Goal: Information Seeking & Learning: Learn about a topic

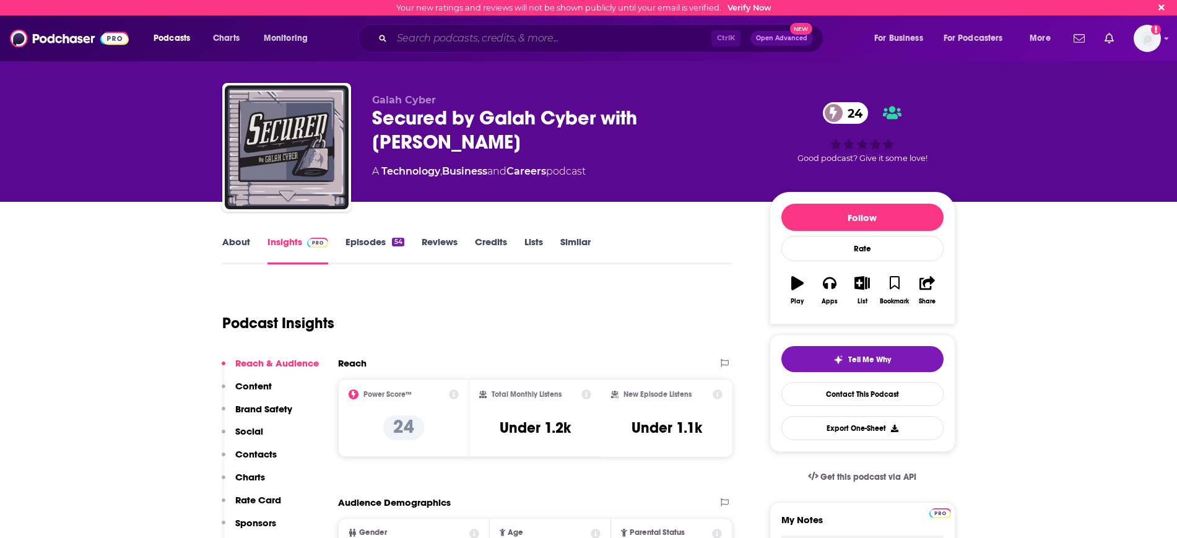
click at [423, 35] on input "Search podcasts, credits, & more..." at bounding box center [552, 38] width 320 height 20
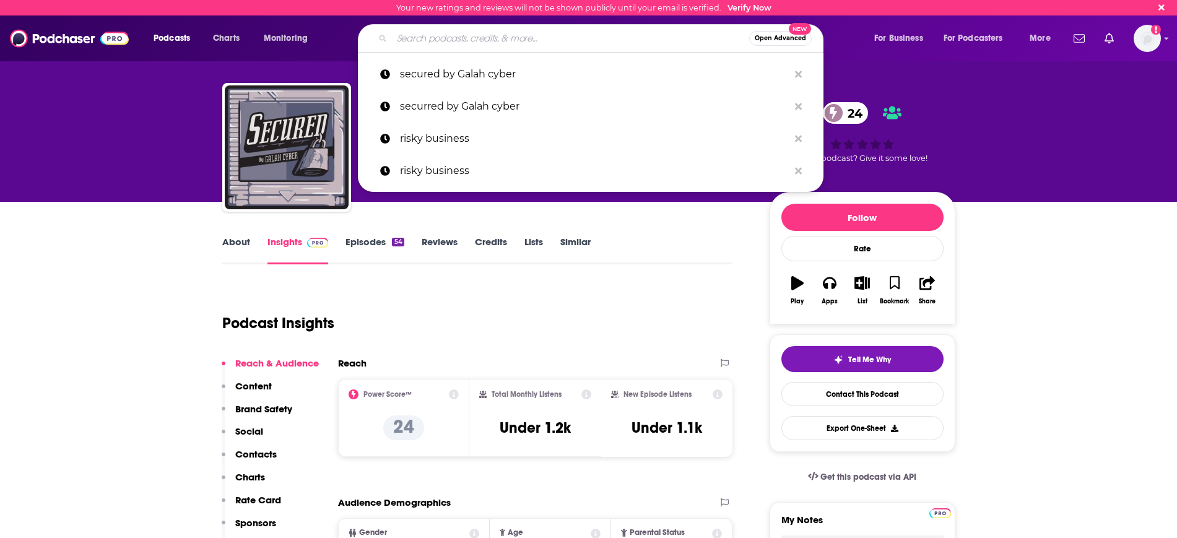
paste input "Conexión [PERSON_NAME]: el Podcast de ESET Latinoamérica"
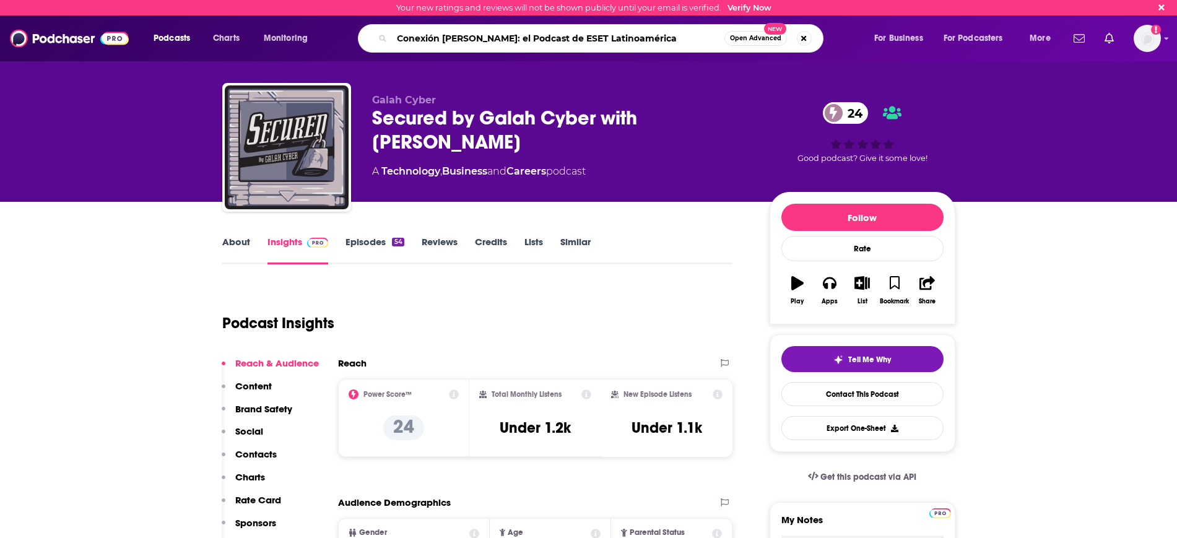
type input "Conexión [PERSON_NAME]: el Podcast de ESET Latinoamérica"
click at [744, 32] on button "Open Advanced New" at bounding box center [756, 38] width 63 height 15
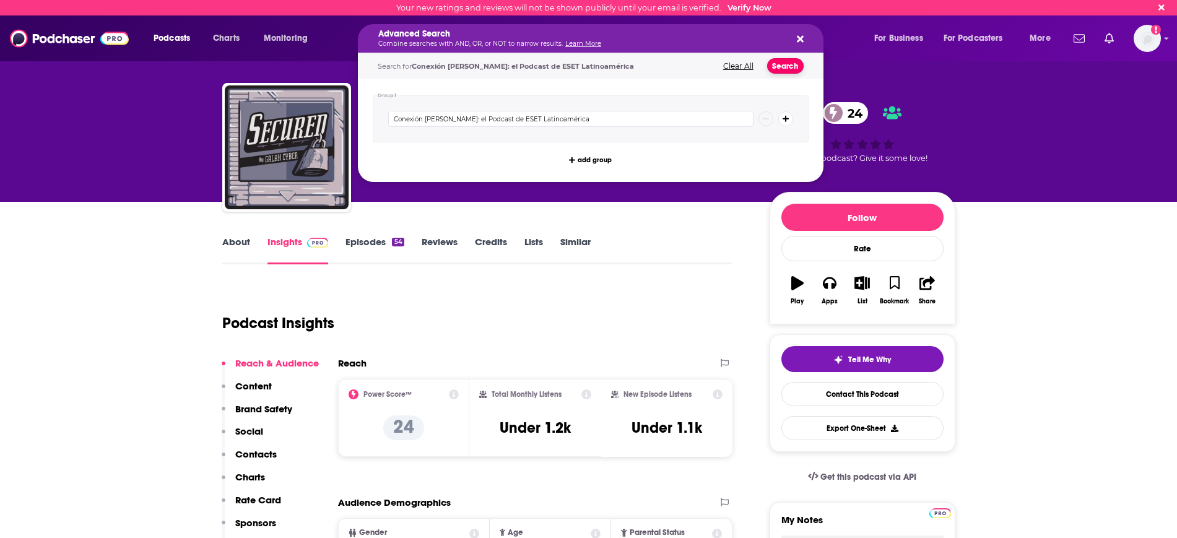
click at [779, 67] on button "Search" at bounding box center [785, 65] width 37 height 15
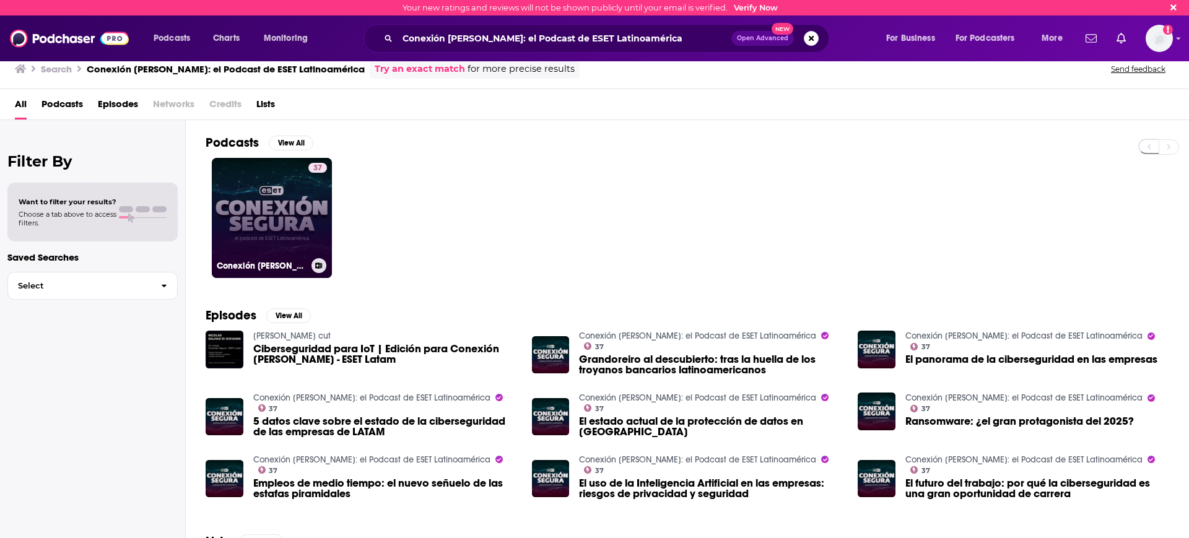
click at [250, 209] on link "37 Conexión [PERSON_NAME]: el Podcast de ESET Latinoamérica" at bounding box center [272, 218] width 120 height 120
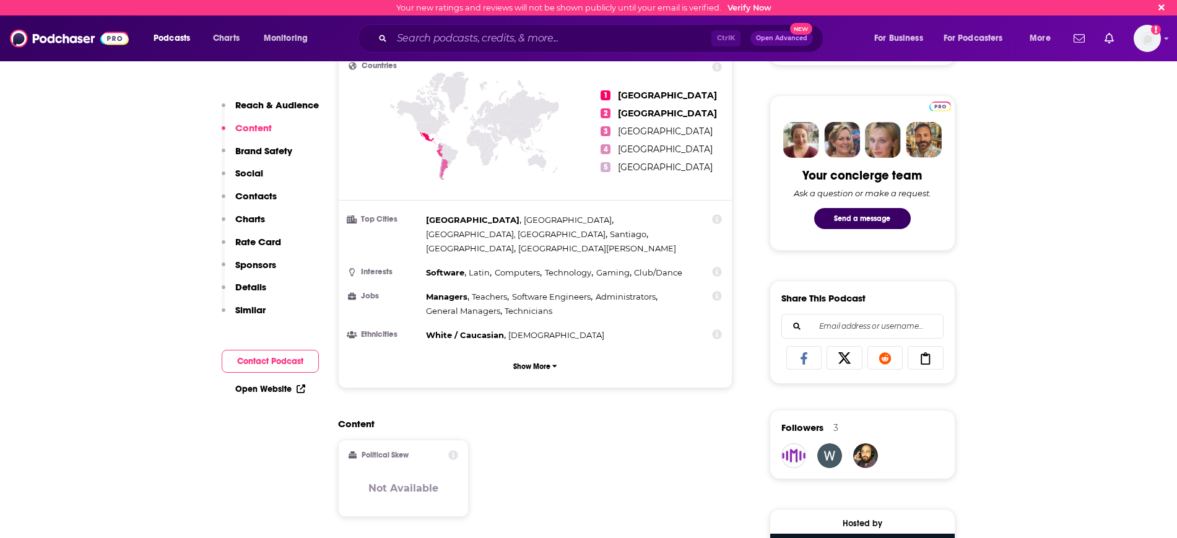
scroll to position [387, 0]
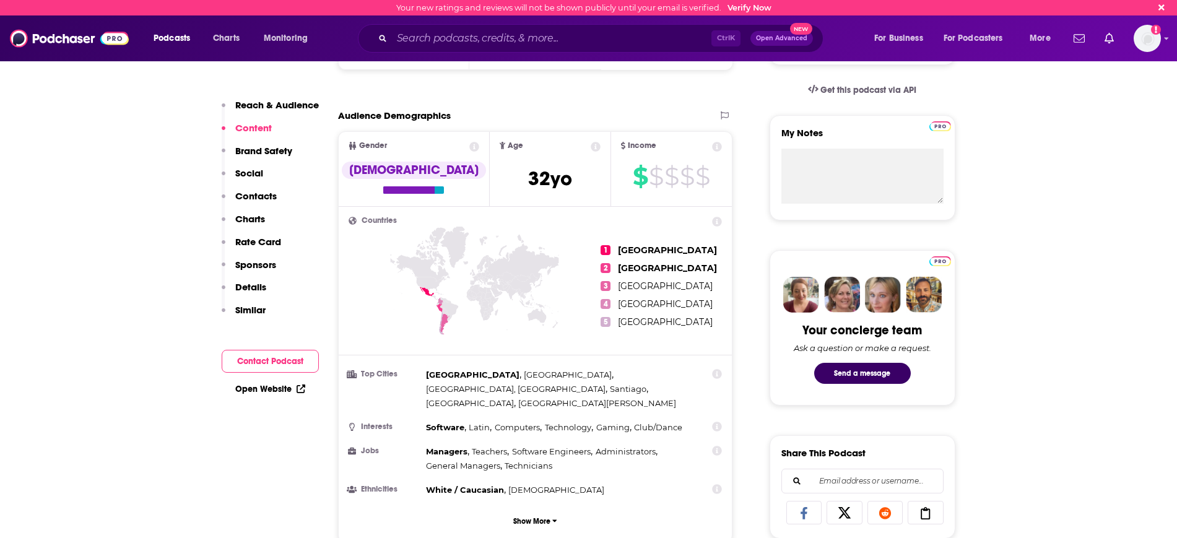
drag, startPoint x: 470, startPoint y: 437, endPoint x: 884, endPoint y: 233, distance: 461.4
click at [470, 445] on div "Managers , Teachers , Software Engineers , Administrators , General Managers , …" at bounding box center [558, 459] width 264 height 28
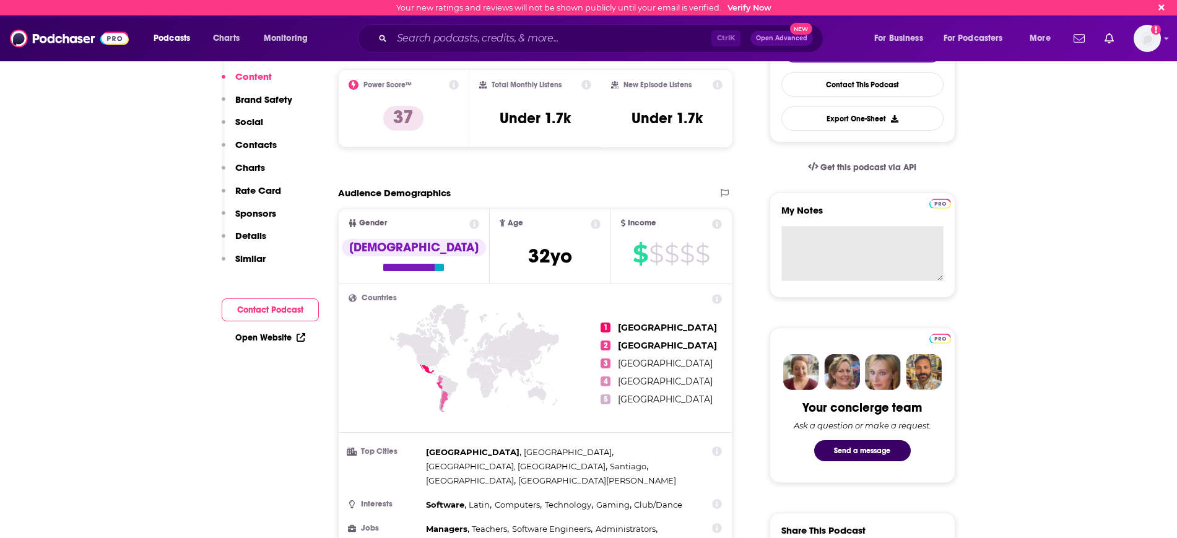
scroll to position [0, 0]
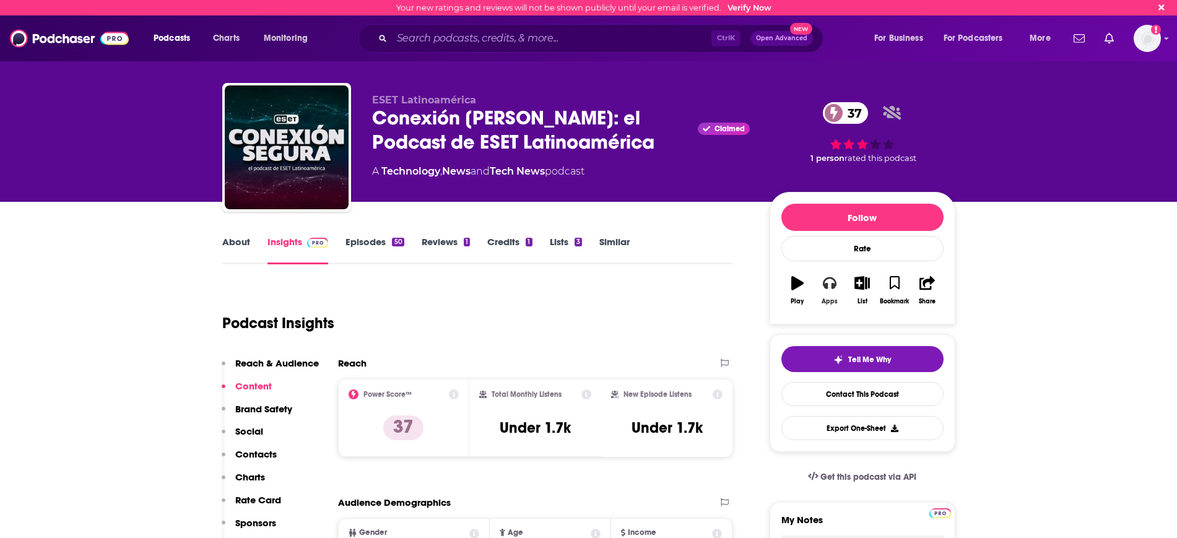
click at [834, 285] on icon "button" at bounding box center [830, 283] width 14 height 12
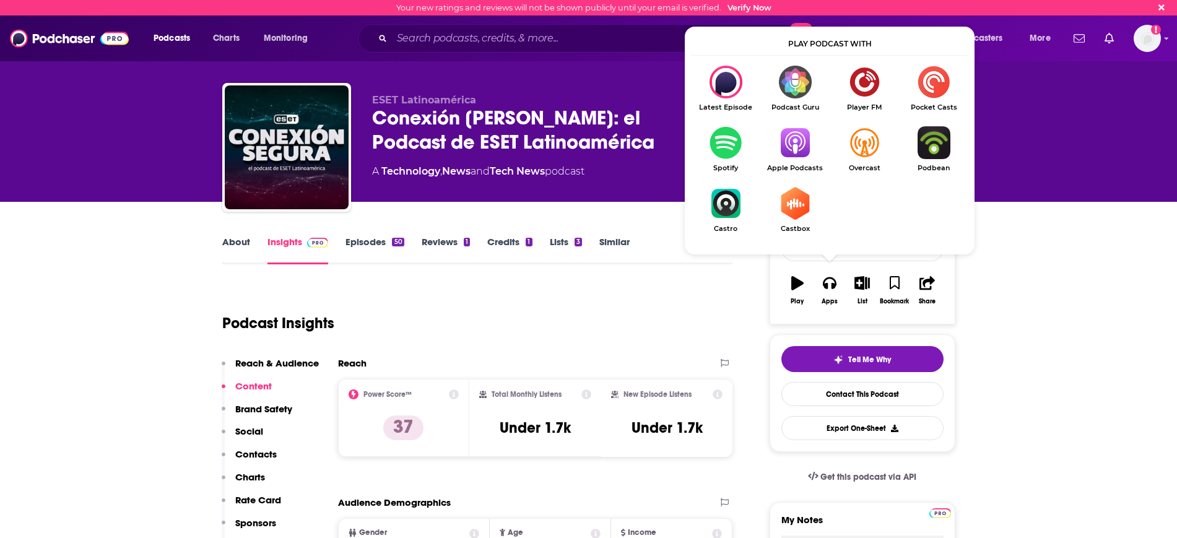
click at [801, 142] on img "Show Listen On dropdown" at bounding box center [794, 142] width 69 height 33
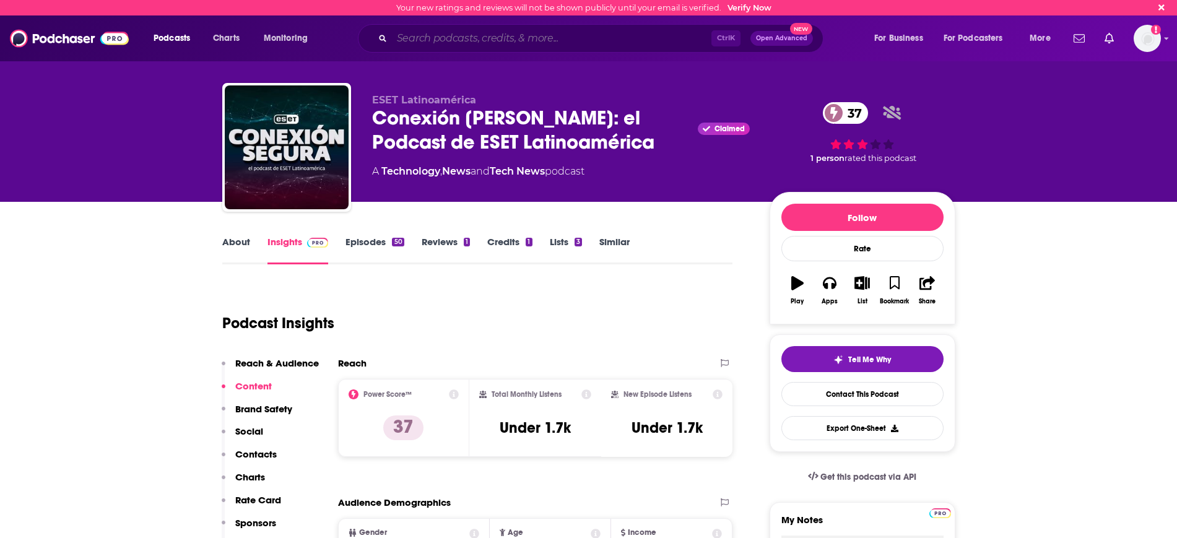
click at [485, 35] on input "Search podcasts, credits, & more..." at bounding box center [552, 38] width 320 height 20
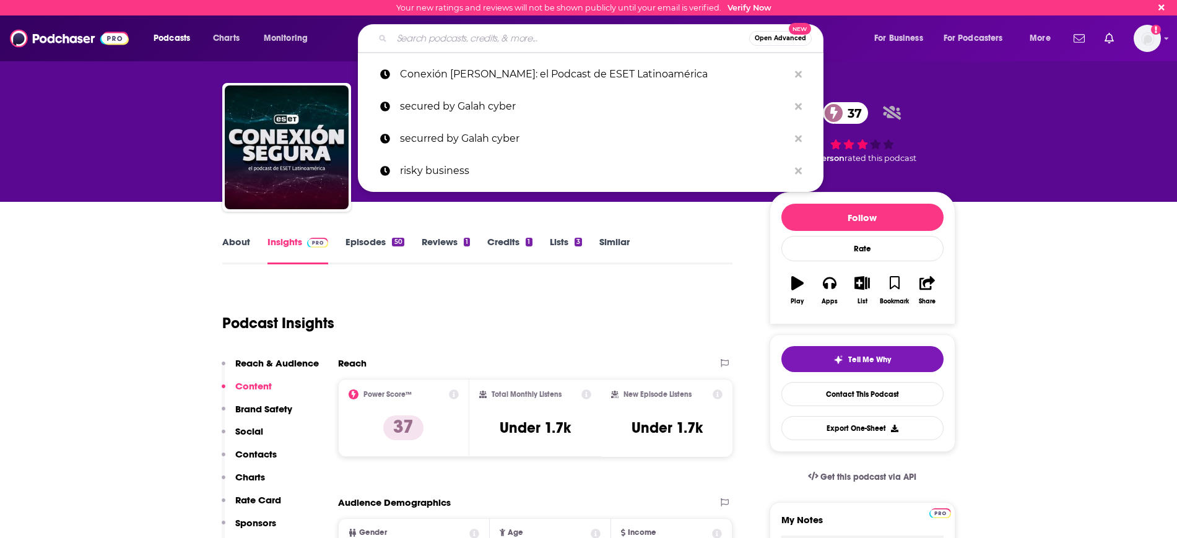
paste input "Vulnerable, el podcast de seguridad digital"
type input "Vulnerable, el podcast de seguridad digital"
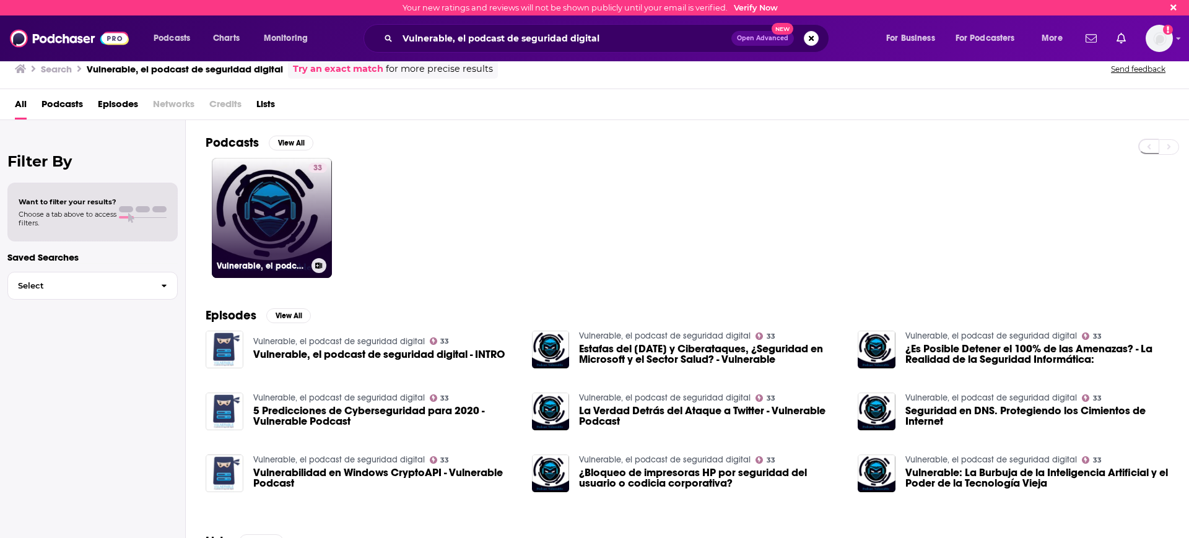
click at [283, 216] on link "33 Vulnerable, el podcast de seguridad digital" at bounding box center [272, 218] width 120 height 120
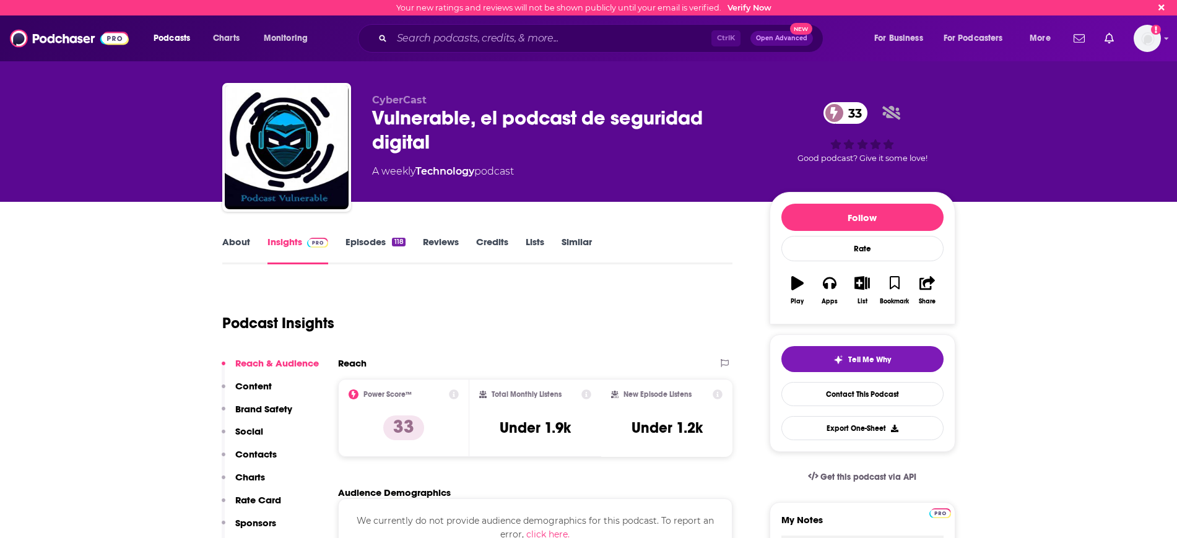
click at [535, 312] on div "Podcast Insights" at bounding box center [472, 315] width 501 height 63
click at [829, 287] on icon "button" at bounding box center [830, 283] width 14 height 14
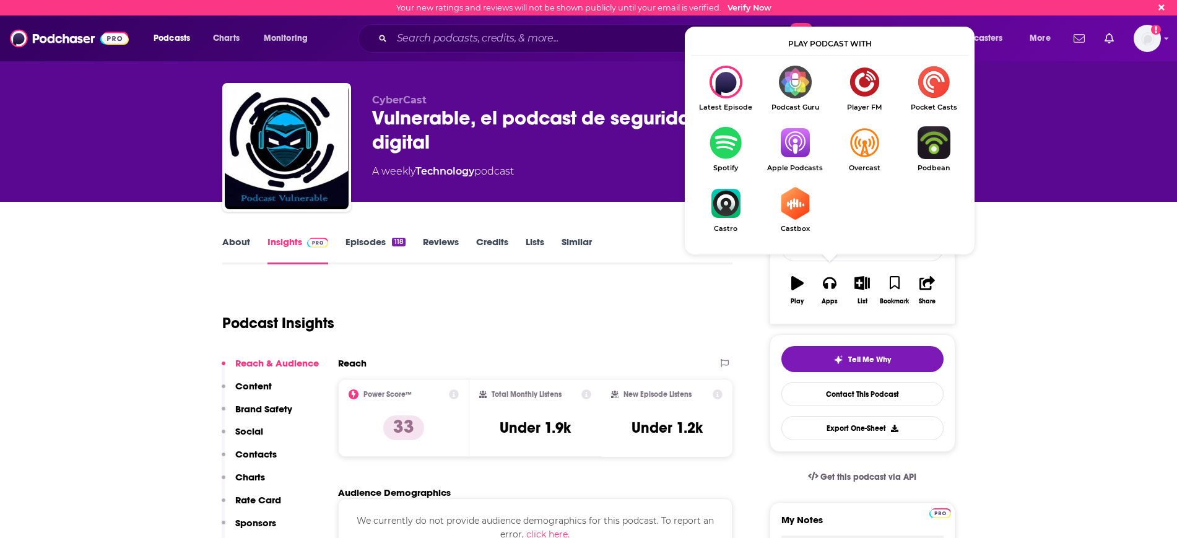
click at [794, 140] on img "Show Listen On dropdown" at bounding box center [794, 142] width 69 height 33
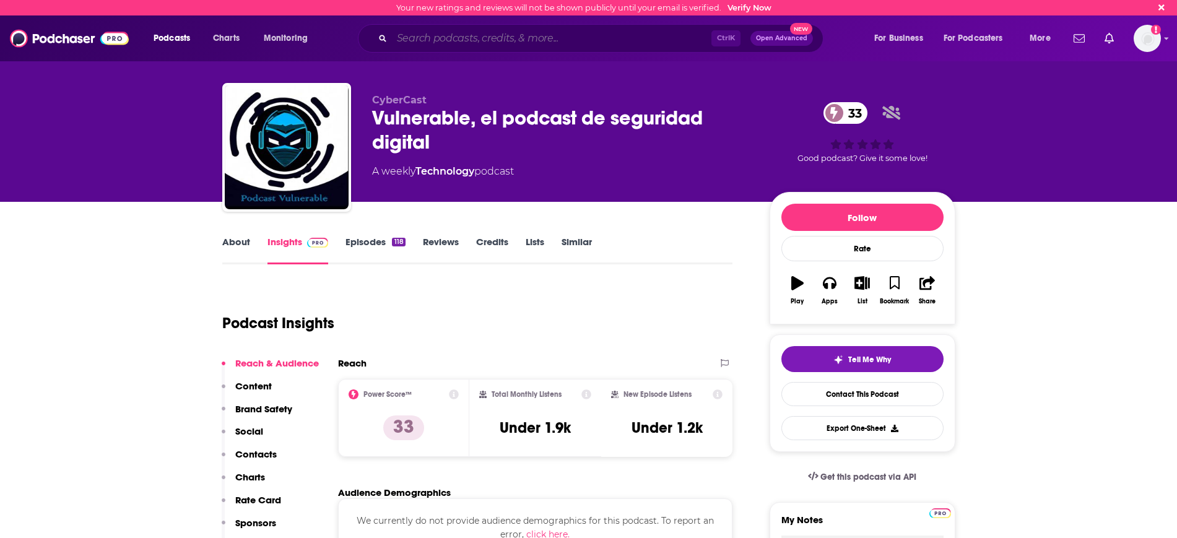
click at [409, 41] on input "Search podcasts, credits, & more..." at bounding box center [552, 38] width 320 height 20
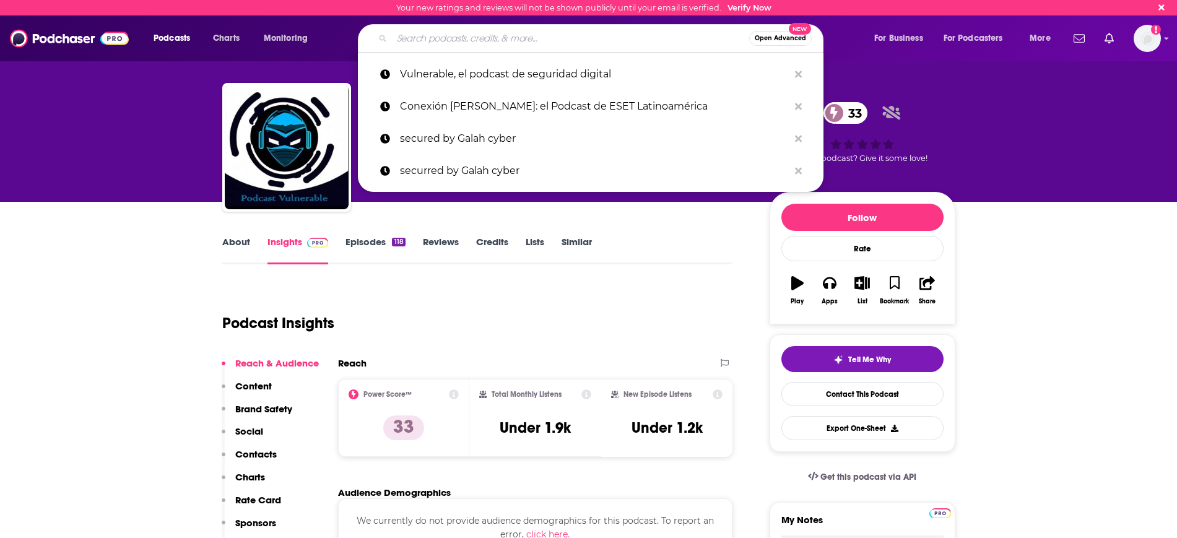
paste input "Ciberilatam (Segurilatam podcast)"
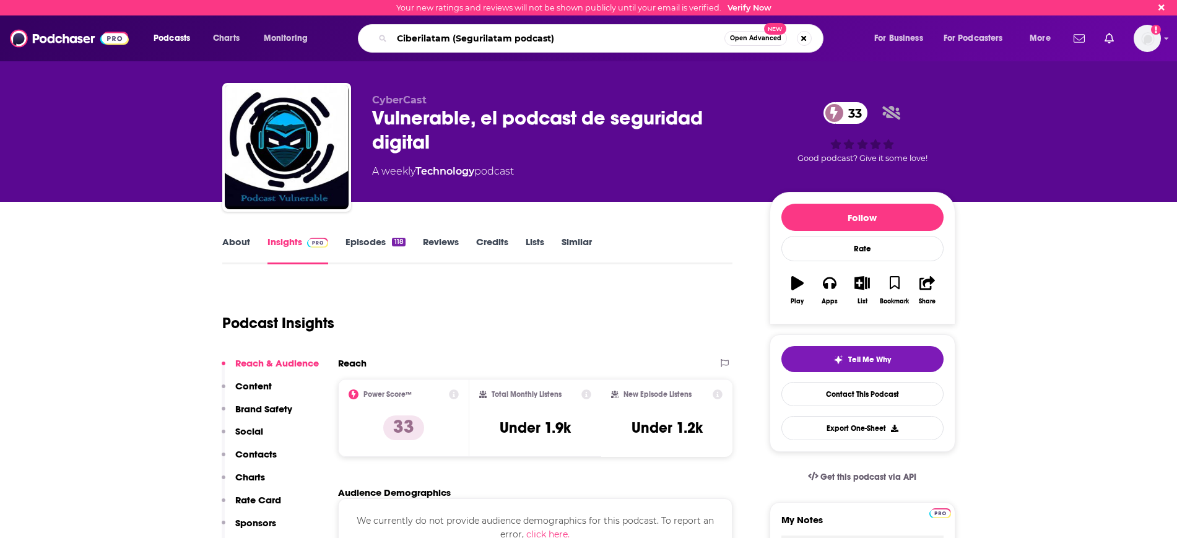
type input "Ciberilatam (Segurilatam podcast)"
click at [760, 37] on span "Open Advanced" at bounding box center [755, 38] width 51 height 6
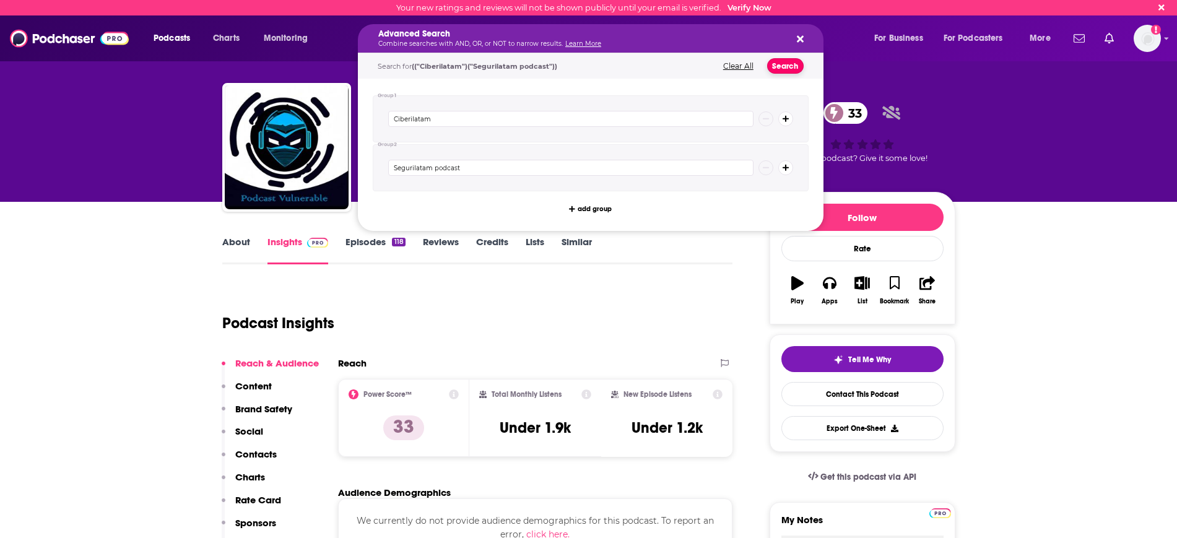
click at [786, 66] on button "Search" at bounding box center [785, 65] width 37 height 15
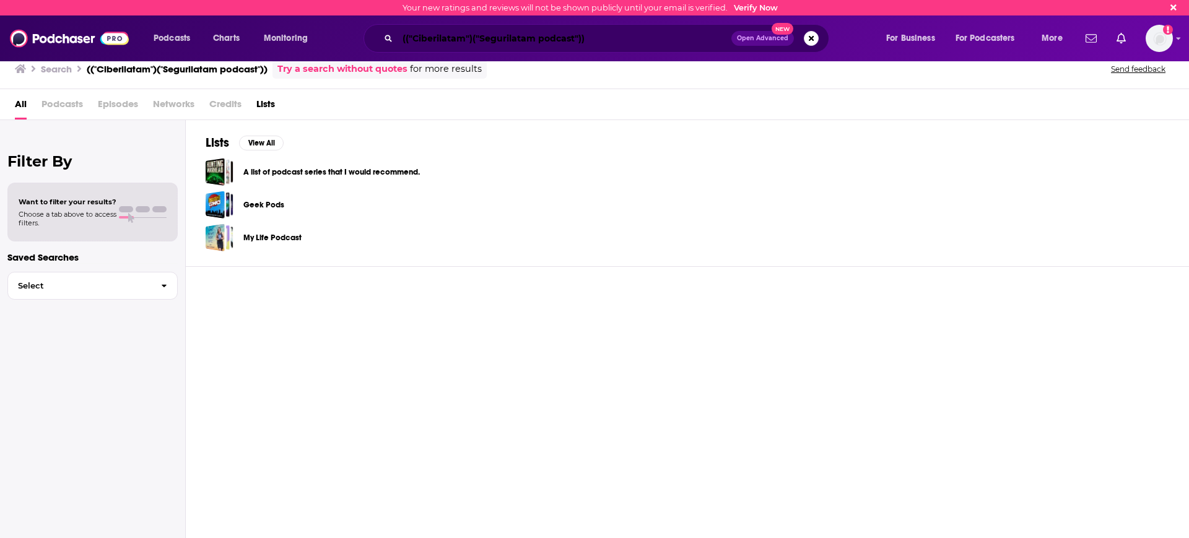
drag, startPoint x: 474, startPoint y: 45, endPoint x: 491, endPoint y: 45, distance: 17.3
click at [474, 45] on input "(("Ciberilatam")("Segurilatam podcast"))" at bounding box center [565, 38] width 334 height 20
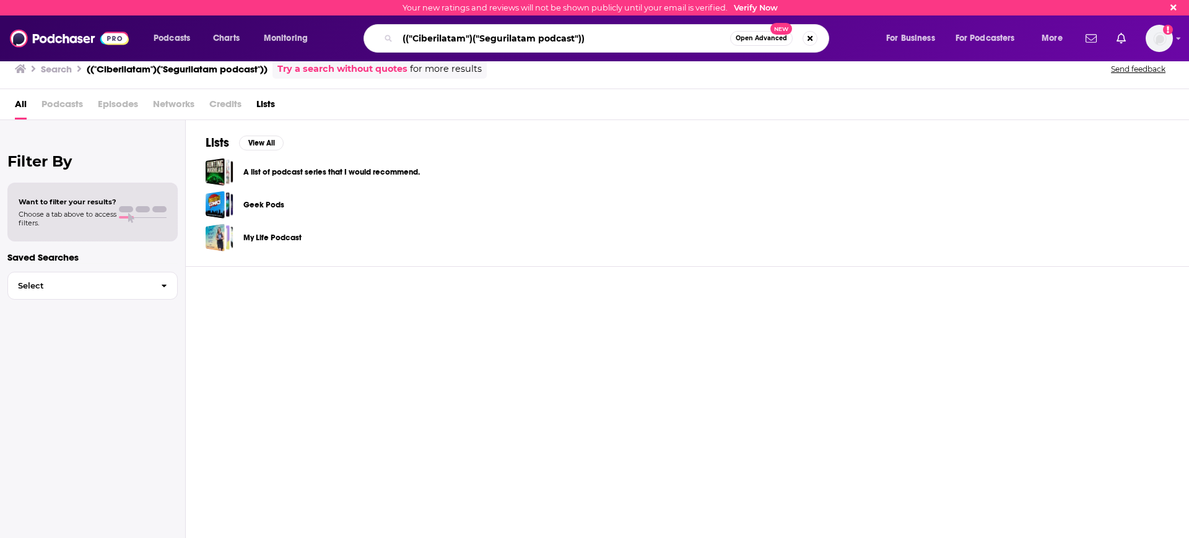
drag, startPoint x: 604, startPoint y: 40, endPoint x: 468, endPoint y: 36, distance: 135.7
click at [468, 36] on input "(("Ciberilatam")("Segurilatam podcast"))" at bounding box center [564, 38] width 333 height 20
drag, startPoint x: 411, startPoint y: 33, endPoint x: 385, endPoint y: 33, distance: 26.6
click at [385, 33] on div "(("Ciberilatam" Open Advanced New" at bounding box center [597, 38] width 466 height 28
type input ""Ciberilatam""
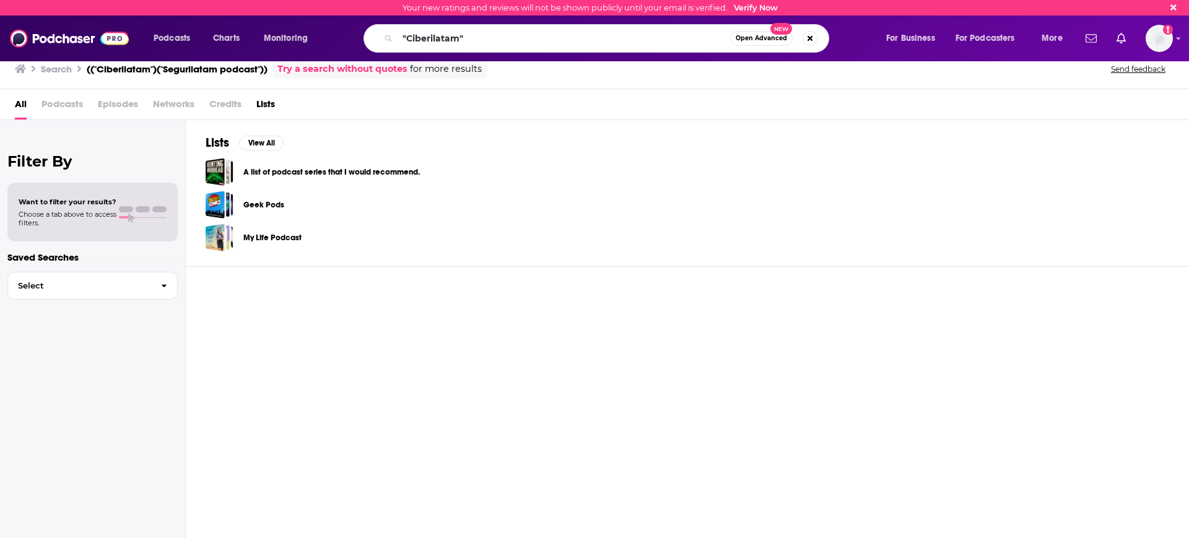
click at [767, 35] on span "Open Advanced" at bounding box center [761, 38] width 51 height 6
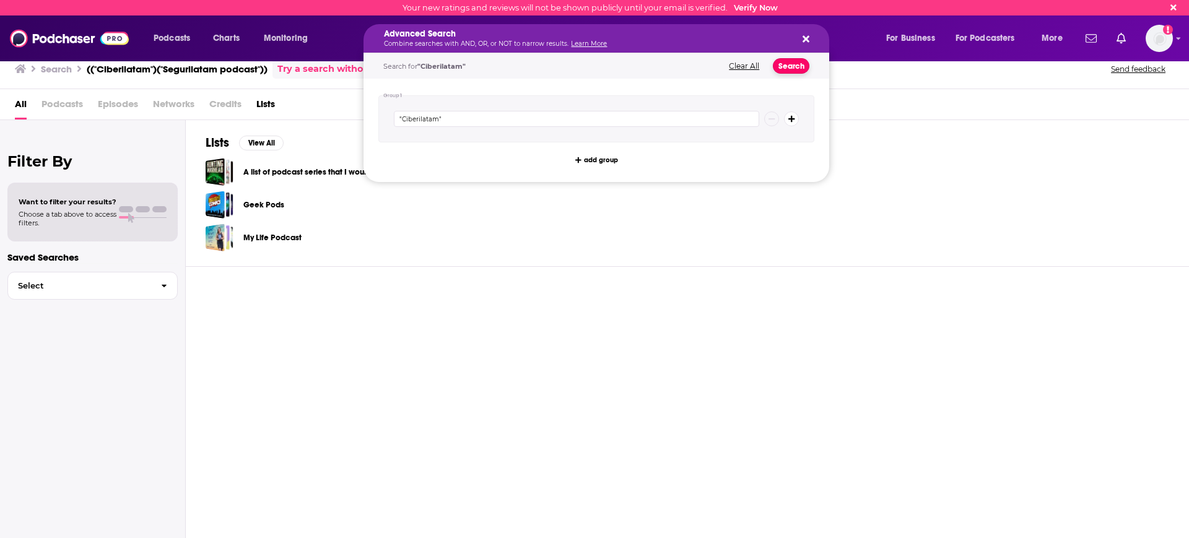
click at [787, 62] on button "Search" at bounding box center [791, 65] width 37 height 15
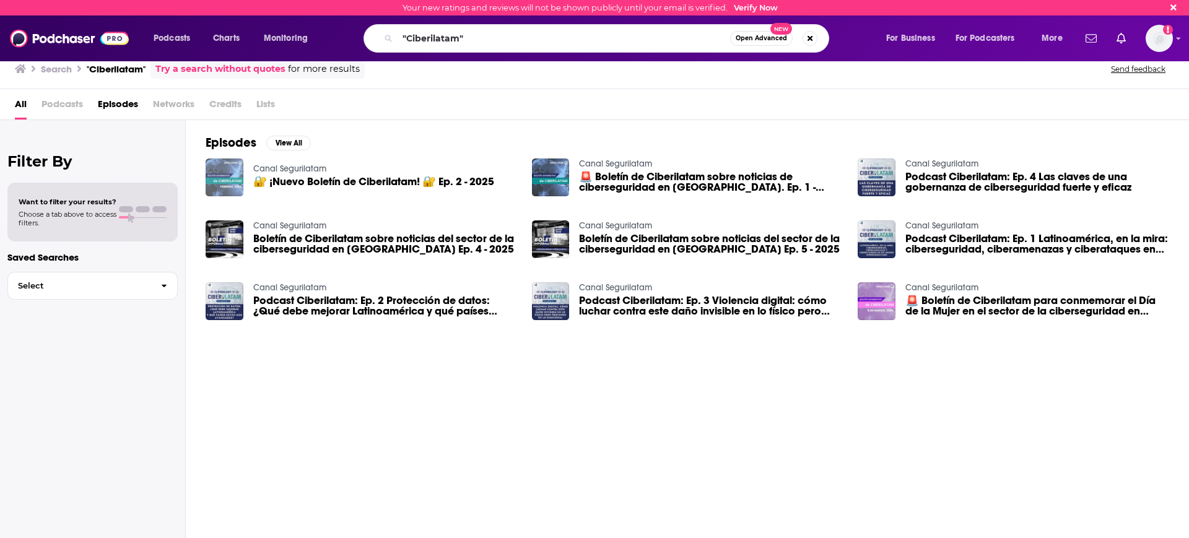
click at [226, 176] on img "🔐 ¡Nuevo Boletín de Ciberilatam! 🔐 Ep. 2 - 2025" at bounding box center [225, 178] width 38 height 38
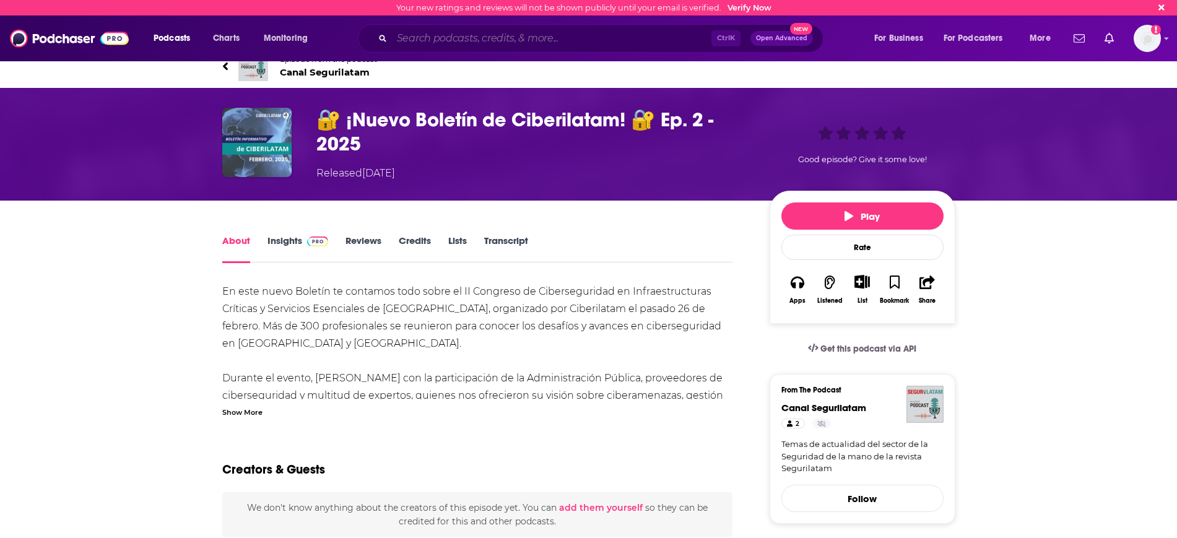
click at [445, 38] on input "Search podcasts, credits, & more..." at bounding box center [552, 38] width 320 height 20
click at [330, 72] on span "Canal Segurilatam" at bounding box center [328, 72] width 97 height 12
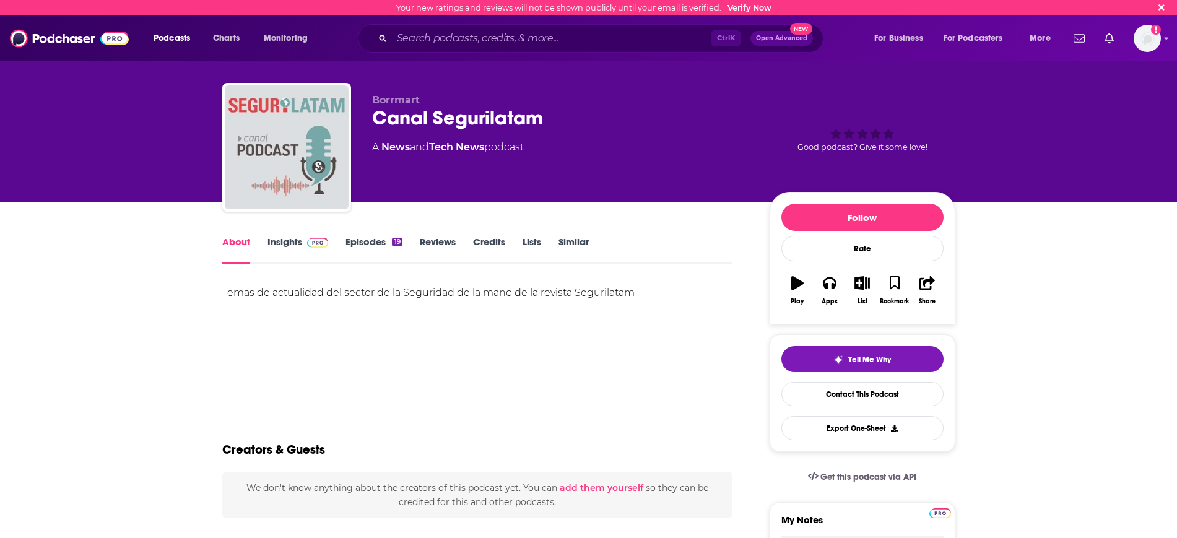
click at [307, 152] on img "Canal Segurilatam" at bounding box center [287, 147] width 124 height 124
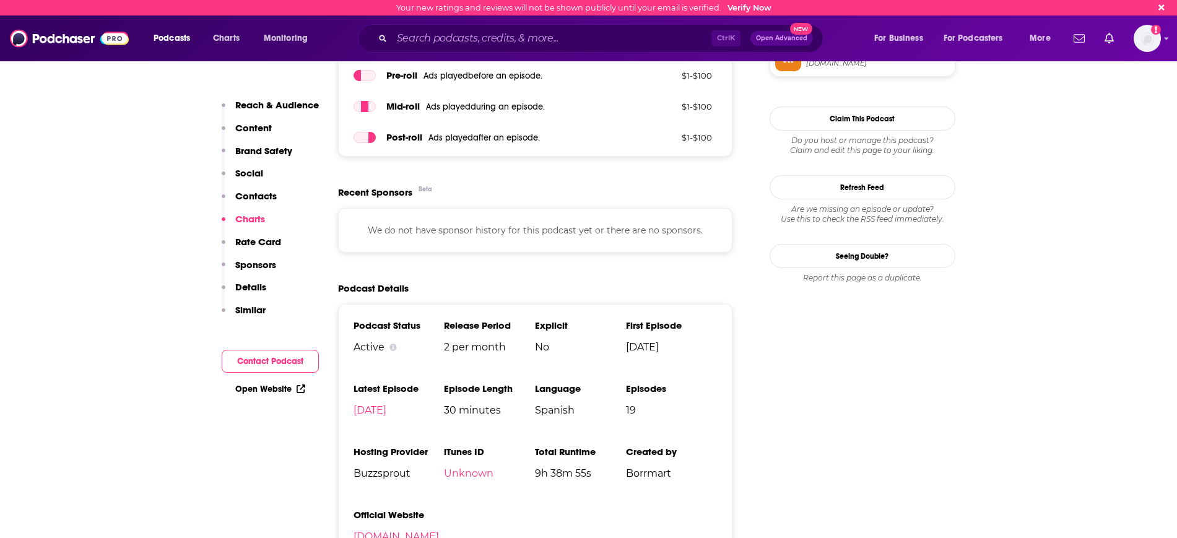
scroll to position [852, 0]
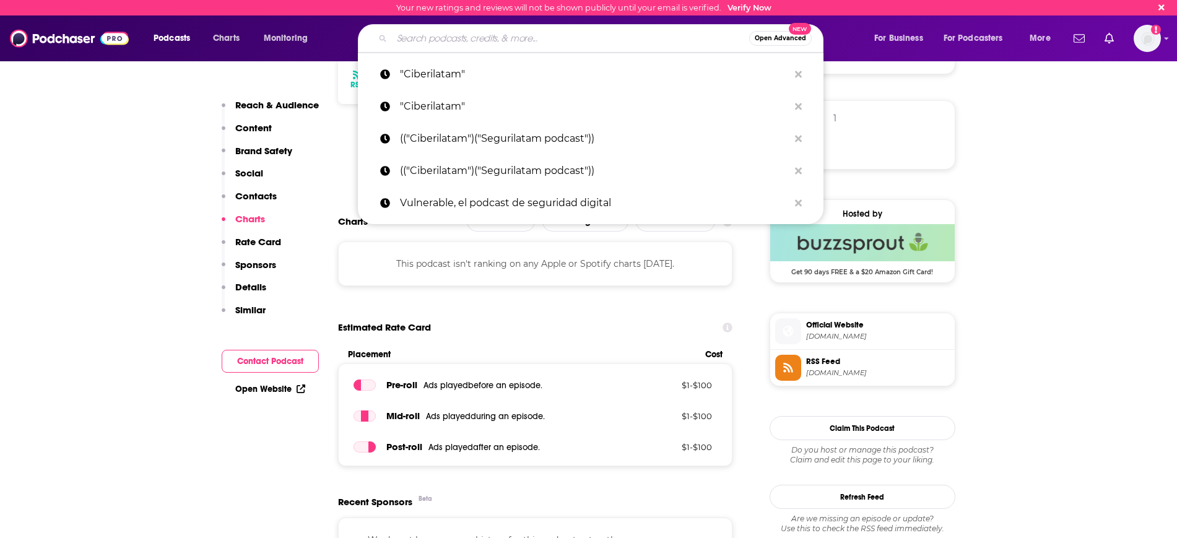
click at [445, 40] on input "Search podcasts, credits, & more..." at bounding box center [570, 38] width 357 height 20
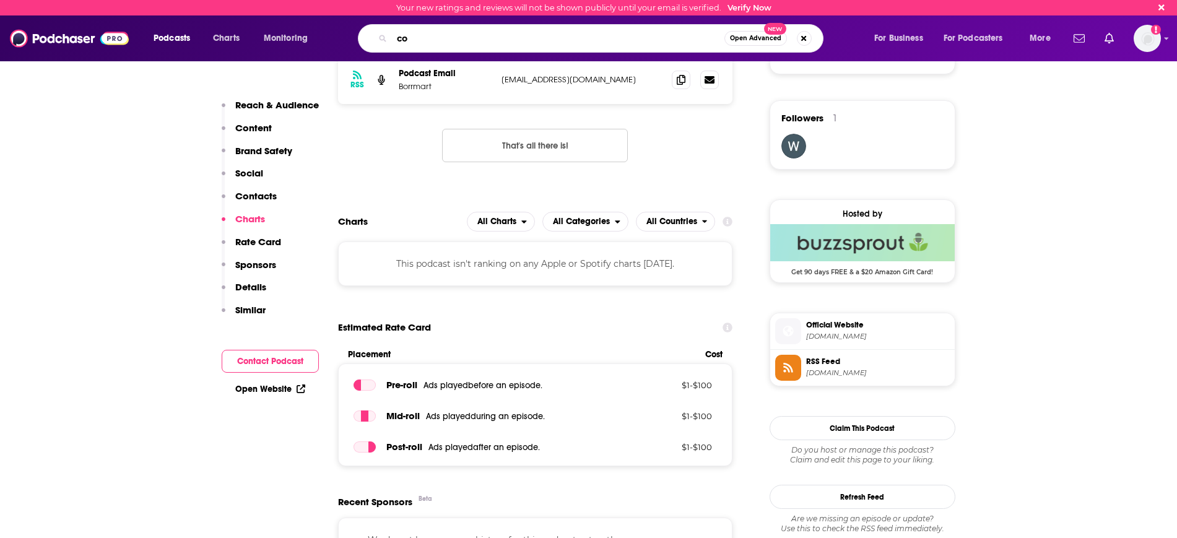
type input "c"
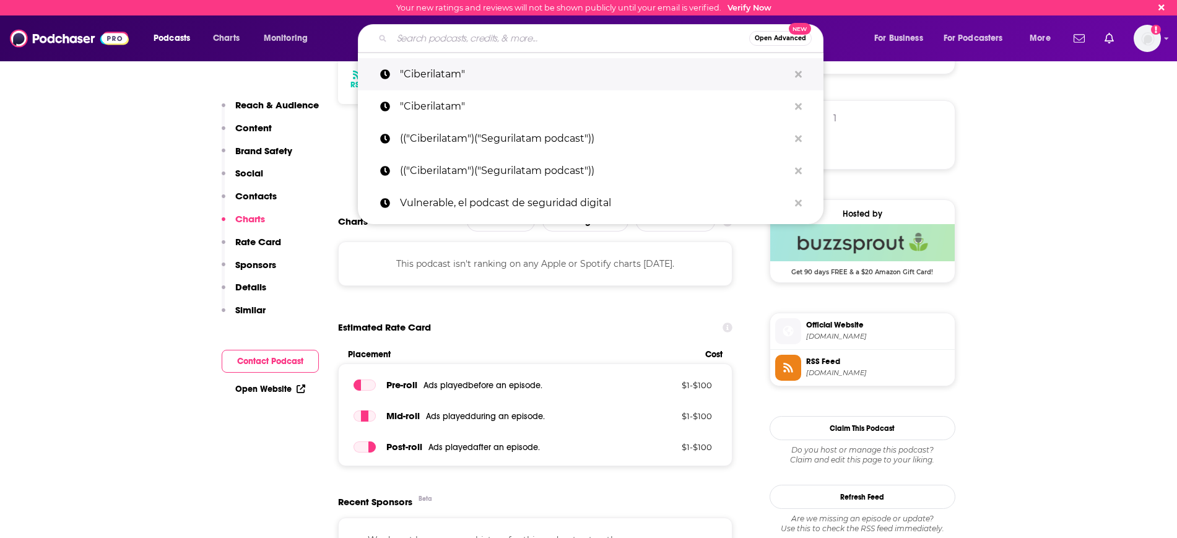
click at [427, 72] on p ""Ciberilatam"" at bounding box center [594, 74] width 389 height 32
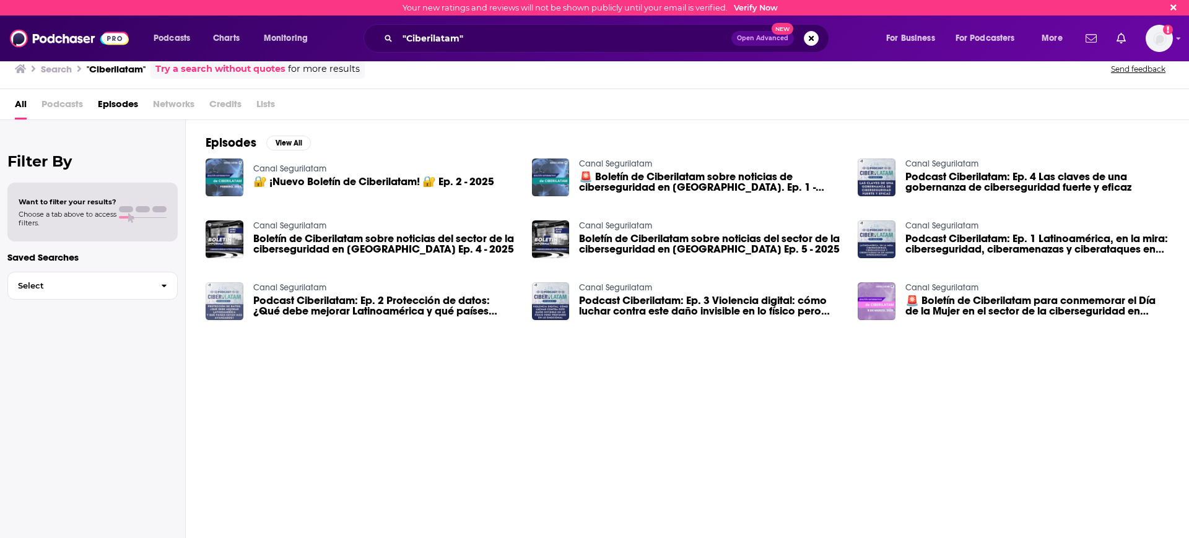
click at [230, 302] on img "Podcast Ciberilatam: Ep. 2 Protección de datos: ¿Qué debe mejorar Latinoamérica…" at bounding box center [225, 301] width 38 height 38
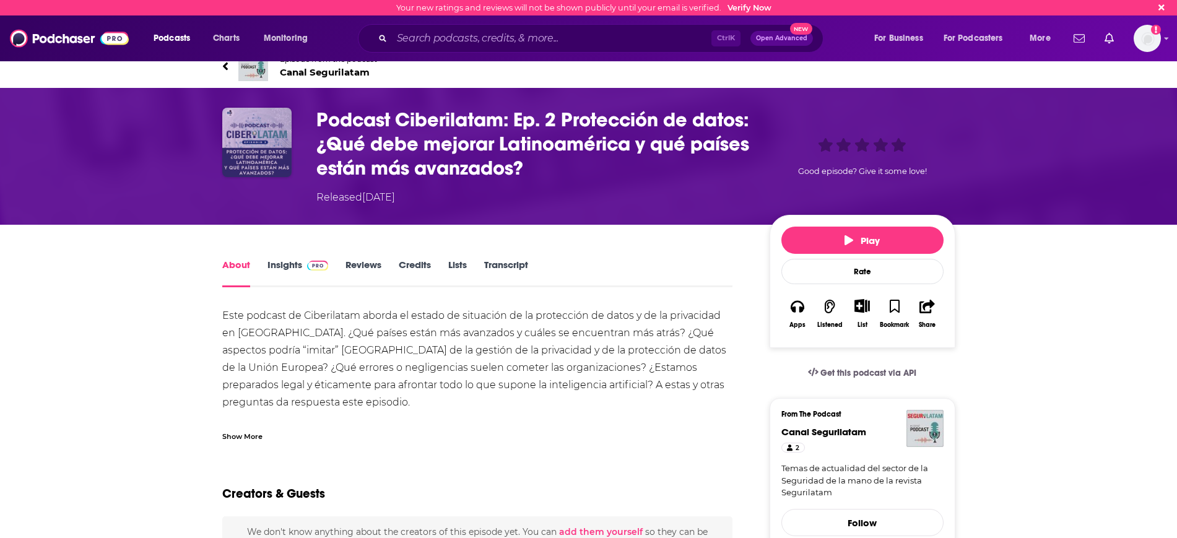
click at [274, 134] on img "Podcast Ciberilatam: Ep. 2 Protección de datos: ¿Qué debe mejorar Latinoamérica…" at bounding box center [256, 142] width 69 height 69
click at [302, 265] on span at bounding box center [315, 265] width 27 height 12
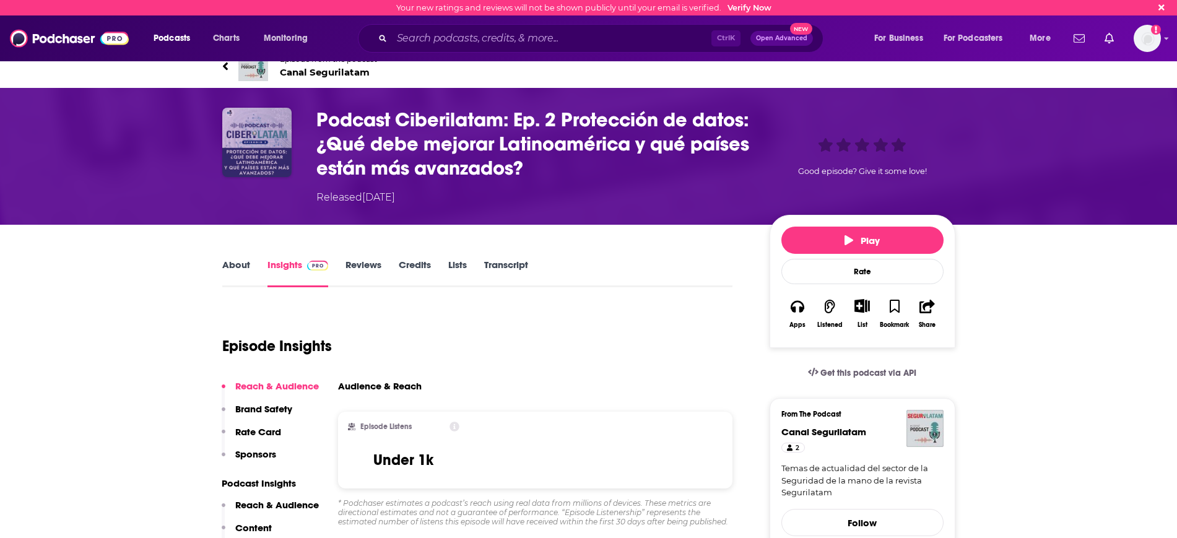
click at [271, 137] on img "Podcast Ciberilatam: Ep. 2 Protección de datos: ¿Qué debe mejorar Latinoamérica…" at bounding box center [256, 142] width 69 height 69
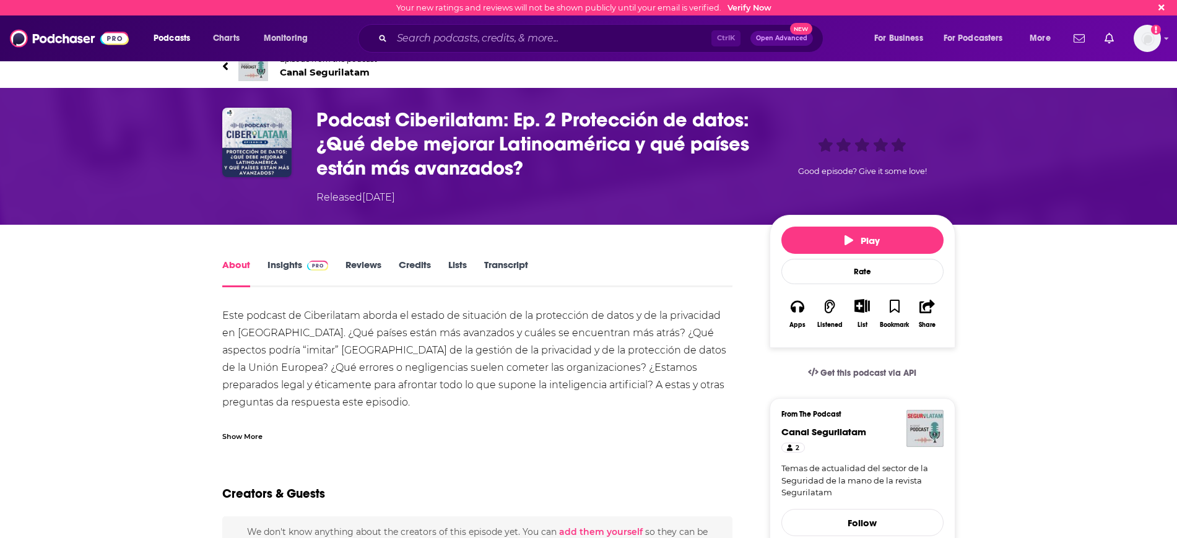
click at [312, 70] on span "Canal Segurilatam" at bounding box center [328, 72] width 97 height 12
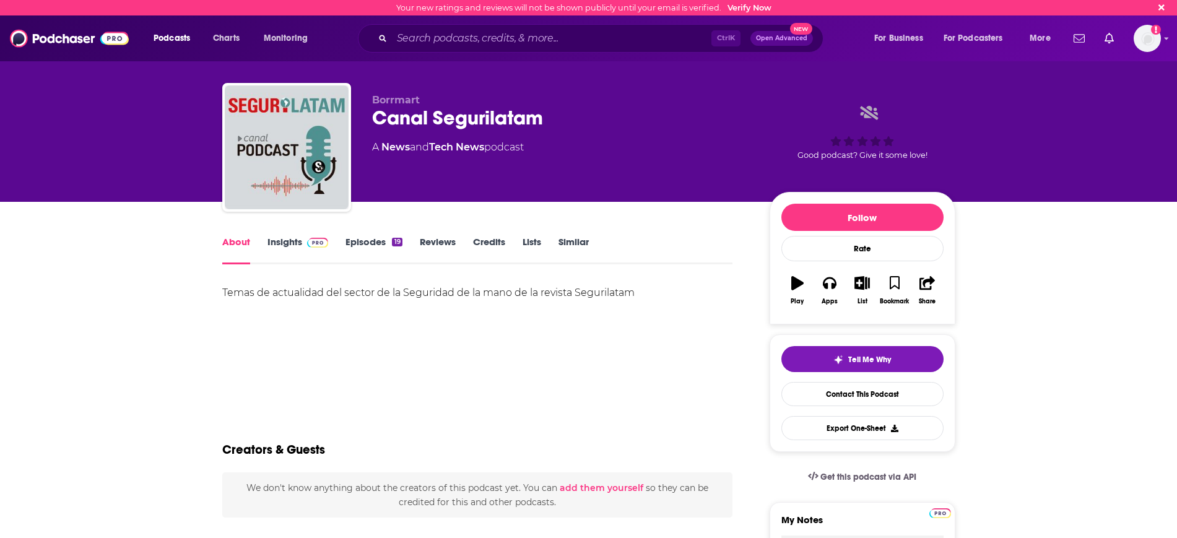
click at [288, 245] on link "Insights" at bounding box center [298, 250] width 61 height 28
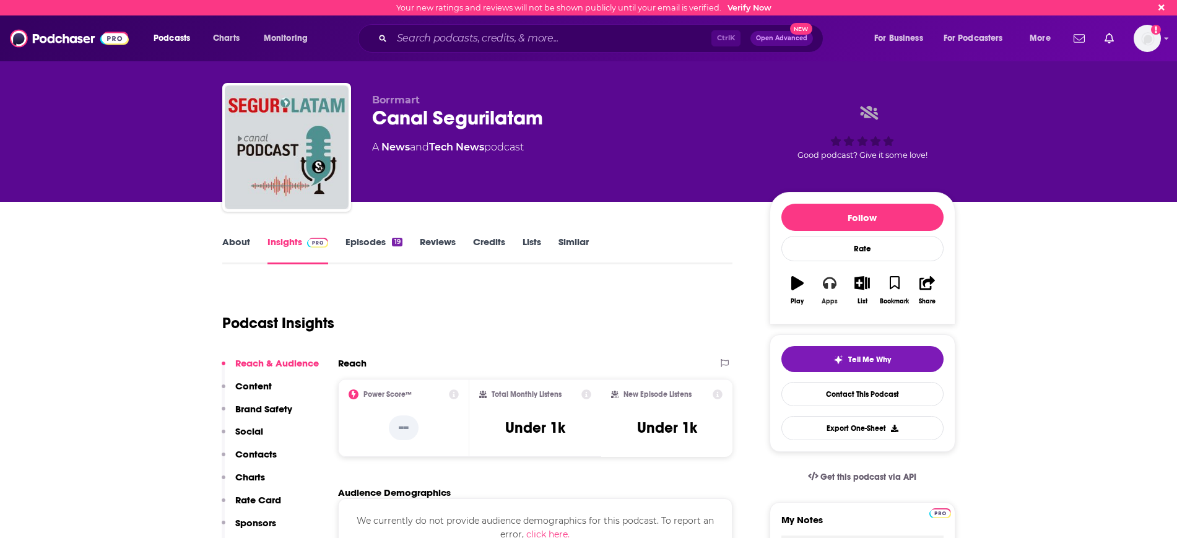
click at [827, 284] on icon "button" at bounding box center [830, 283] width 14 height 12
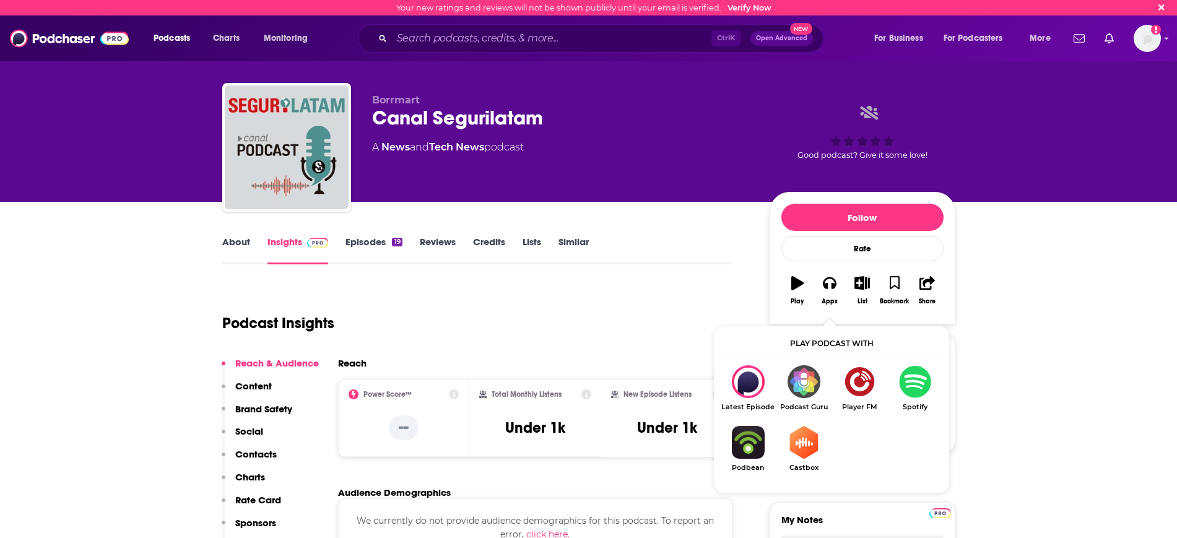
click at [901, 382] on img "Show Listen On dropdown" at bounding box center [915, 381] width 56 height 33
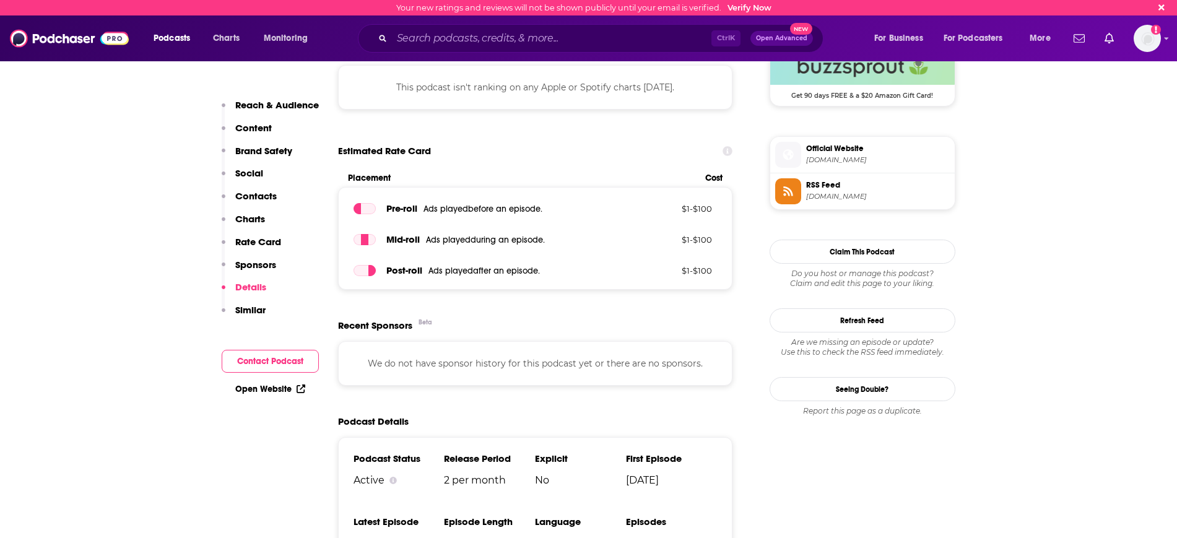
scroll to position [1006, 0]
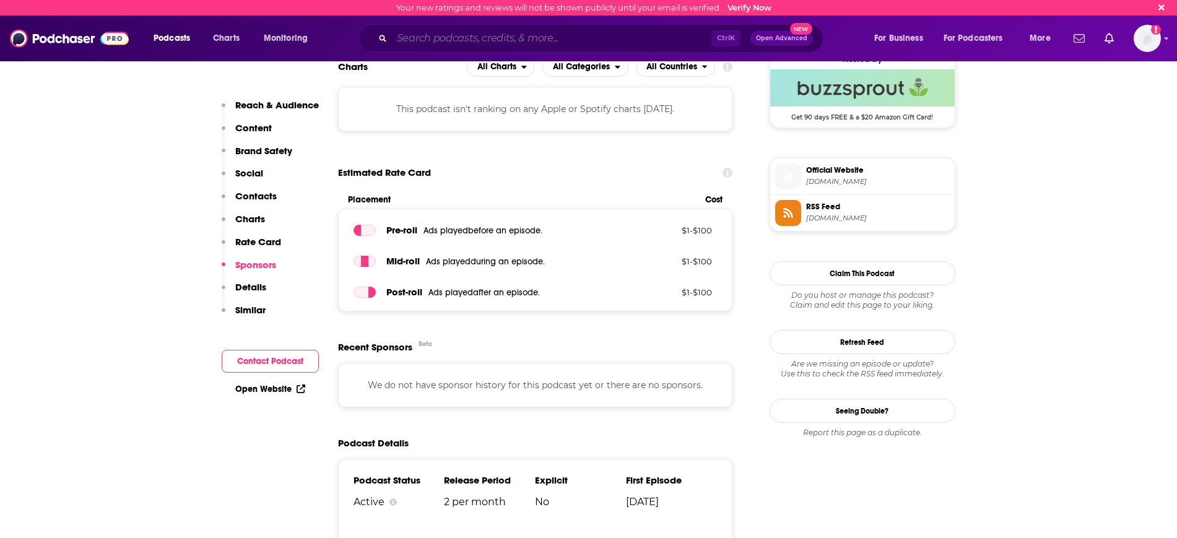
click at [593, 35] on input "Search podcasts, credits, & more..." at bounding box center [552, 38] width 320 height 20
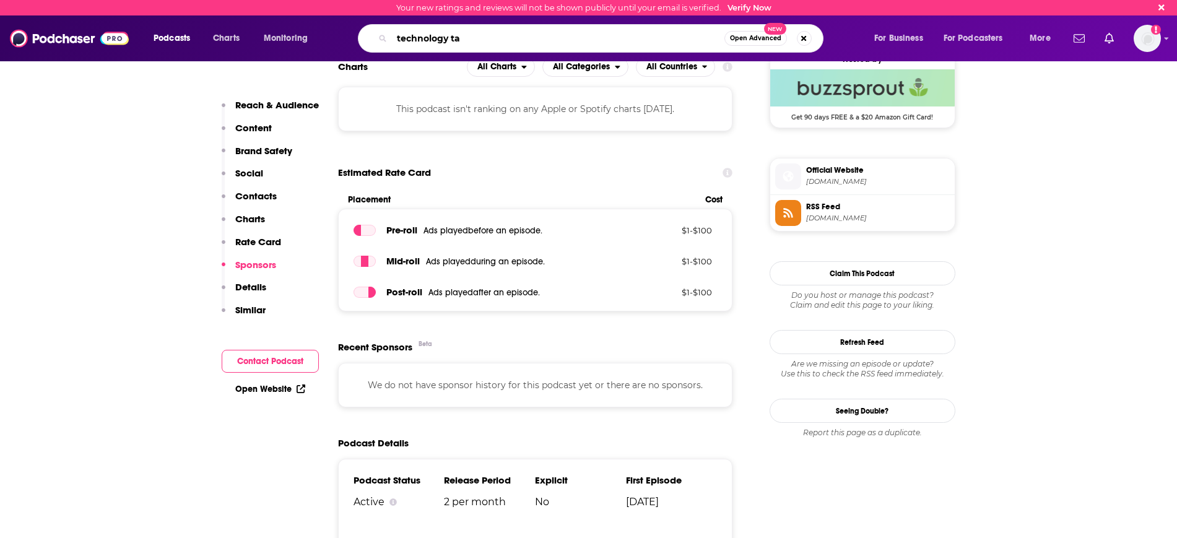
type input "technology tap"
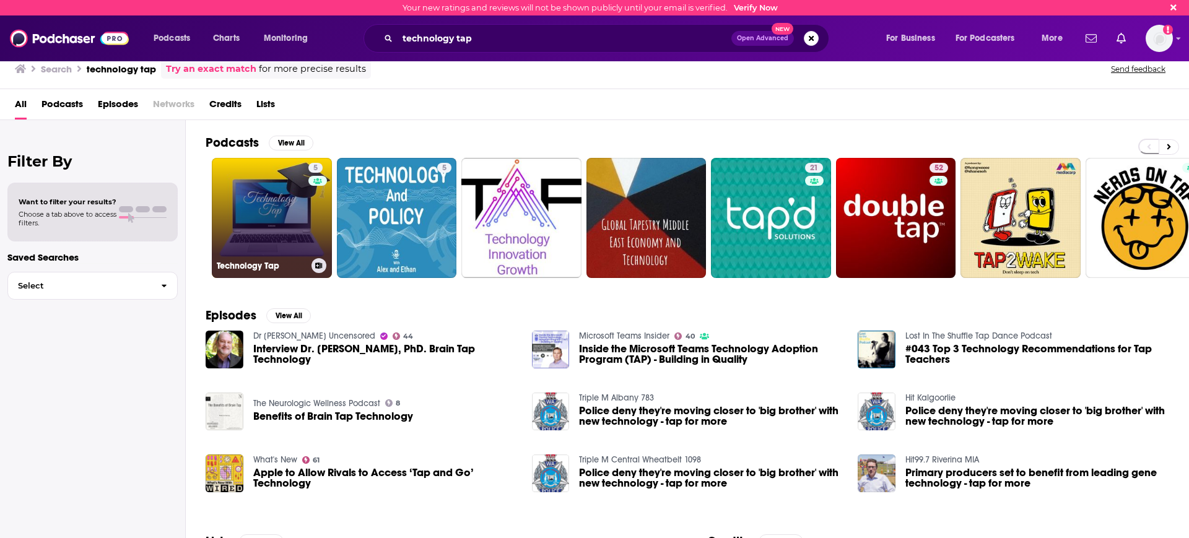
click at [295, 203] on link "5 Technology Tap" at bounding box center [272, 218] width 120 height 120
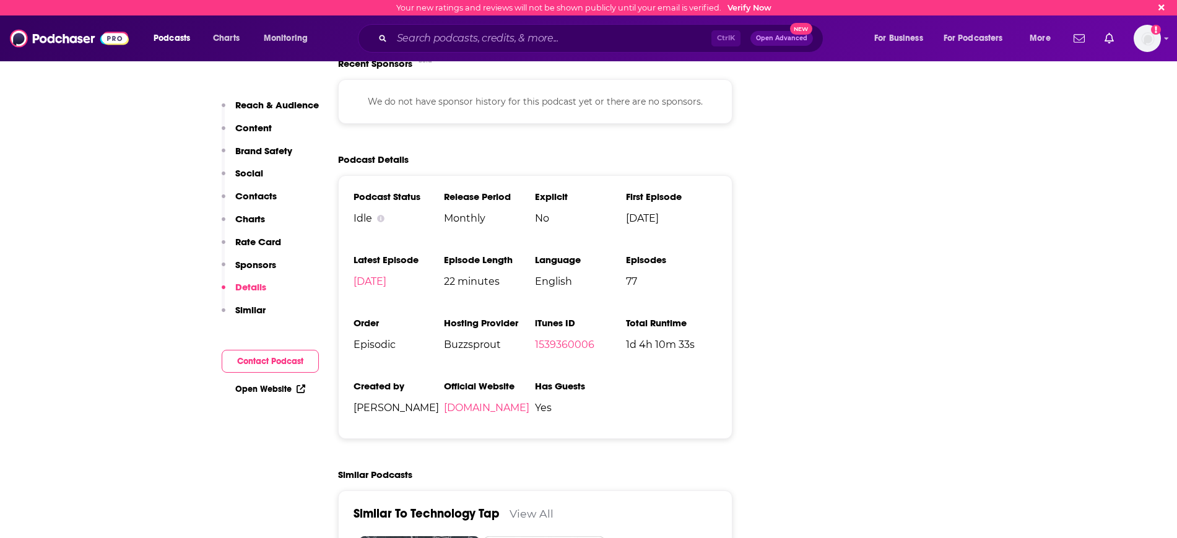
scroll to position [1858, 0]
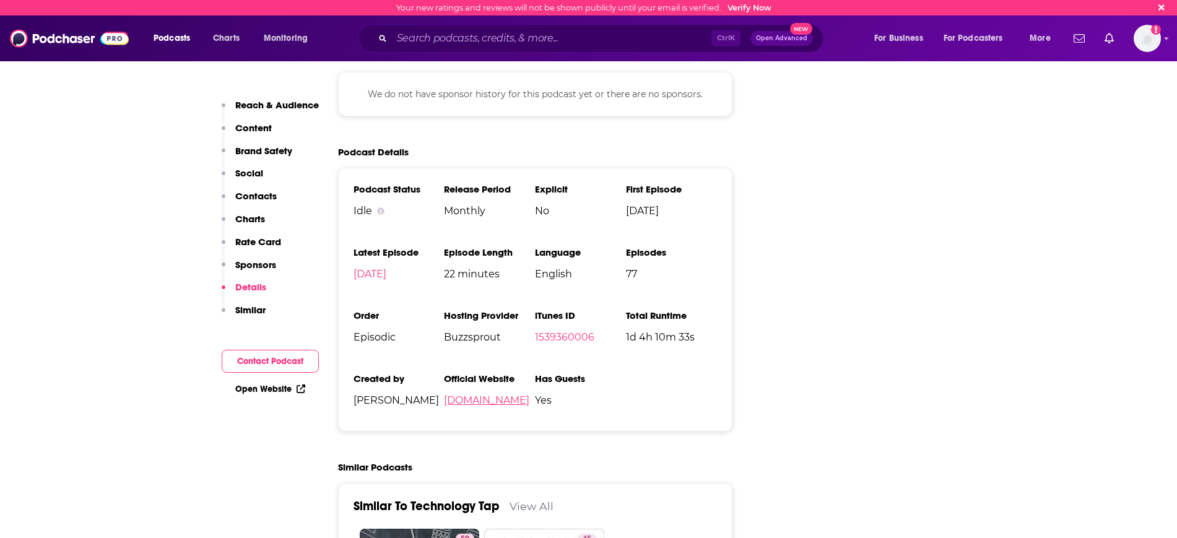
click at [499, 394] on link "[DOMAIN_NAME]" at bounding box center [486, 400] width 85 height 12
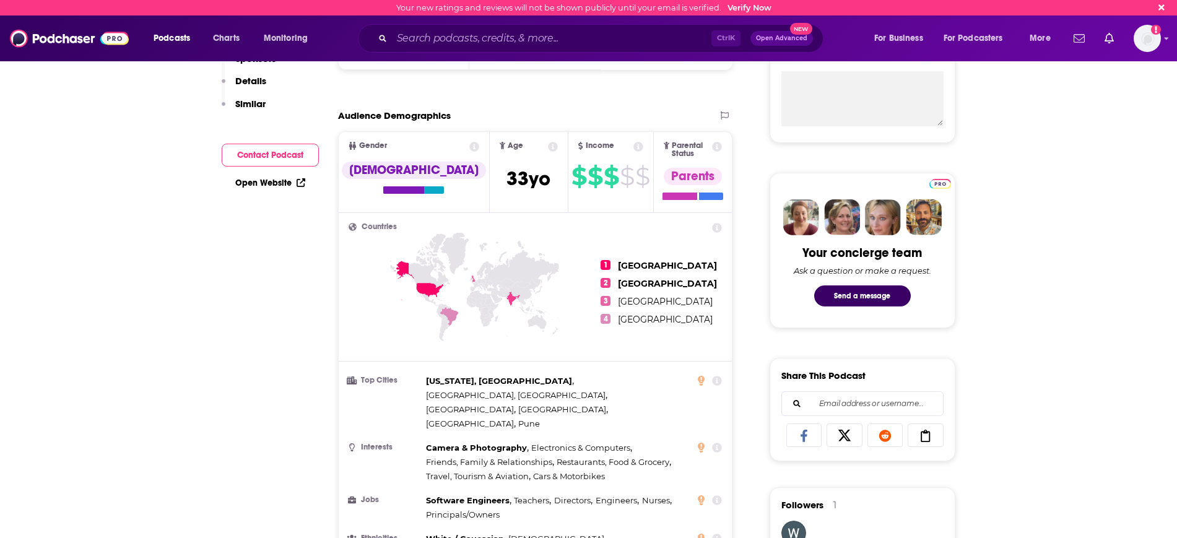
scroll to position [77, 0]
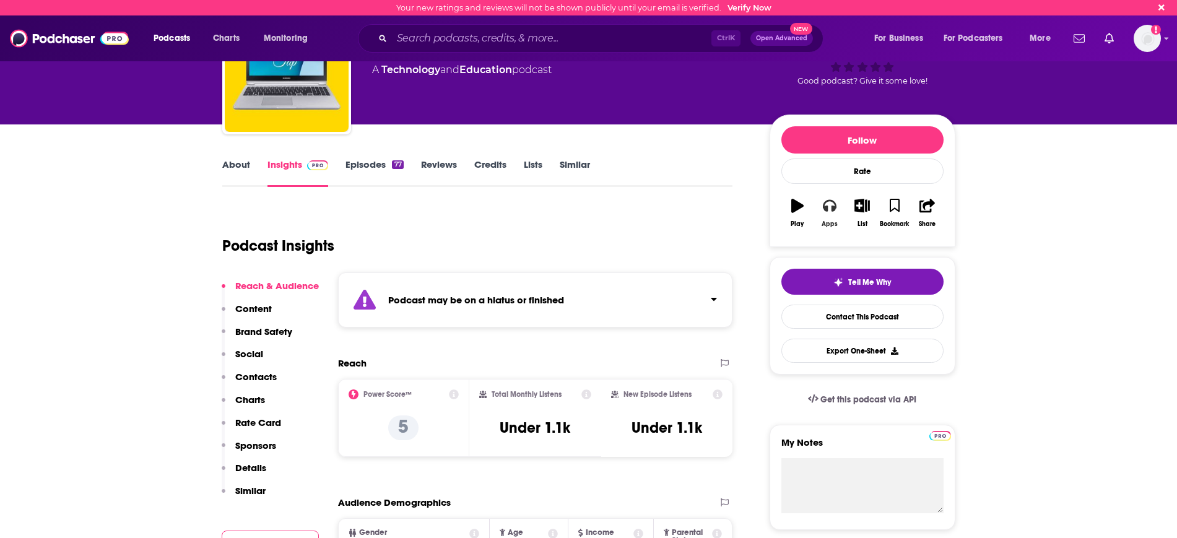
click at [826, 204] on icon "button" at bounding box center [830, 206] width 14 height 14
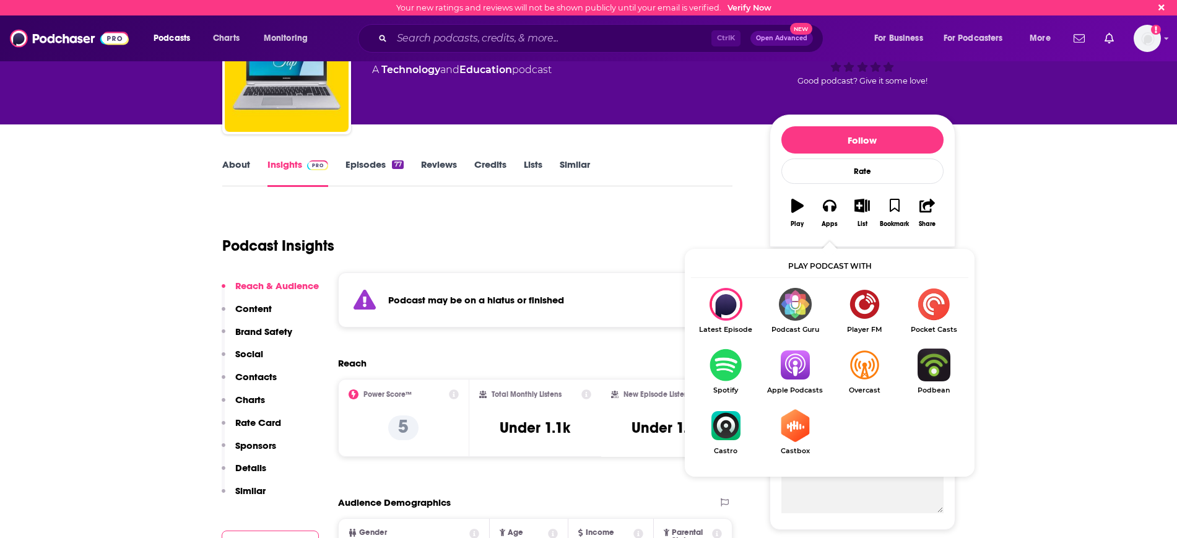
click at [803, 355] on img "Show Listen On dropdown" at bounding box center [794, 365] width 69 height 33
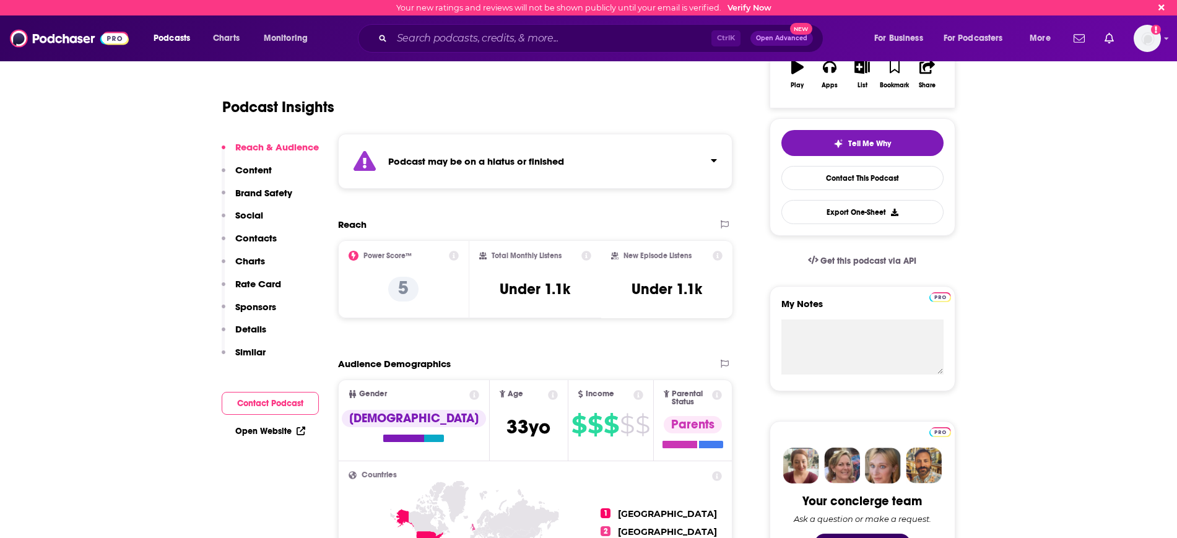
scroll to position [0, 0]
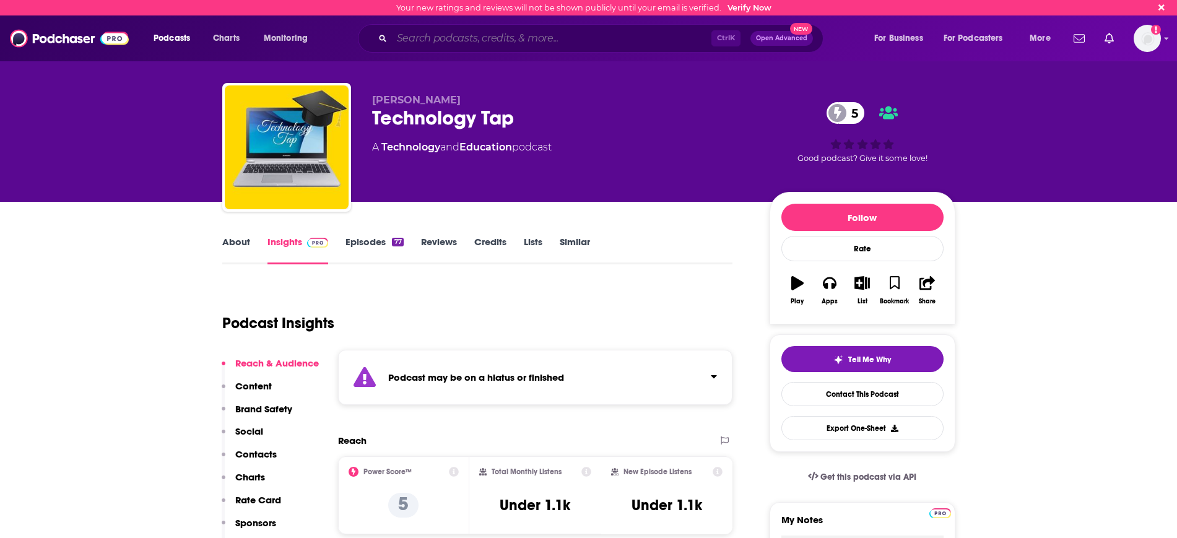
click at [420, 30] on input "Search podcasts, credits, & more..." at bounding box center [552, 38] width 320 height 20
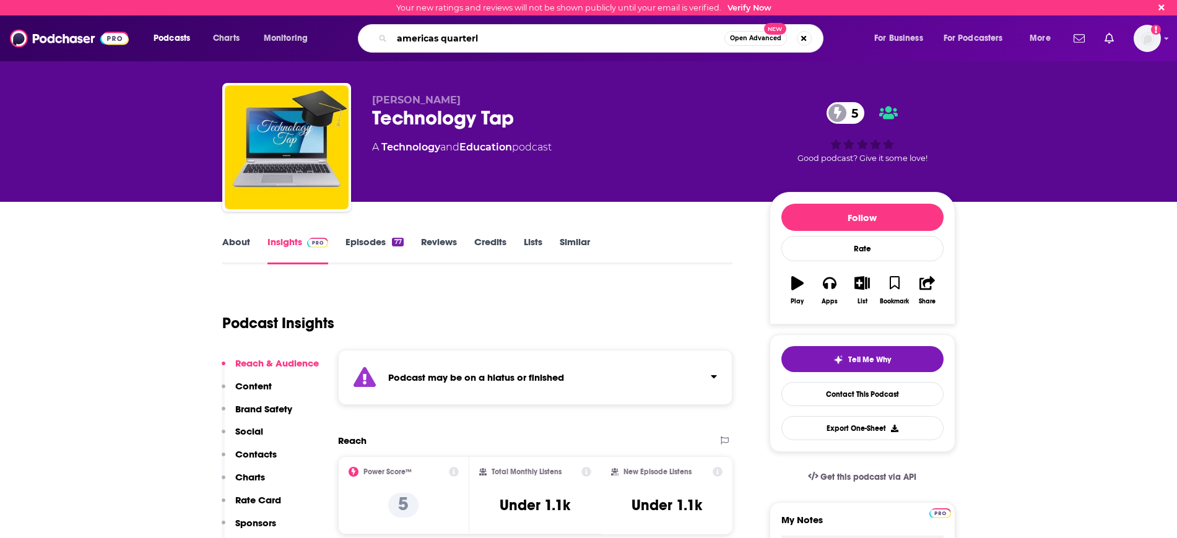
type input "americas quarterly"
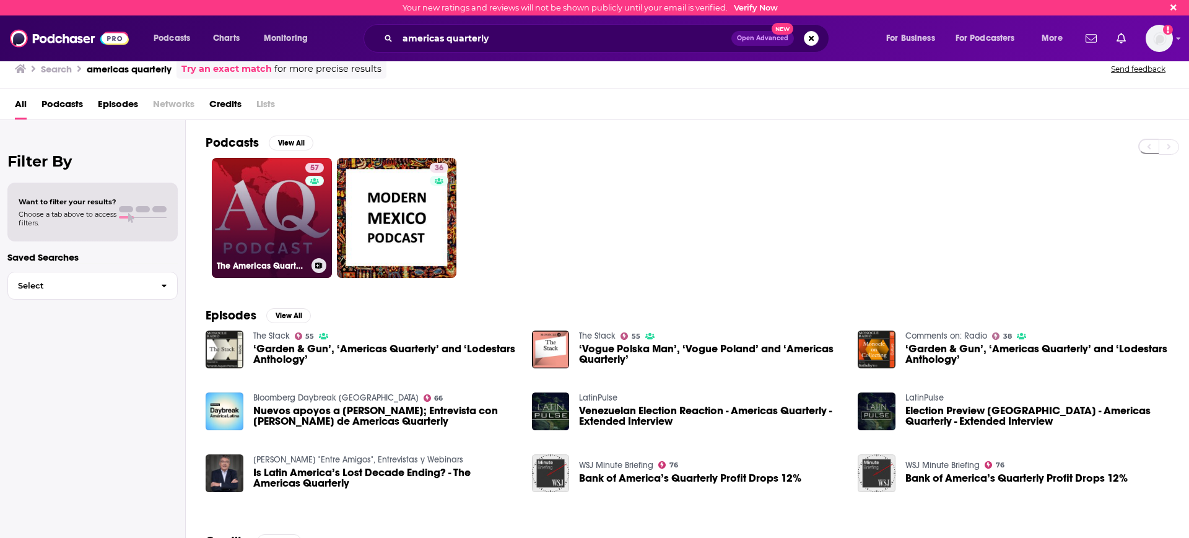
click at [269, 216] on link "57 The Americas Quarterly Podcast" at bounding box center [272, 218] width 120 height 120
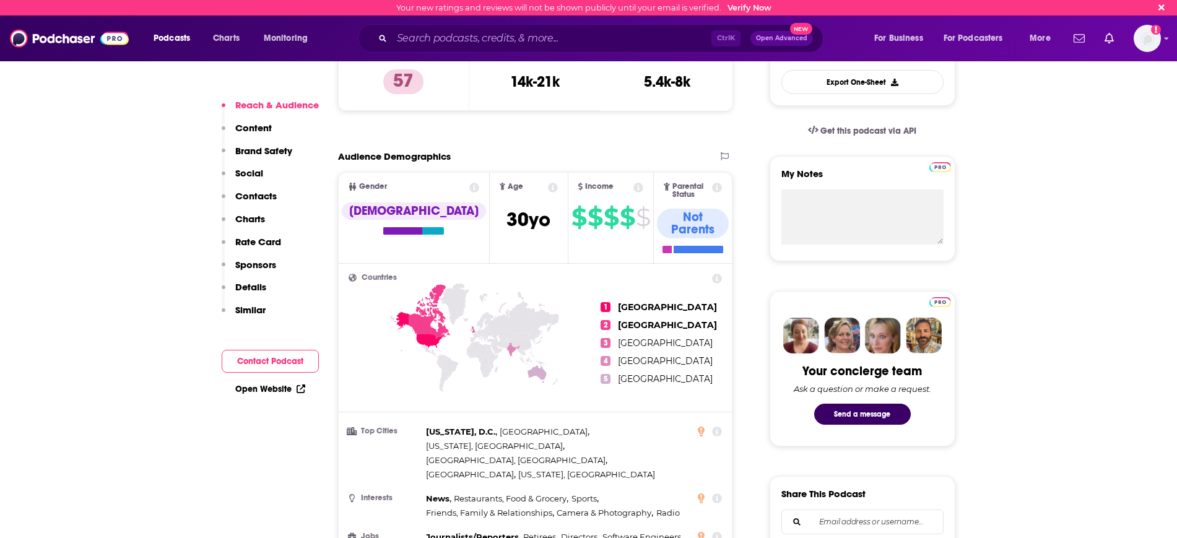
scroll to position [387, 0]
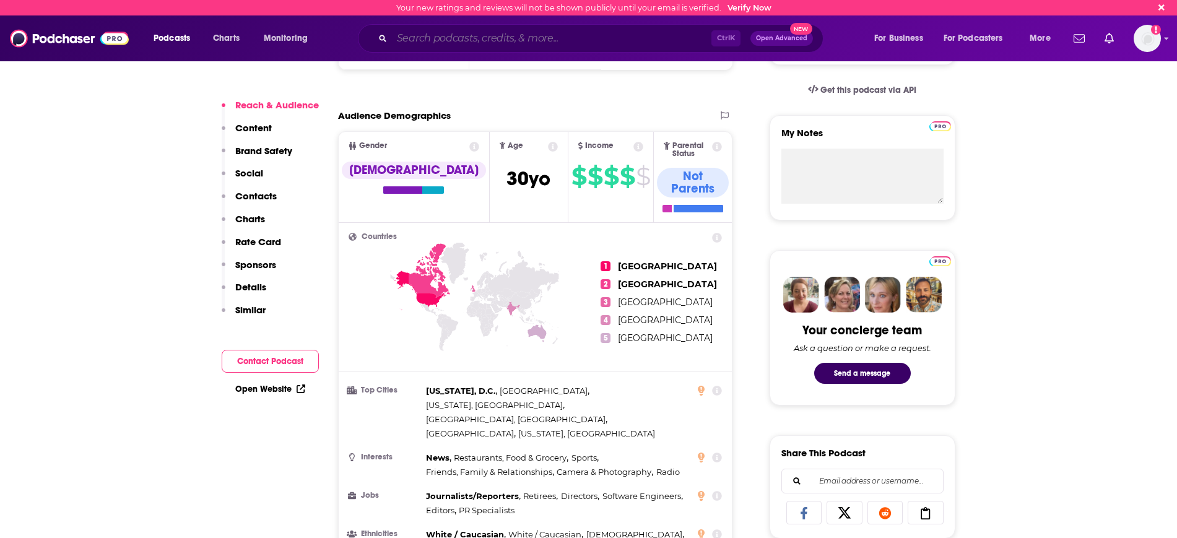
click at [526, 40] on input "Search podcasts, credits, & more..." at bounding box center [552, 38] width 320 height 20
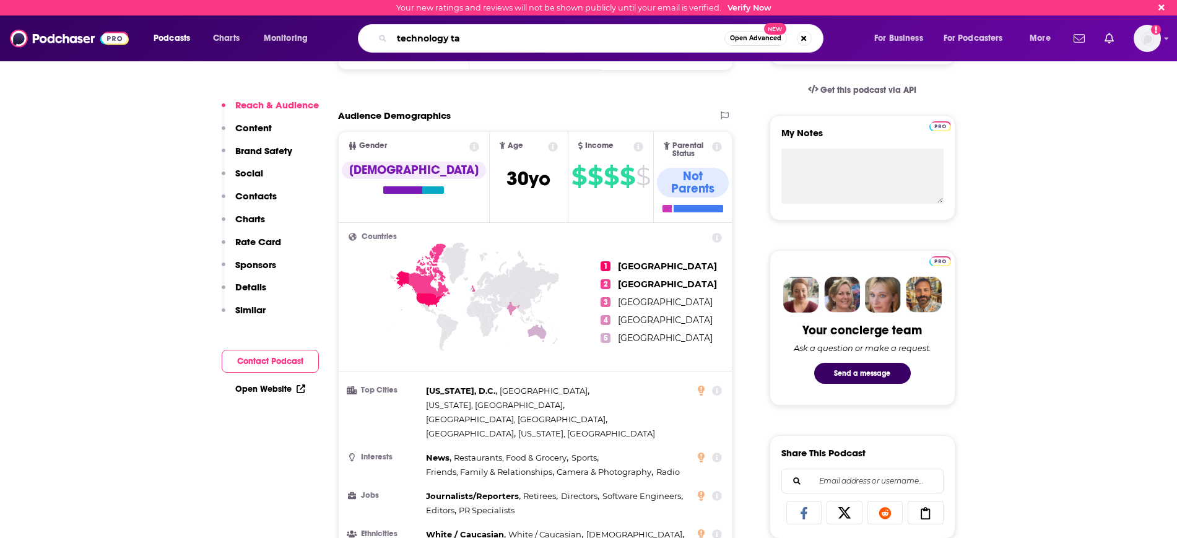
type input "technology tap"
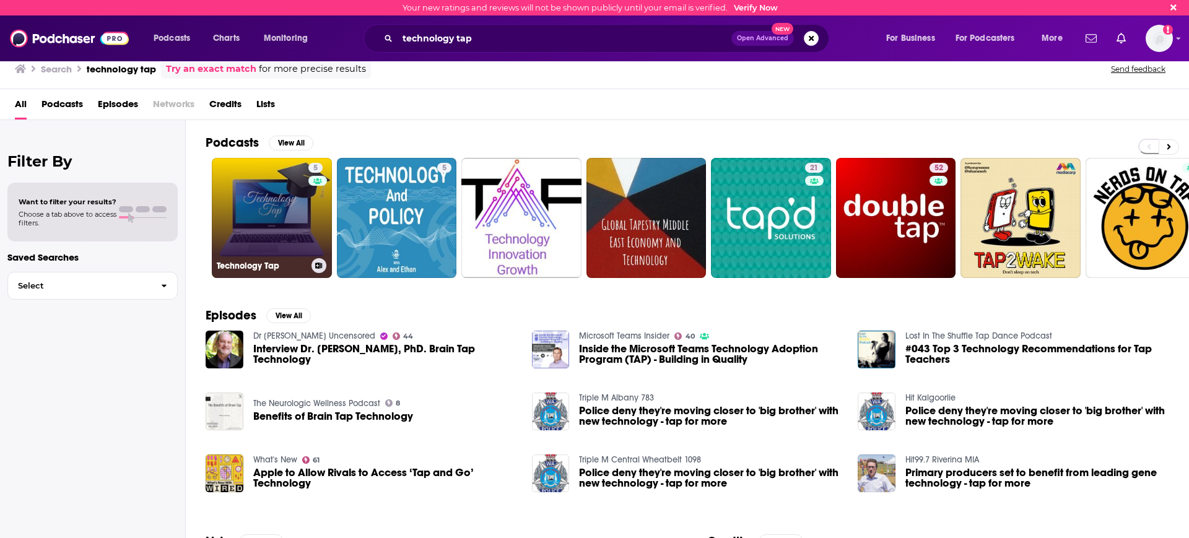
click at [272, 228] on link "5 Technology Tap" at bounding box center [272, 218] width 120 height 120
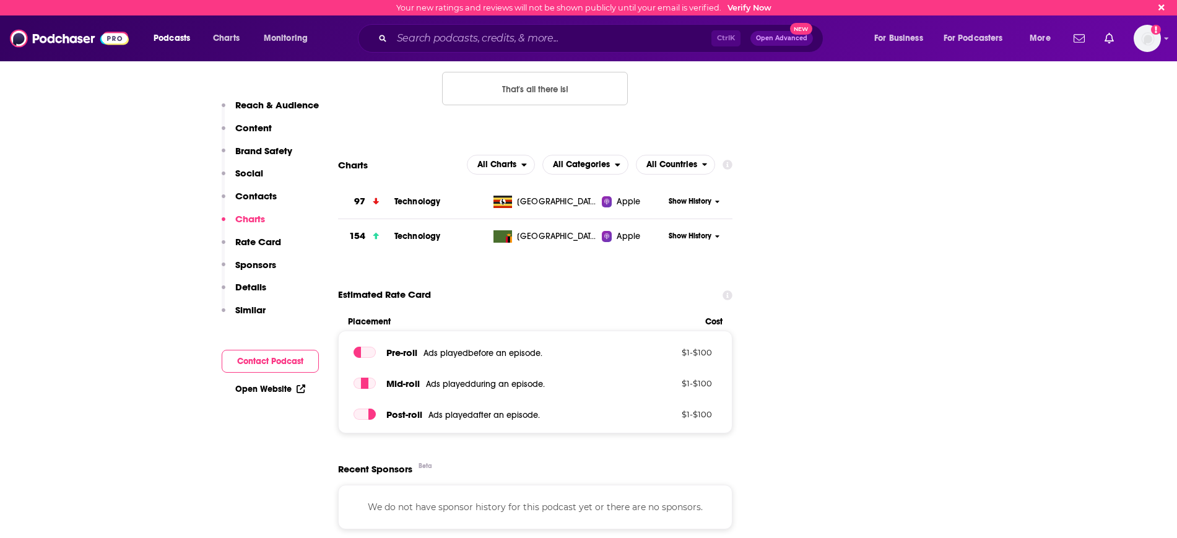
scroll to position [1471, 0]
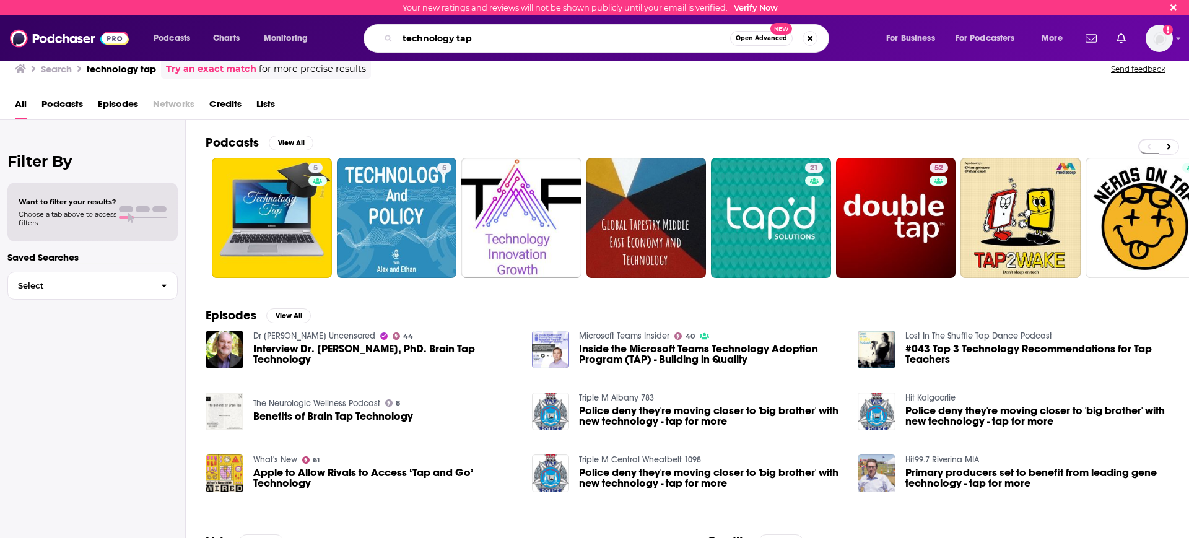
click at [492, 28] on input "technology tap" at bounding box center [564, 38] width 333 height 20
drag, startPoint x: 492, startPoint y: 28, endPoint x: 220, endPoint y: 46, distance: 272.5
click at [220, 46] on div "Podcasts Charts Monitoring technology tap Open Advanced New For Business For Po…" at bounding box center [610, 38] width 930 height 28
type input "americas quarterly"
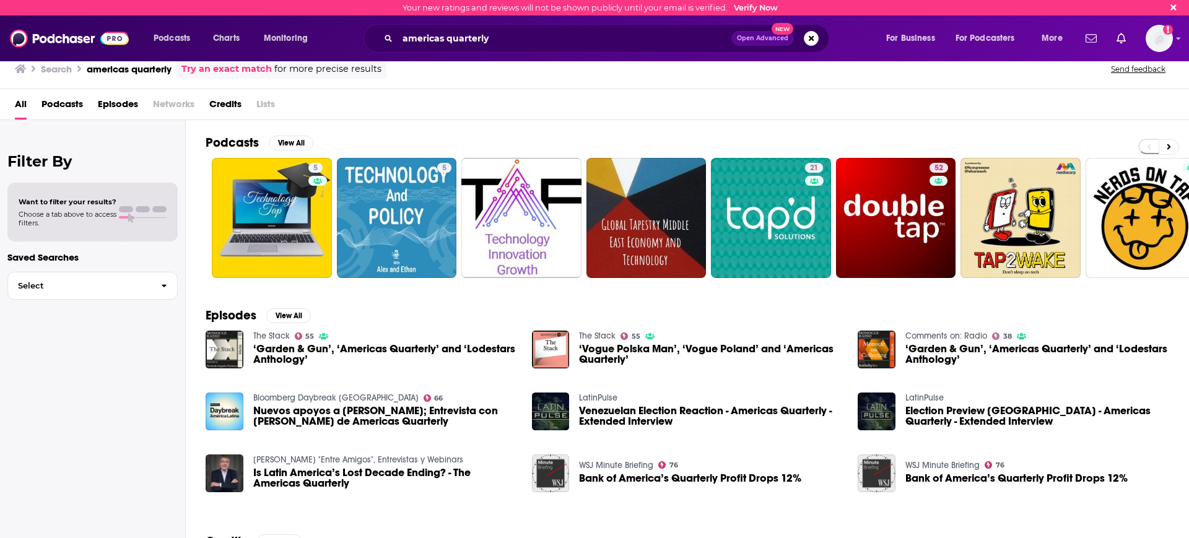
click at [772, 40] on span "Open Advanced" at bounding box center [762, 38] width 51 height 6
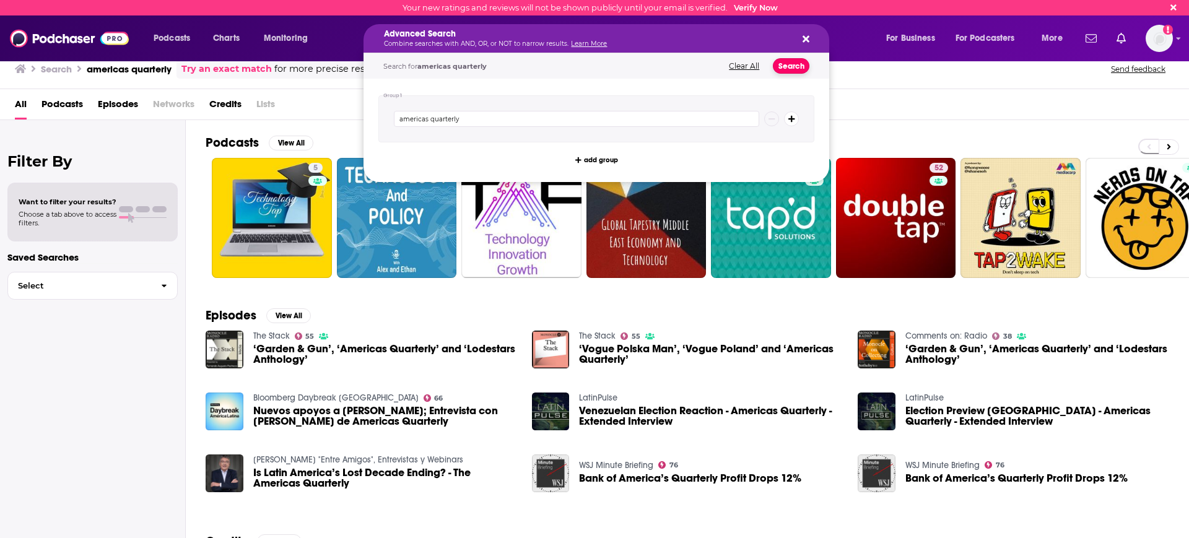
click at [785, 61] on button "Search" at bounding box center [791, 65] width 37 height 15
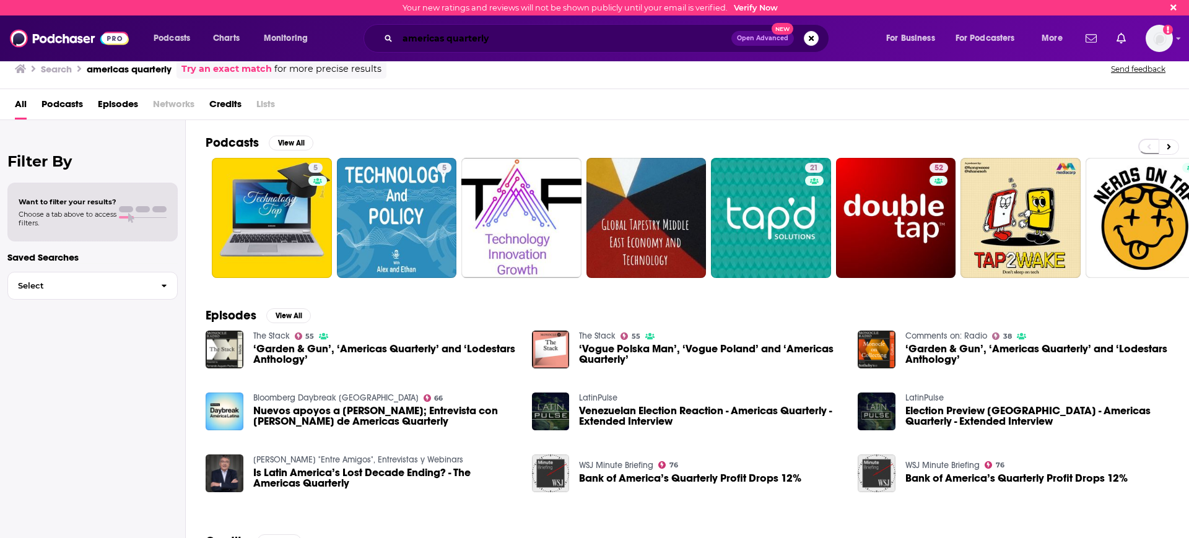
click at [490, 42] on input "americas quarterly" at bounding box center [565, 38] width 334 height 20
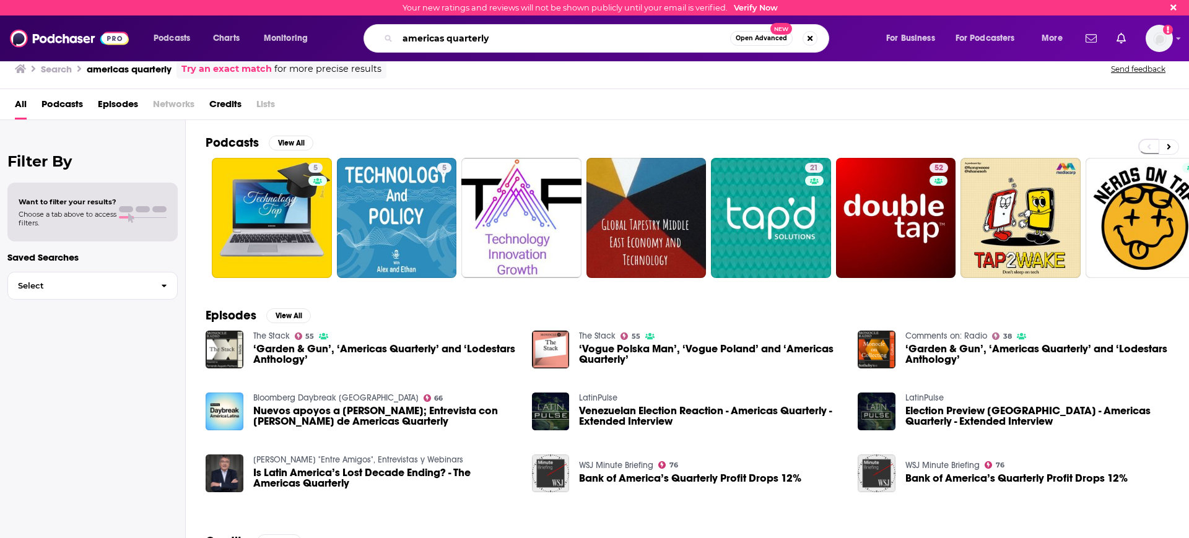
drag, startPoint x: 507, startPoint y: 37, endPoint x: 310, endPoint y: 7, distance: 199.8
click at [331, 14] on div "Your new ratings and reviews will not be shown publicly until your email is ver…" at bounding box center [594, 30] width 1189 height 61
type input "walkin' about"
click at [762, 40] on span "Open Advanced" at bounding box center [761, 38] width 51 height 6
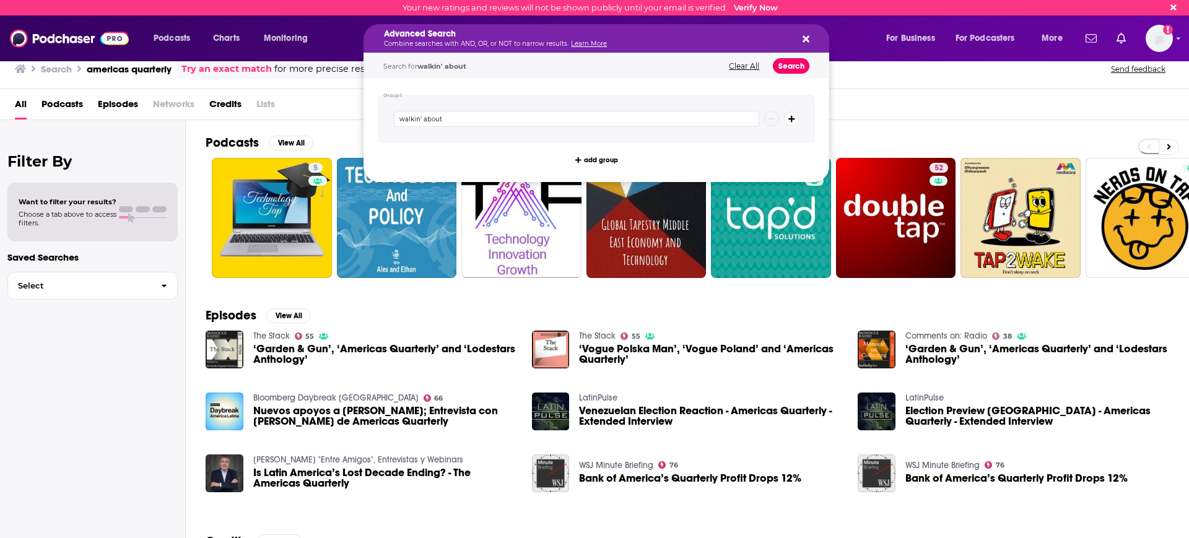
drag, startPoint x: 791, startPoint y: 64, endPoint x: 798, endPoint y: 69, distance: 7.6
click at [792, 64] on button "Search" at bounding box center [791, 65] width 37 height 15
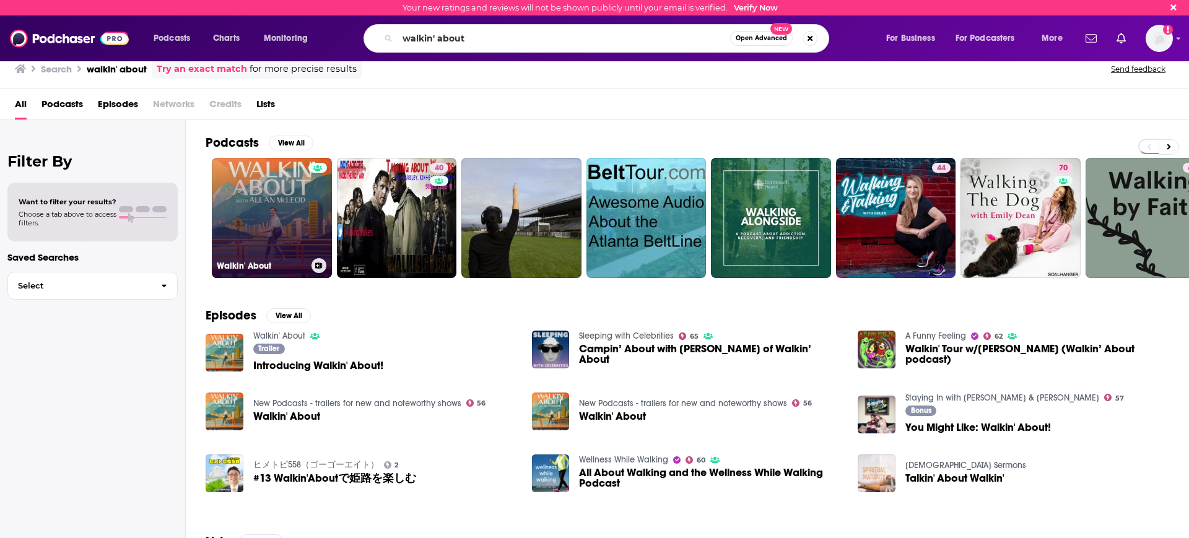
click at [297, 232] on link "Walkin' About" at bounding box center [272, 218] width 120 height 120
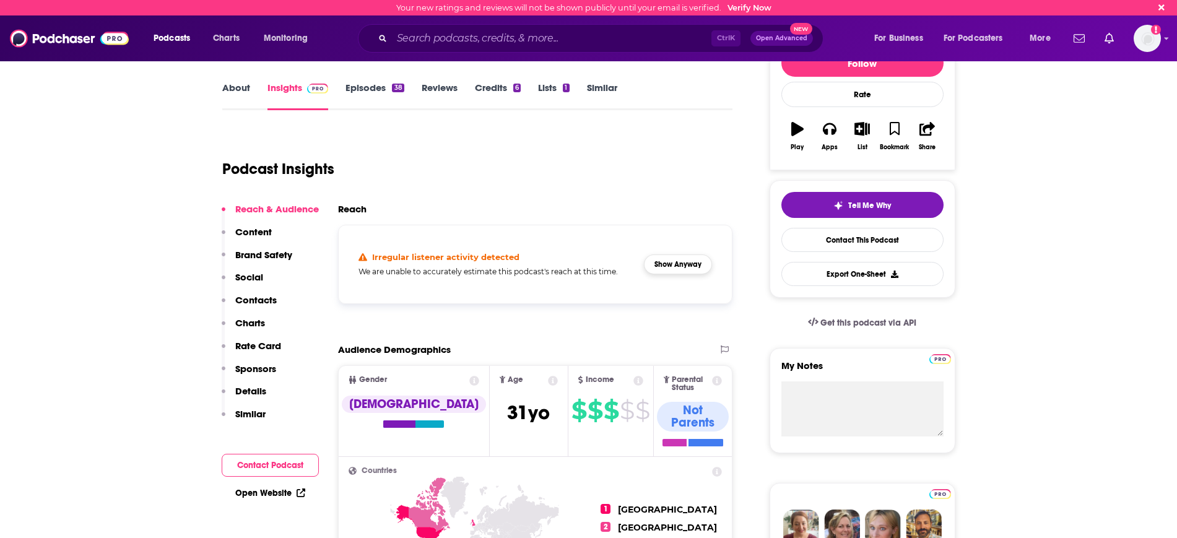
scroll to position [155, 0]
click at [673, 261] on button "Show Anyway" at bounding box center [678, 264] width 68 height 20
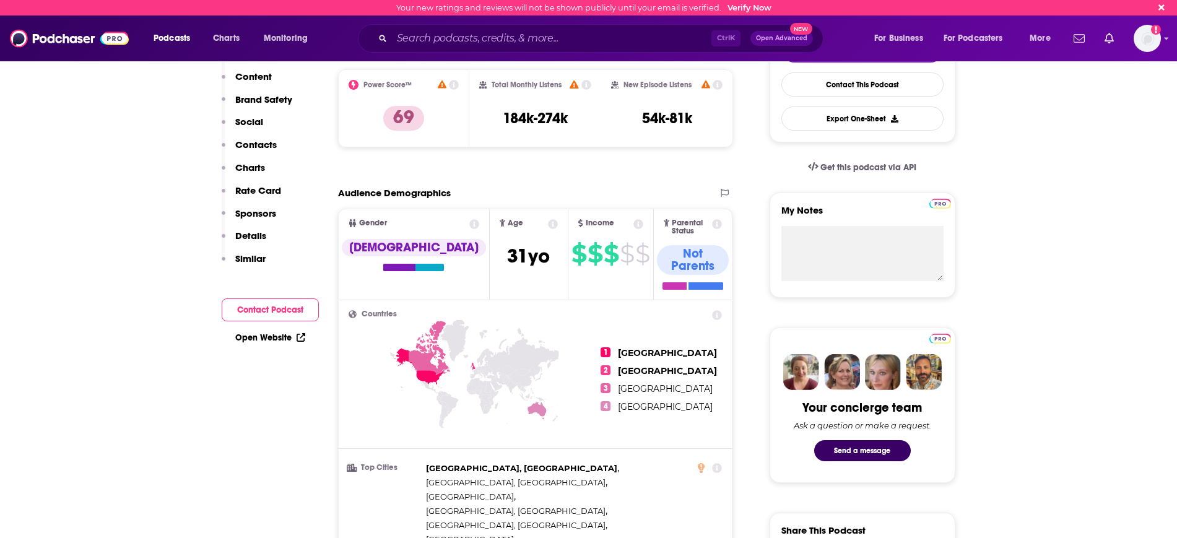
scroll to position [0, 0]
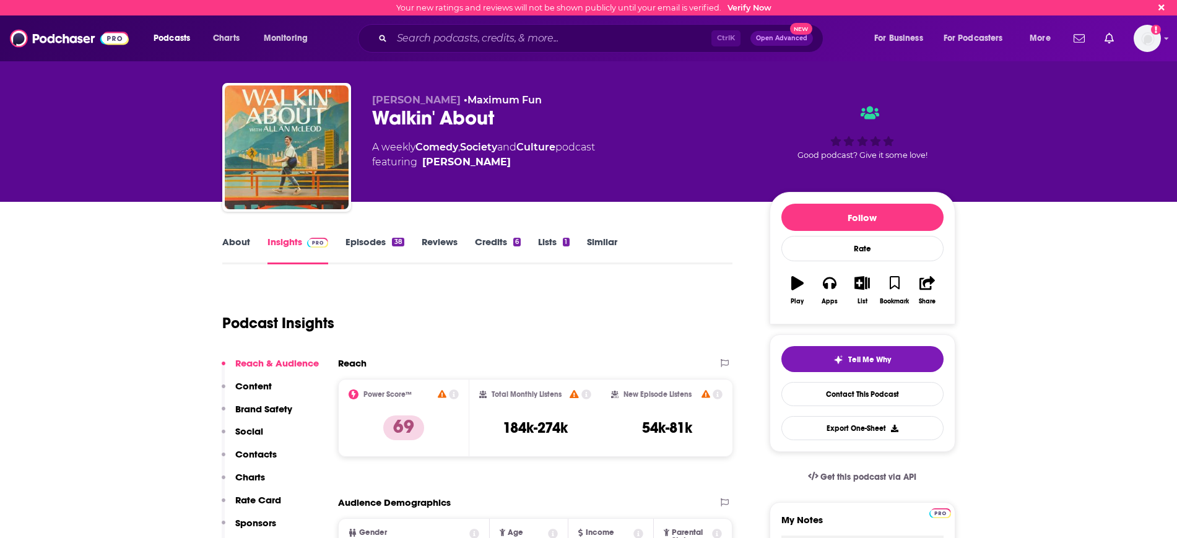
click at [239, 238] on link "About" at bounding box center [236, 250] width 28 height 28
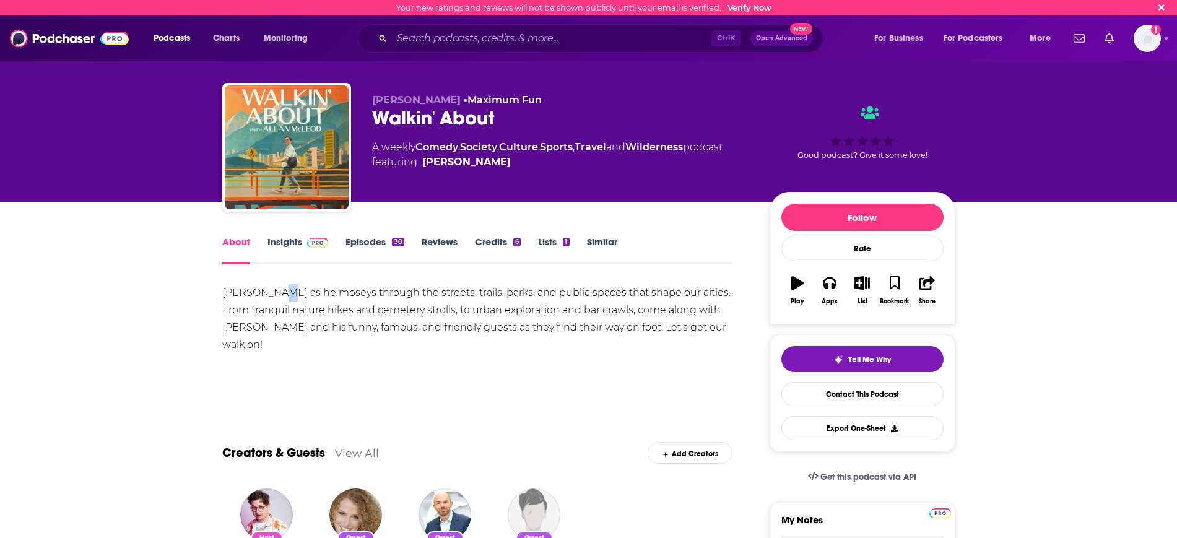
click at [271, 288] on div "[PERSON_NAME] as he moseys through the streets, trails, parks, and public space…" at bounding box center [477, 318] width 511 height 69
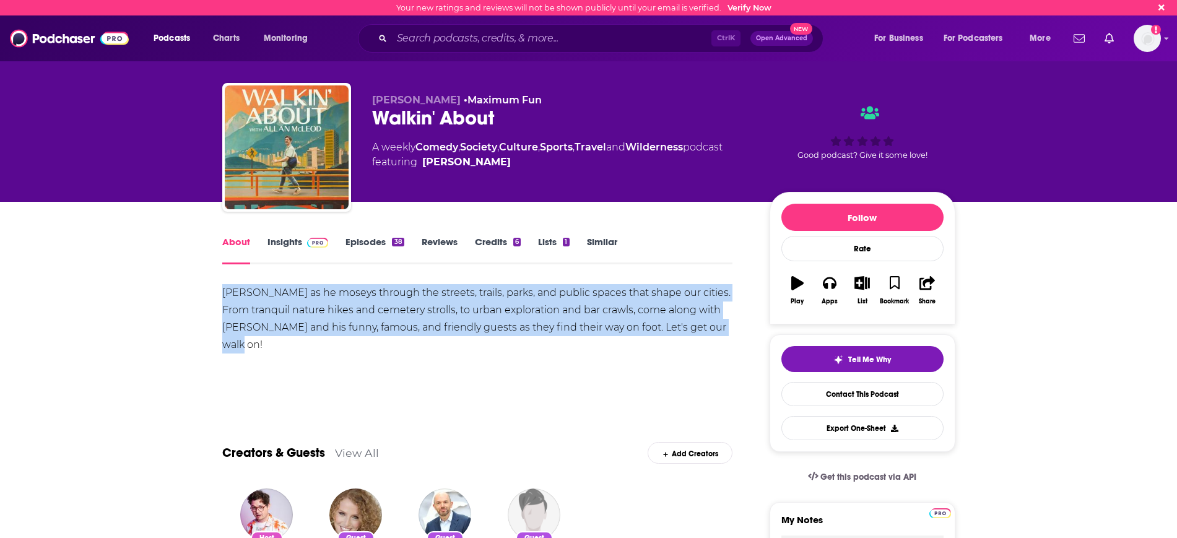
drag, startPoint x: 224, startPoint y: 289, endPoint x: 241, endPoint y: 339, distance: 53.7
click at [237, 347] on div "[PERSON_NAME] as he moseys through the streets, trails, parks, and public space…" at bounding box center [477, 318] width 511 height 69
copy div "[PERSON_NAME] as he moseys through the streets, trails, parks, and public space…"
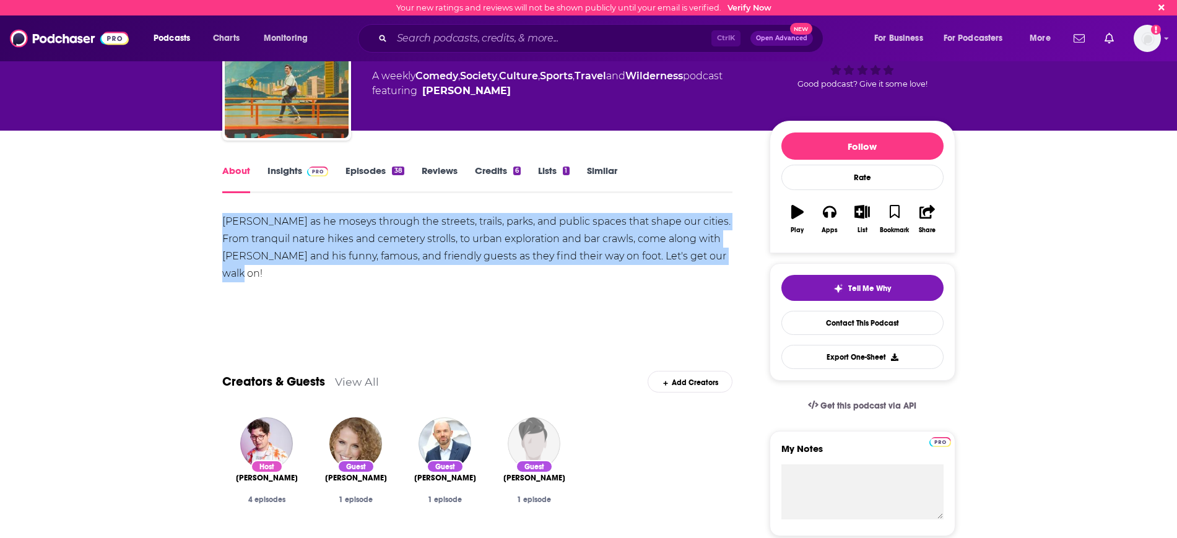
scroll to position [77, 0]
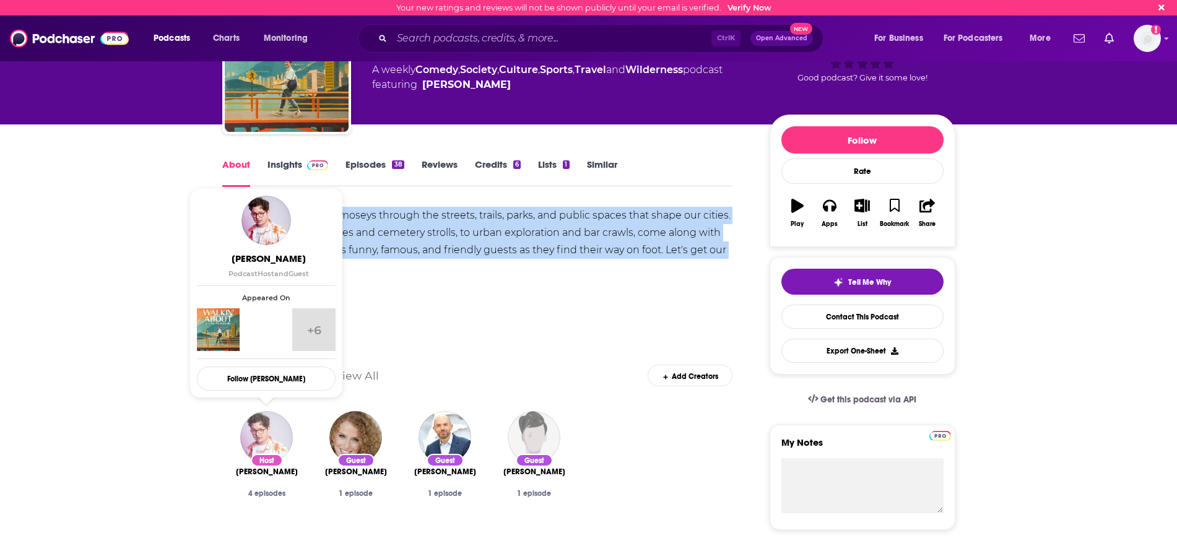
click at [267, 435] on img "Allan McLeod" at bounding box center [266, 437] width 53 height 53
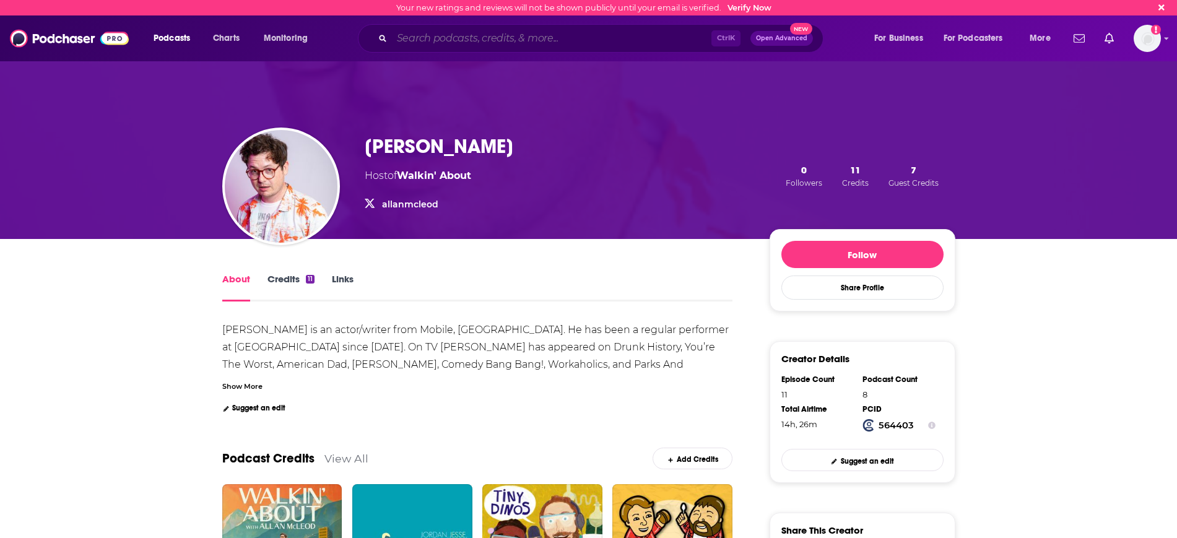
click at [473, 42] on input "Search podcasts, credits, & more..." at bounding box center [552, 38] width 320 height 20
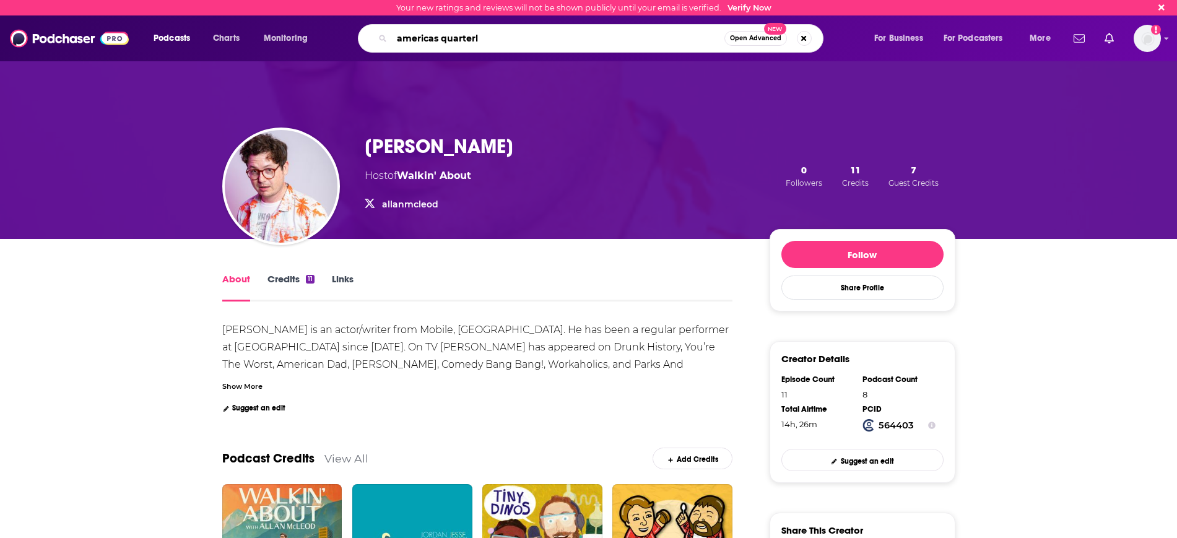
type input "americas quarterly"
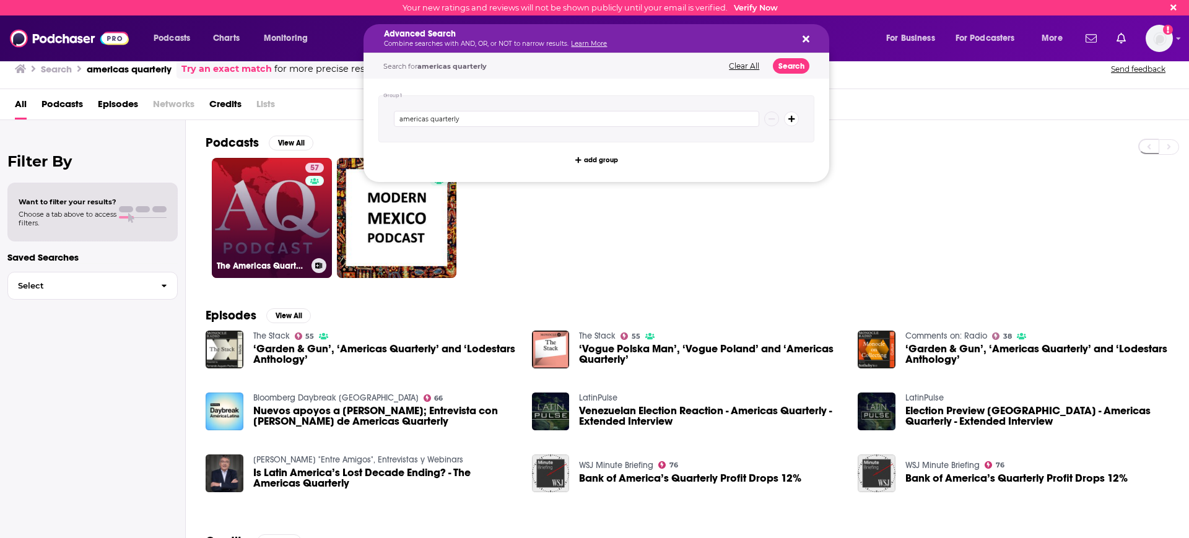
click at [312, 207] on div "57" at bounding box center [316, 210] width 22 height 95
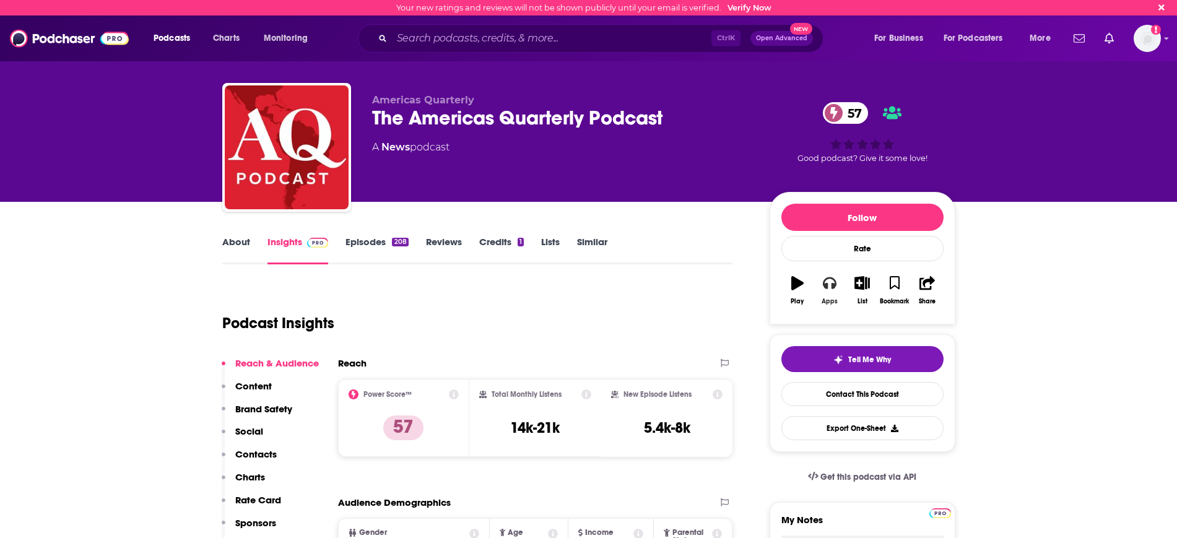
click at [831, 294] on button "Apps" at bounding box center [830, 290] width 32 height 45
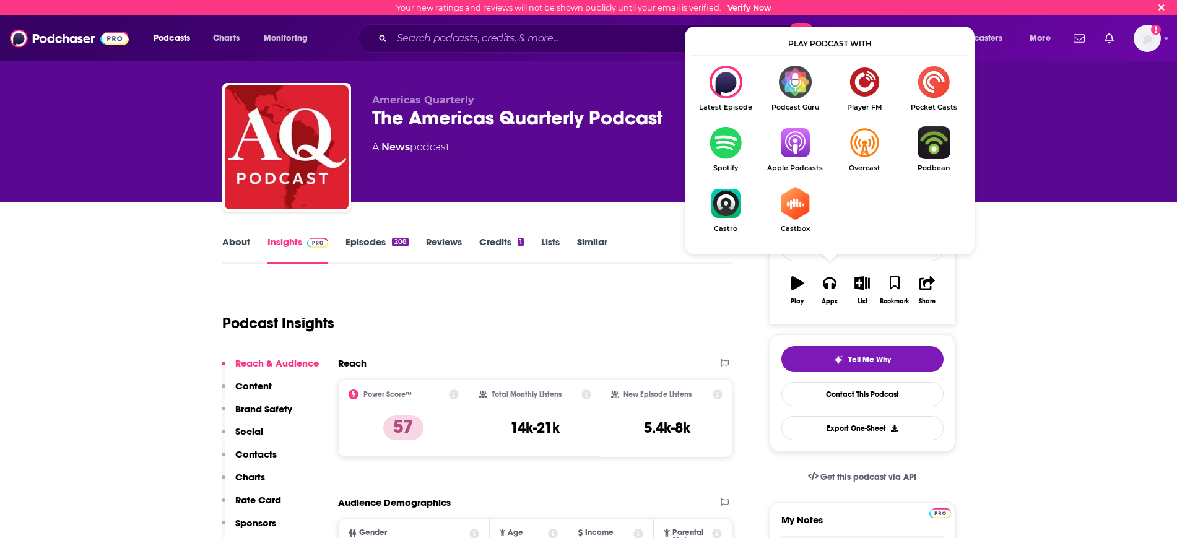
click at [789, 144] on img "Show Listen On dropdown" at bounding box center [794, 142] width 69 height 33
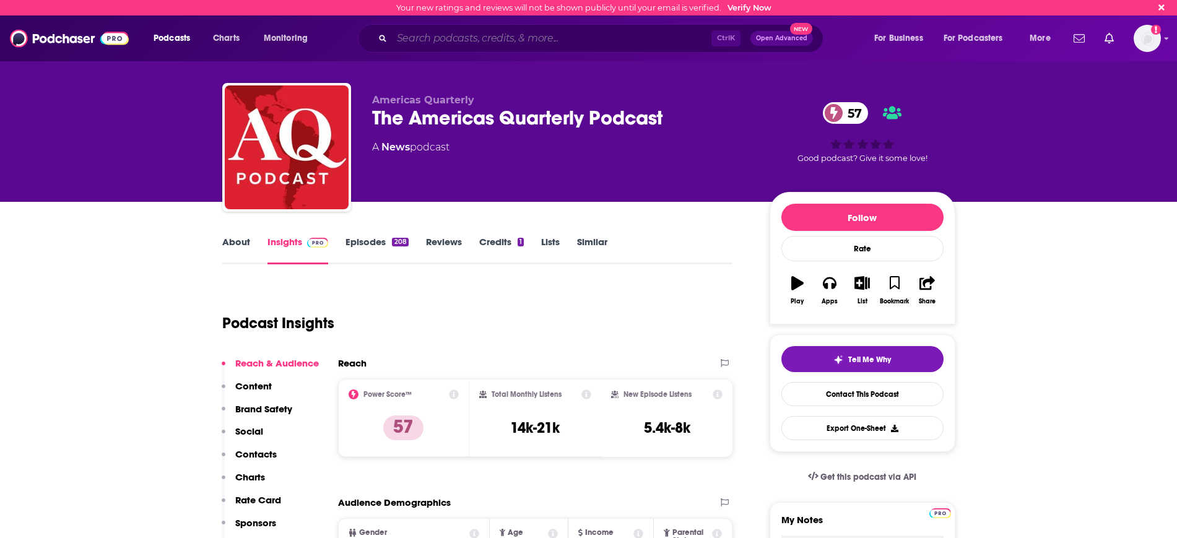
click at [417, 41] on input "Search podcasts, credits, & more..." at bounding box center [552, 38] width 320 height 20
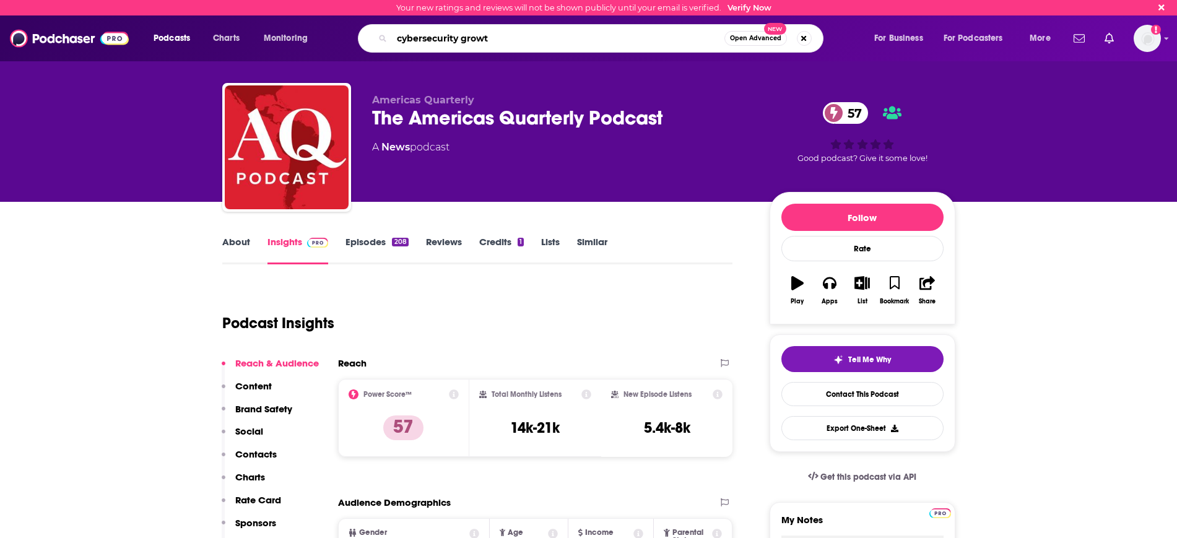
type input "cybersecurity growth"
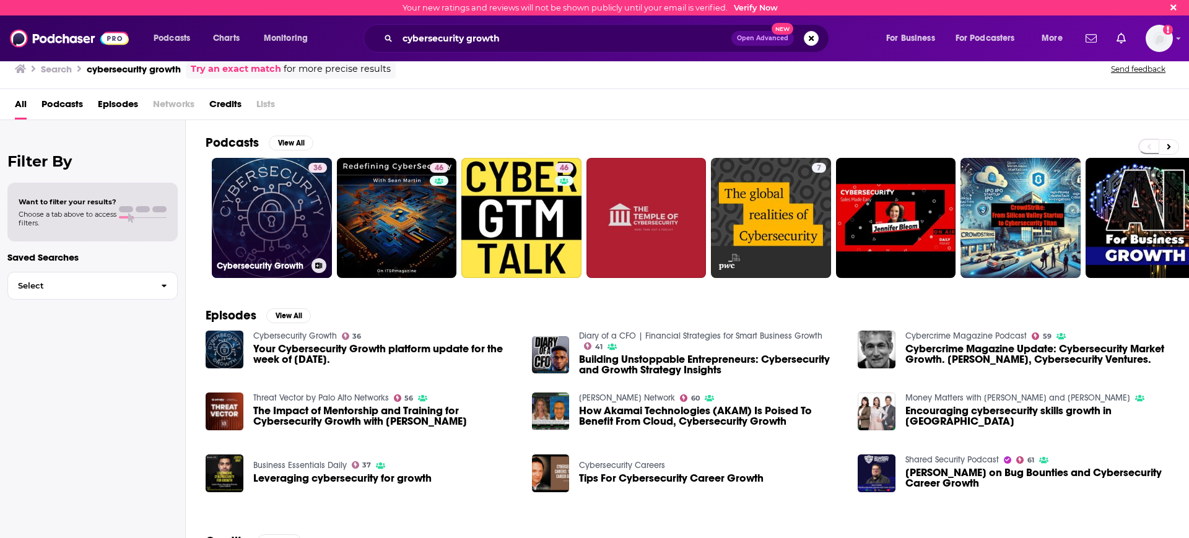
click at [242, 201] on link "36 Cybersecurity Growth" at bounding box center [272, 218] width 120 height 120
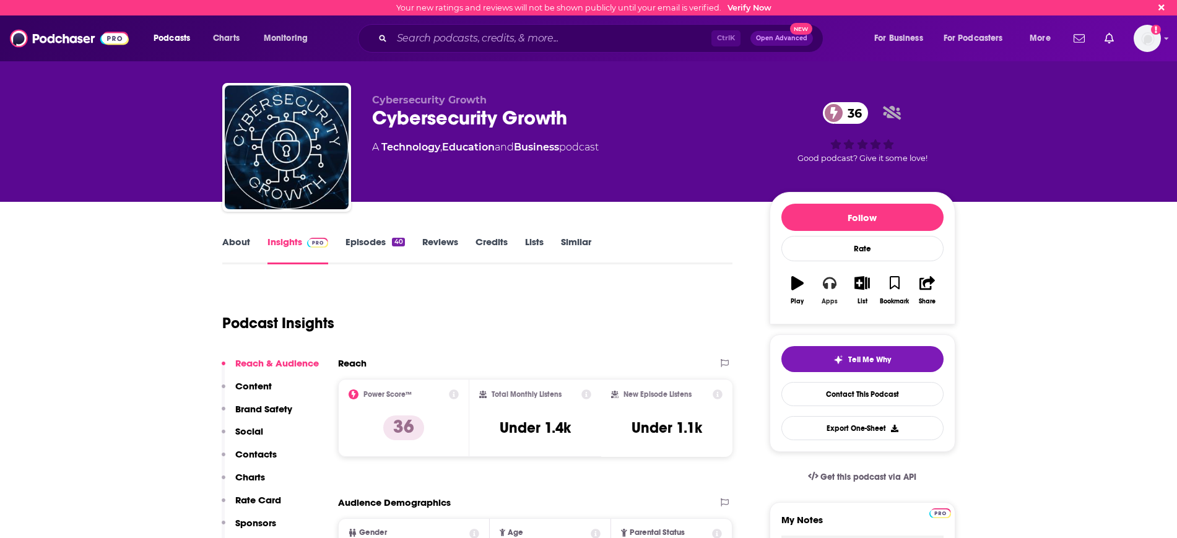
click at [826, 288] on icon "button" at bounding box center [830, 283] width 14 height 12
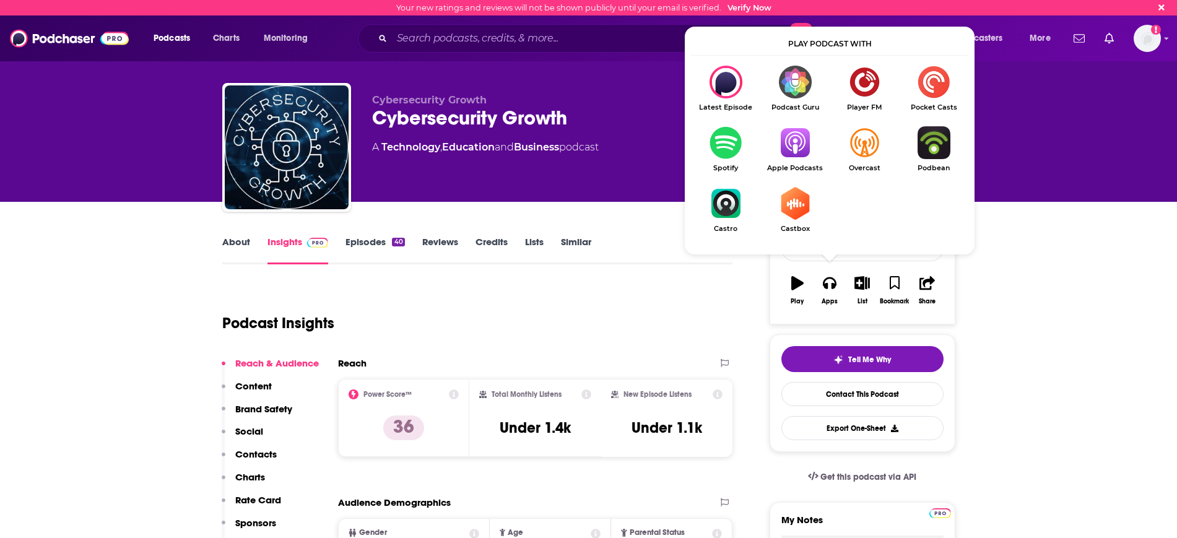
click at [808, 147] on img "Show Listen On dropdown" at bounding box center [794, 142] width 69 height 33
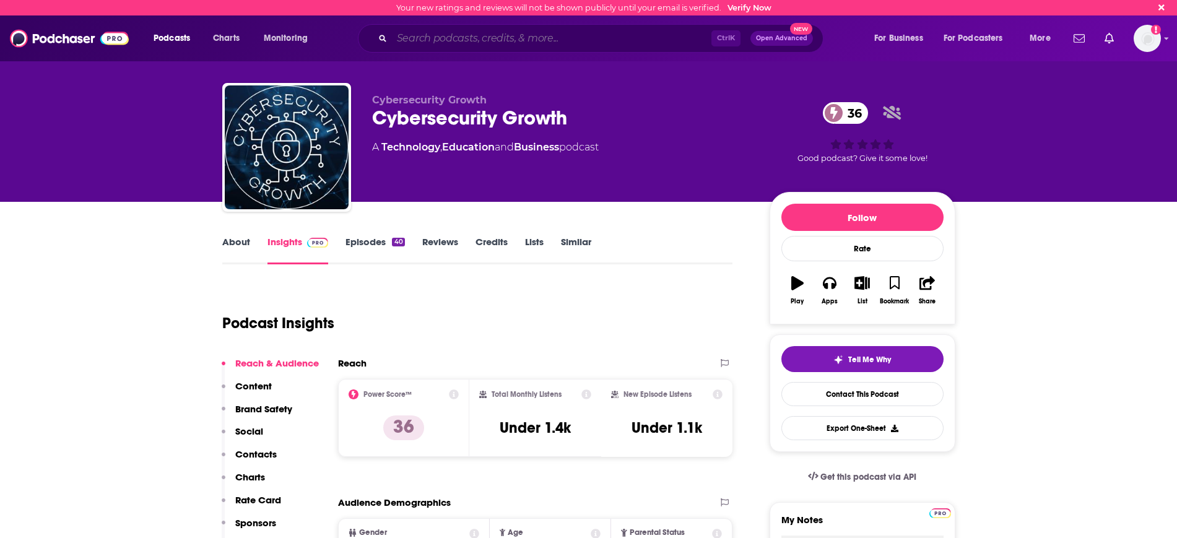
click at [529, 40] on input "Search podcasts, credits, & more..." at bounding box center [552, 38] width 320 height 20
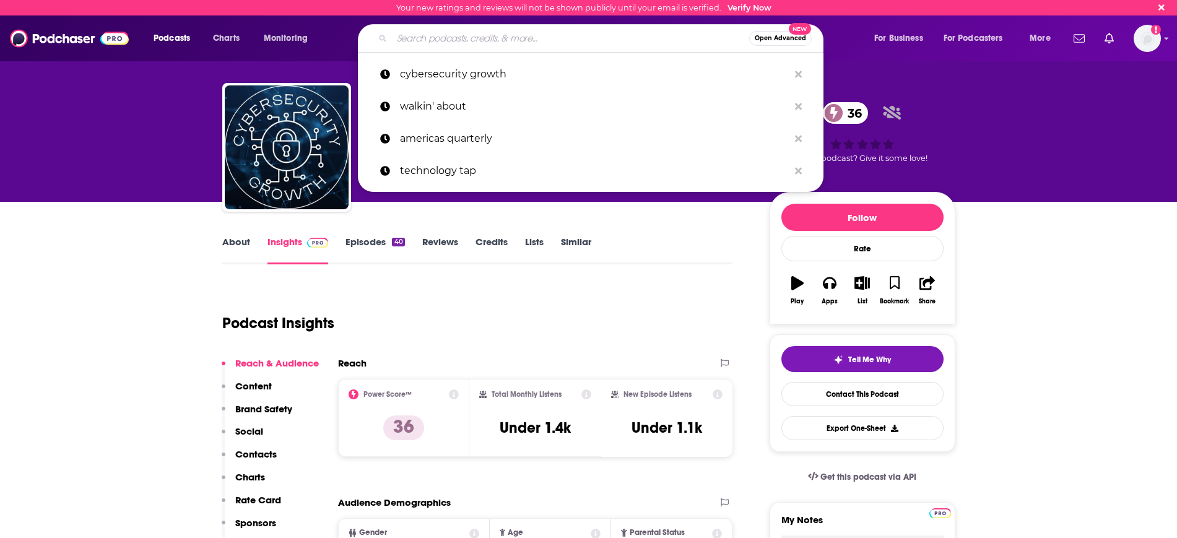
paste input "The Cybersecurity Crowd"
type input "The Cybersecurity Crowd"
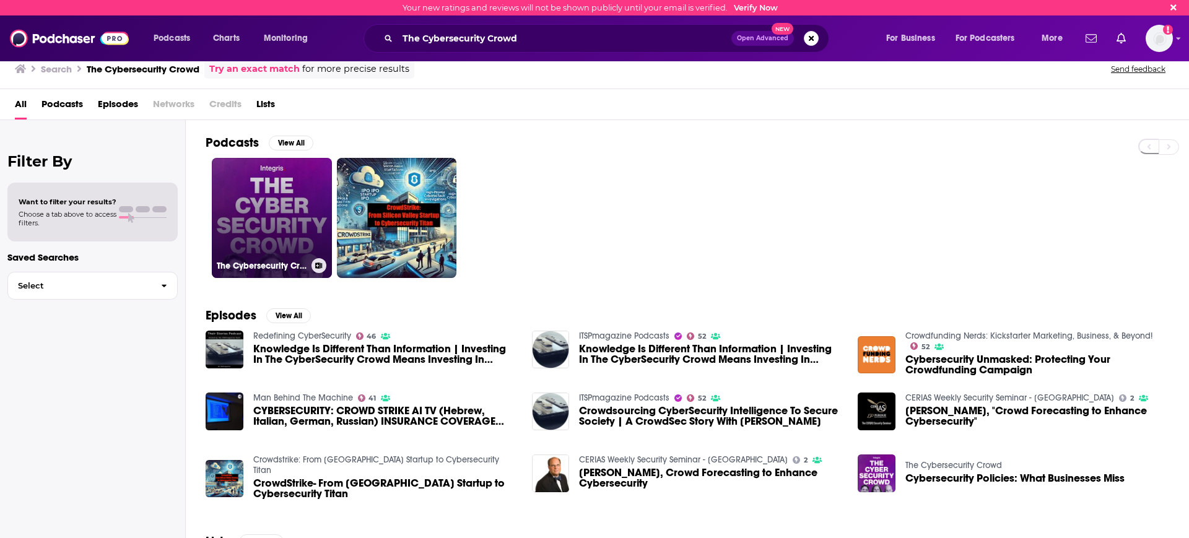
click at [258, 183] on link "The Cybersecurity Crowd" at bounding box center [272, 218] width 120 height 120
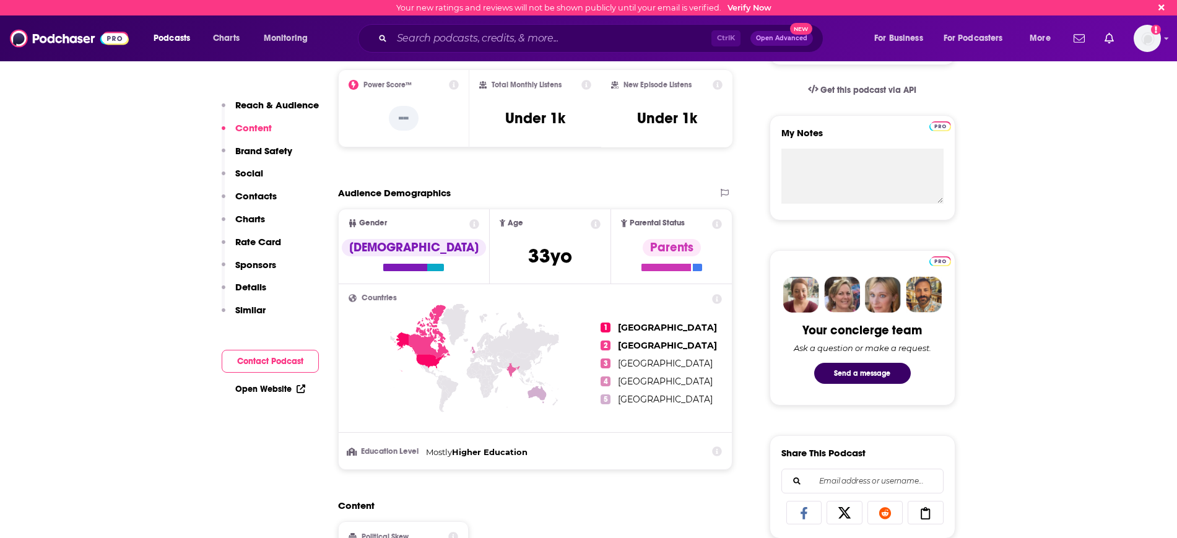
scroll to position [155, 0]
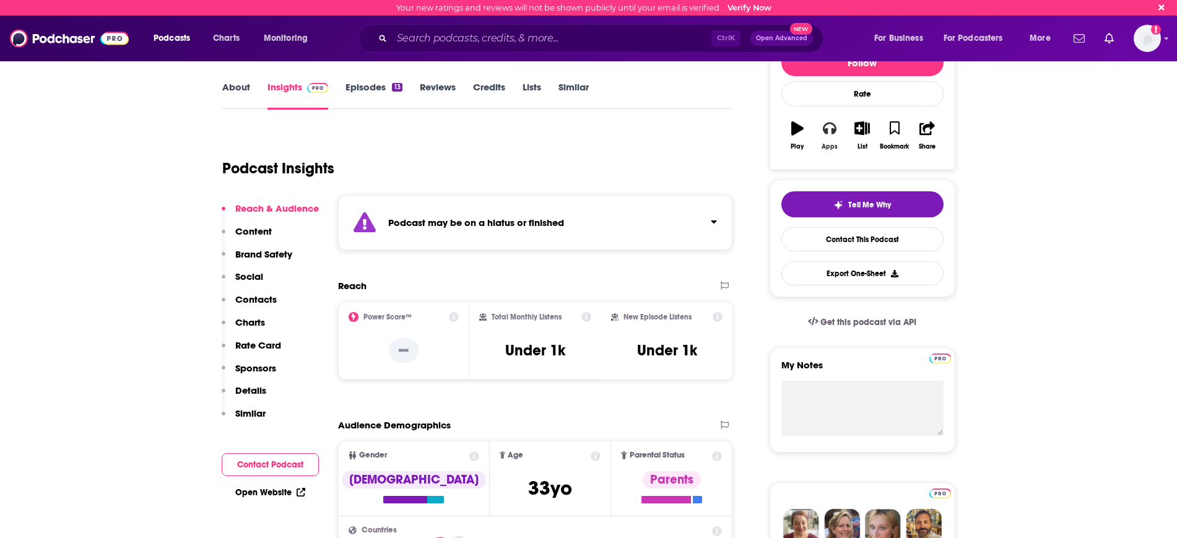
click at [833, 133] on icon "button" at bounding box center [830, 129] width 14 height 12
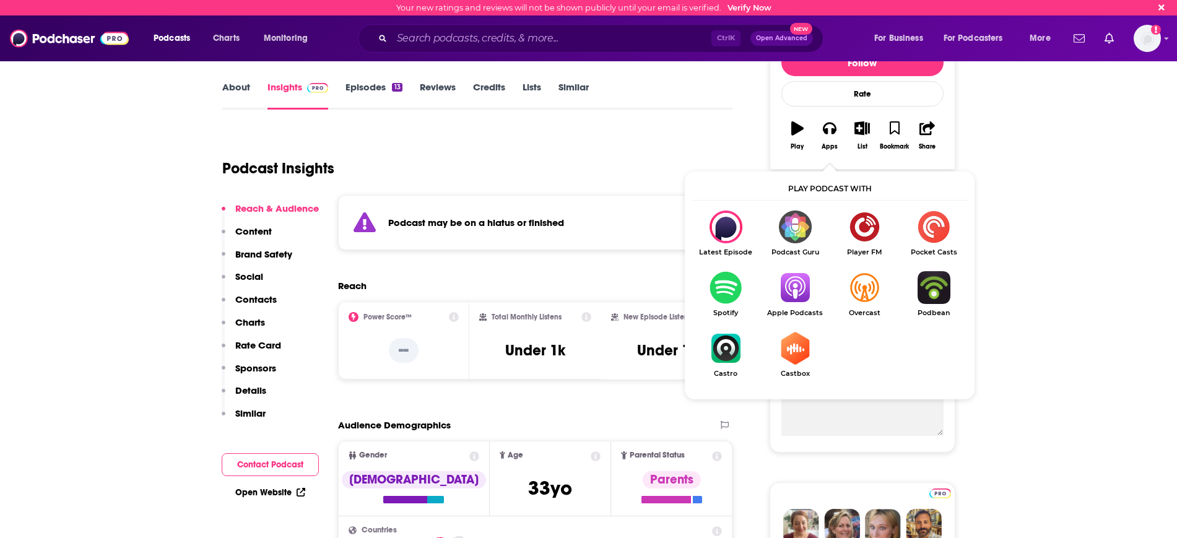
click at [792, 299] on img "Show Listen On dropdown" at bounding box center [794, 287] width 69 height 33
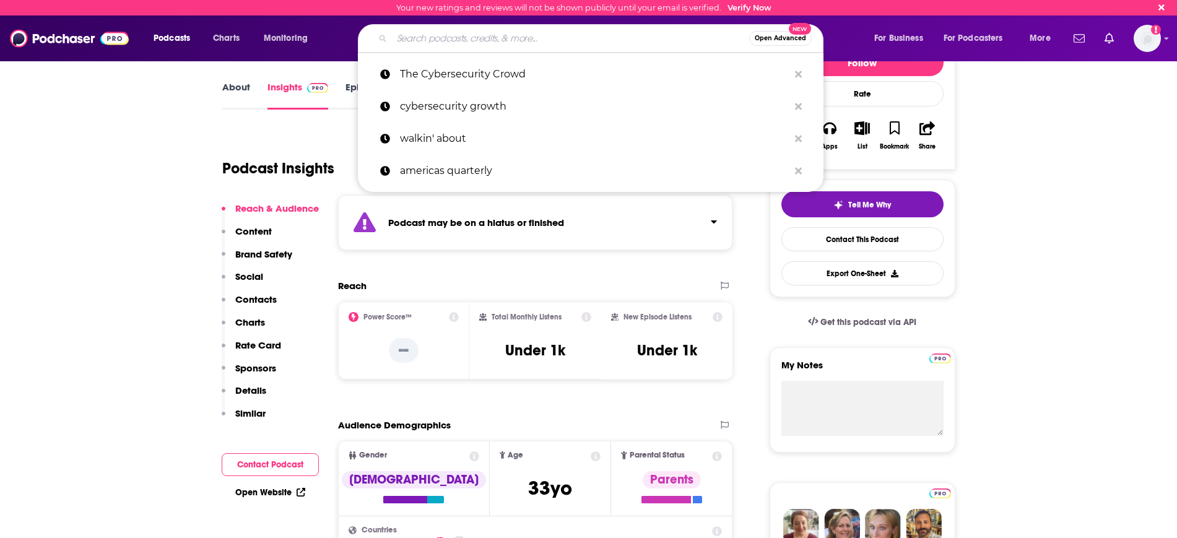
click at [481, 30] on input "Search podcasts, credits, & more..." at bounding box center [570, 38] width 357 height 20
paste input "Enterprise Biz Bytes"
type input "Enterprise Biz Bytes"
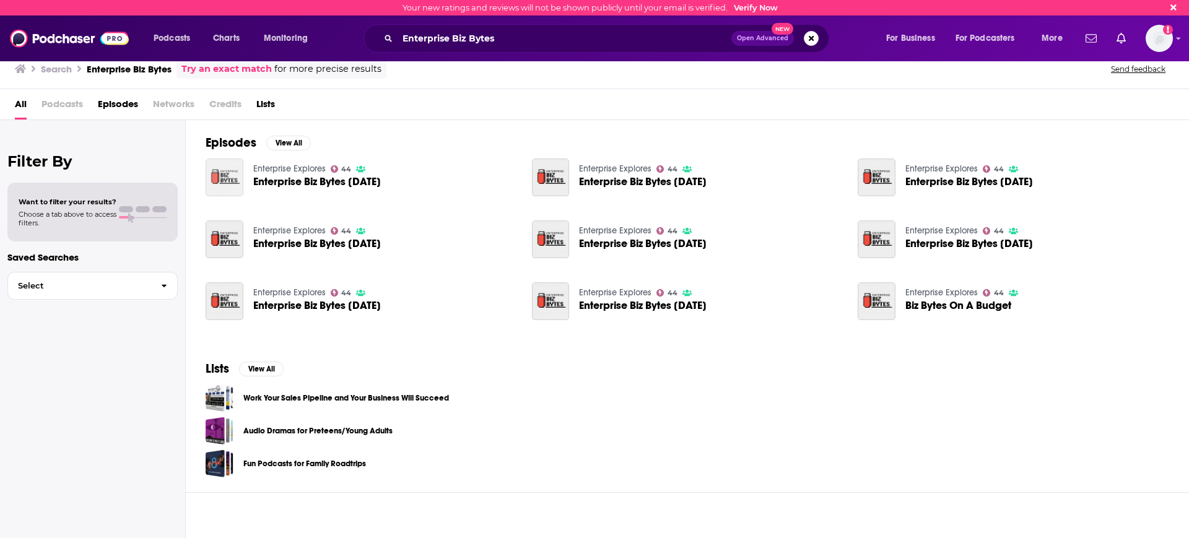
click at [224, 173] on img "Enterprise Biz Bytes 14th November 2016" at bounding box center [225, 178] width 38 height 38
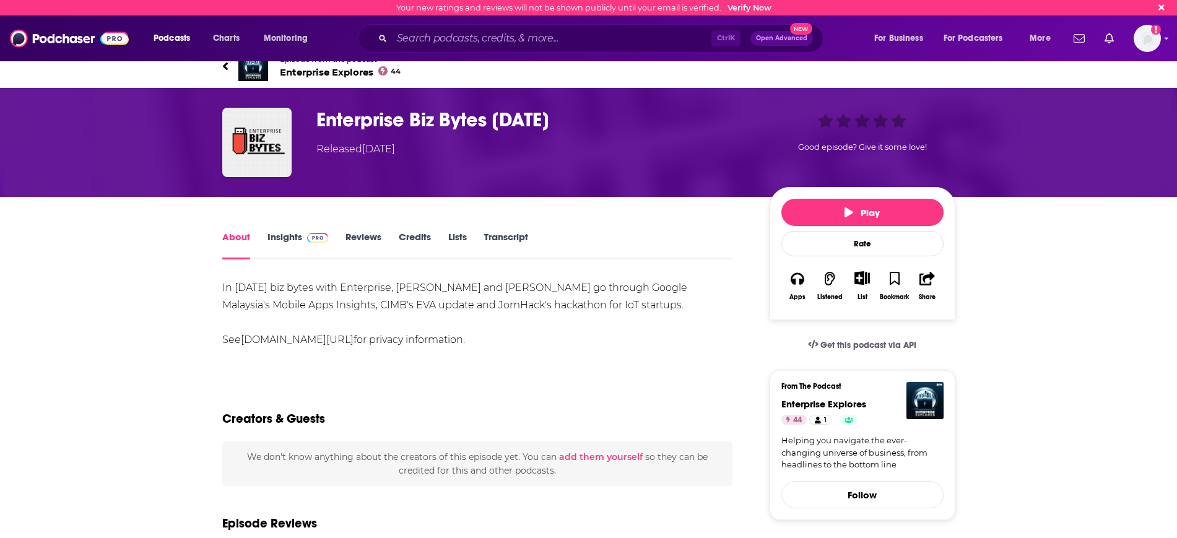
click at [266, 66] on img at bounding box center [253, 66] width 30 height 30
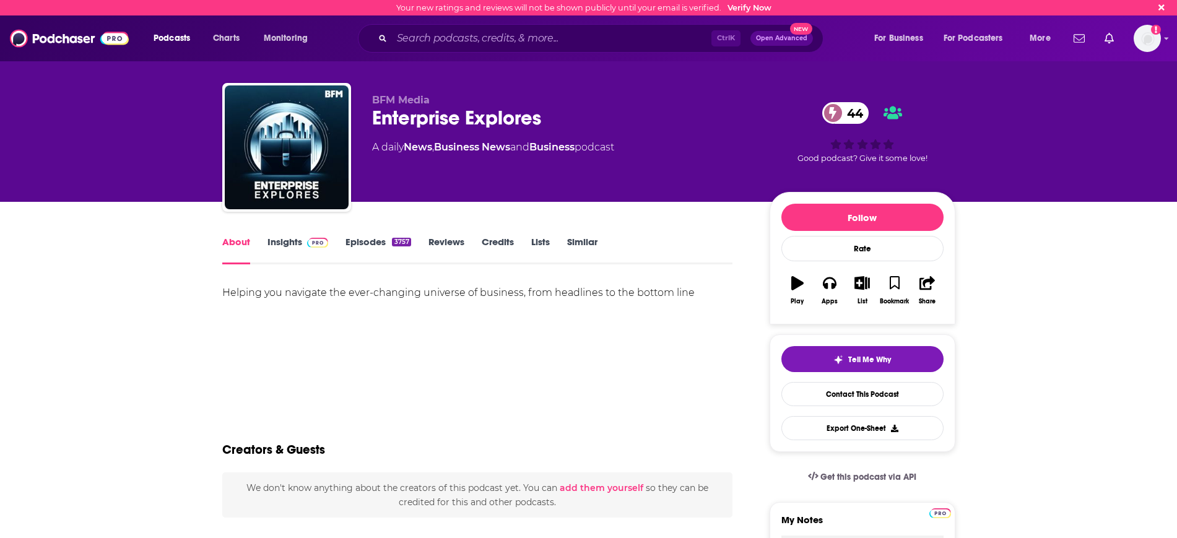
click at [533, 372] on div "Helping you navigate the ever-changing universe of business, from headlines to …" at bounding box center [477, 340] width 511 height 113
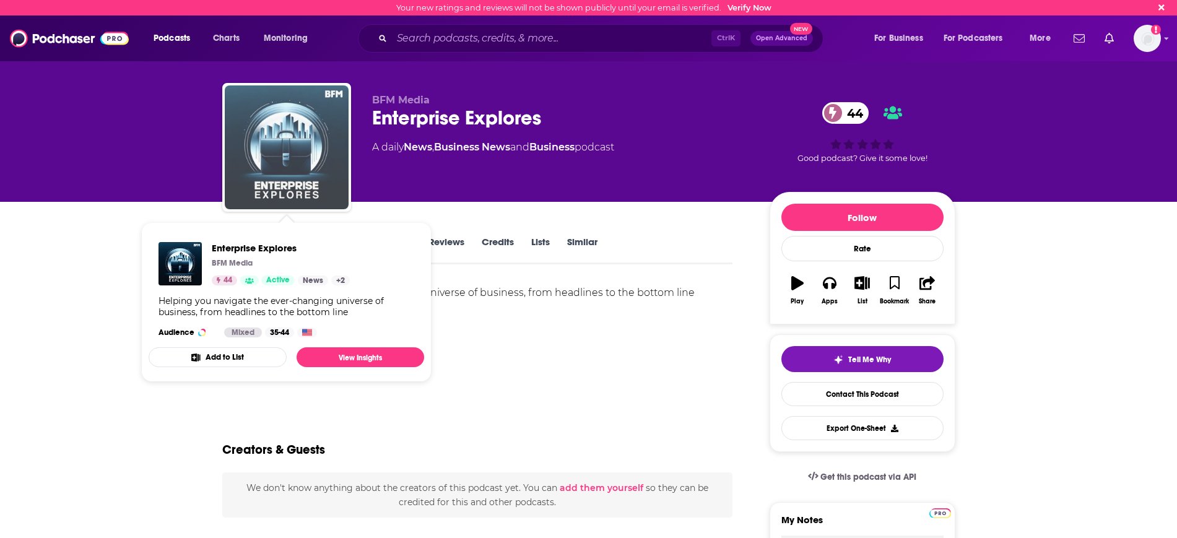
click at [300, 153] on img "Enterprise Explores" at bounding box center [287, 147] width 124 height 124
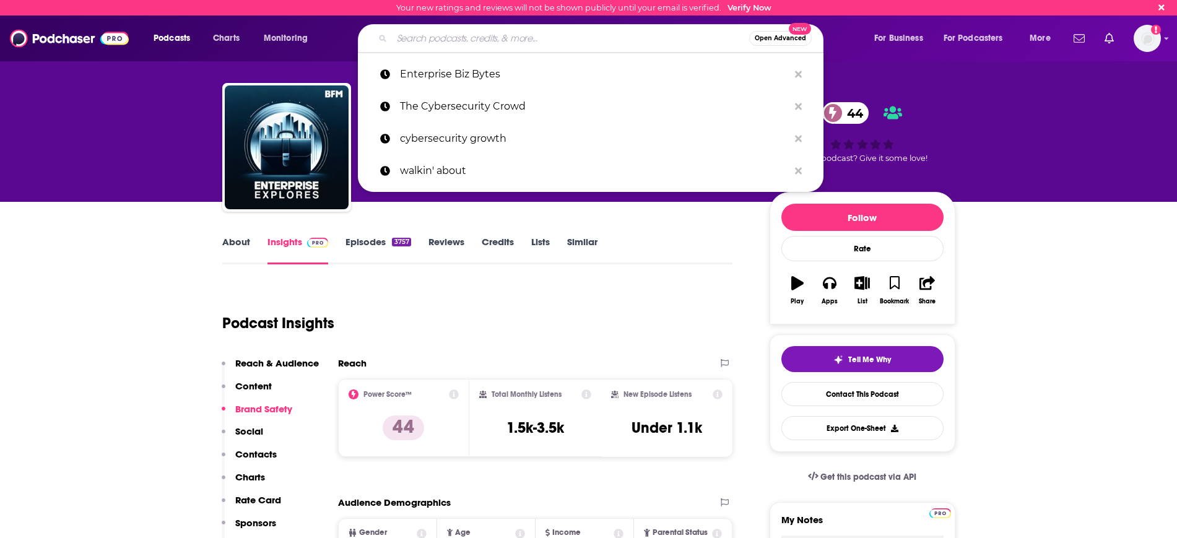
click at [460, 45] on input "Search podcasts, credits, & more..." at bounding box center [570, 38] width 357 height 20
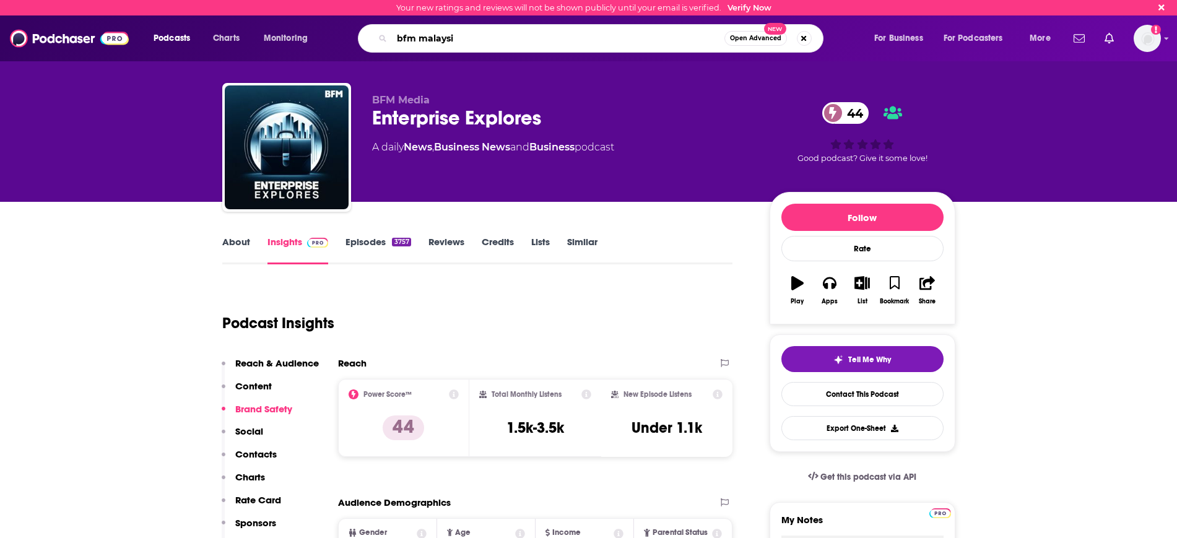
type input "bfm [GEOGRAPHIC_DATA]"
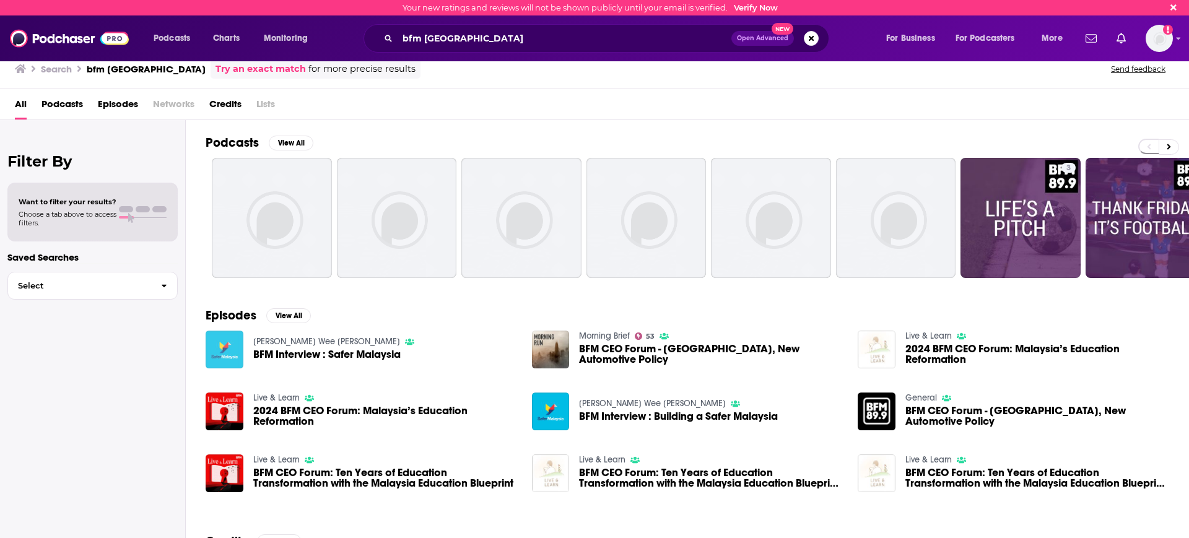
click at [227, 352] on img "BFM Interview : Safer Malaysia" at bounding box center [225, 350] width 38 height 38
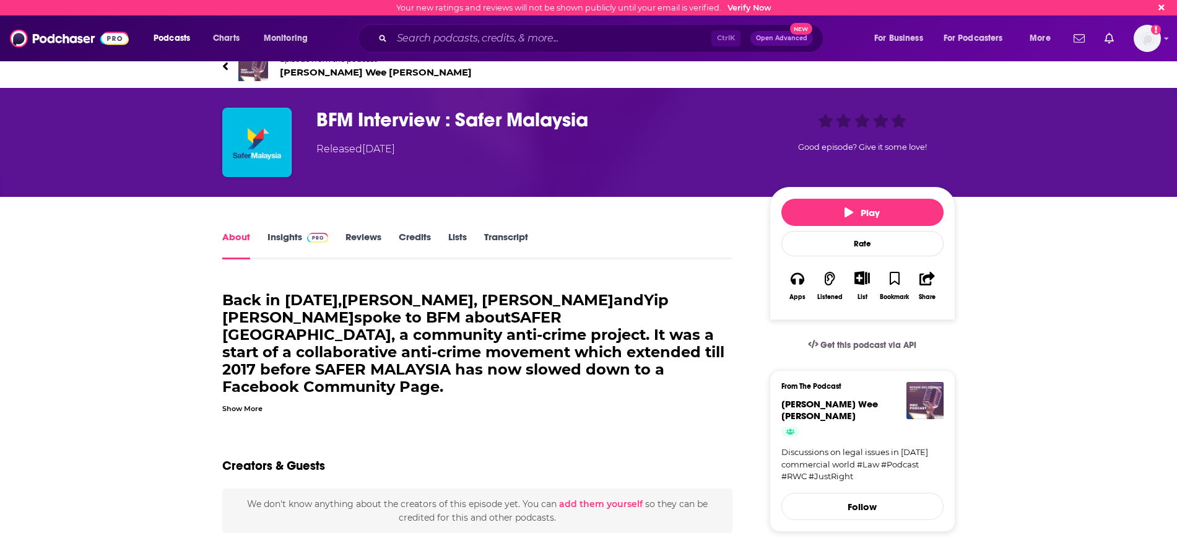
click at [250, 71] on img at bounding box center [253, 66] width 30 height 30
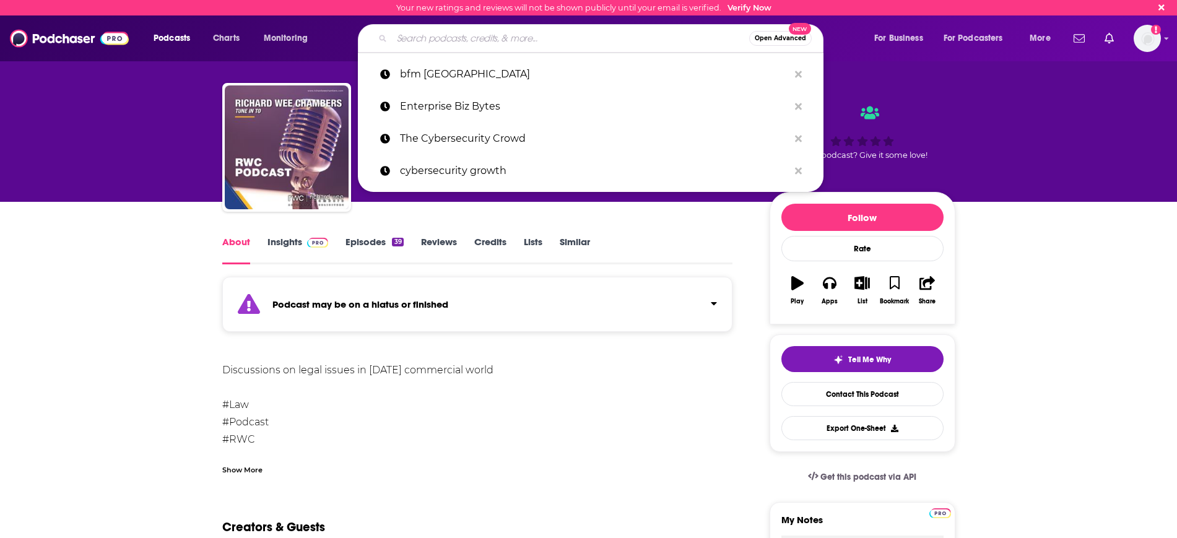
click at [394, 37] on input "Search podcasts, credits, & more..." at bounding box center [570, 38] width 357 height 20
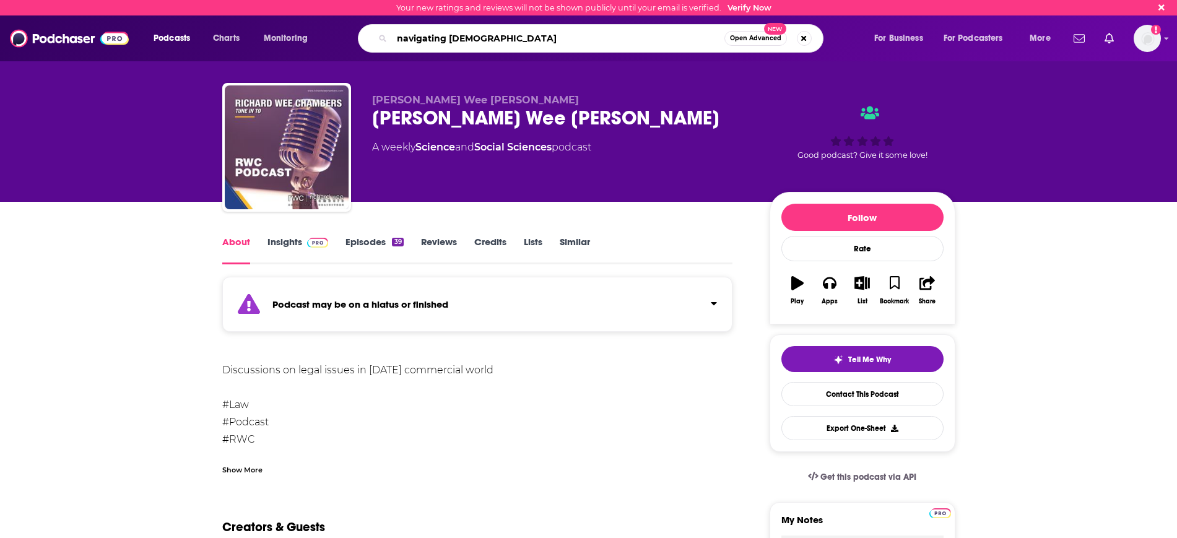
type input "navigating malaysia"
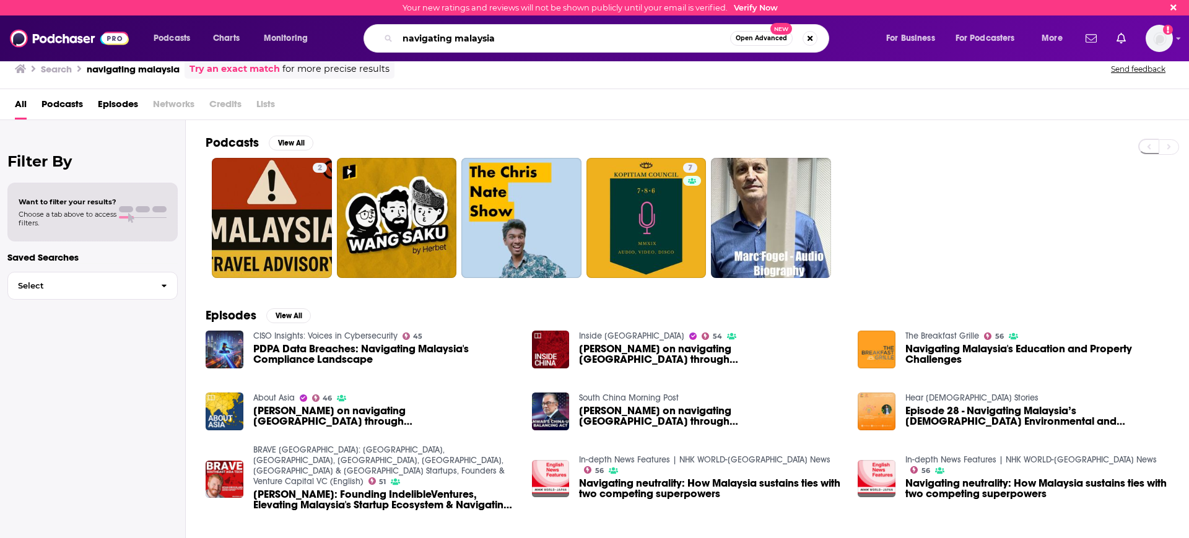
click at [438, 39] on input "navigating malaysia" at bounding box center [564, 38] width 333 height 20
drag, startPoint x: 450, startPoint y: 36, endPoint x: 448, endPoint y: 48, distance: 12.5
click at [449, 37] on input "navigating malaysia" at bounding box center [564, 38] width 333 height 20
click at [547, 47] on input "navigating malaysia" at bounding box center [564, 38] width 333 height 20
drag, startPoint x: 539, startPoint y: 40, endPoint x: 367, endPoint y: 27, distance: 173.3
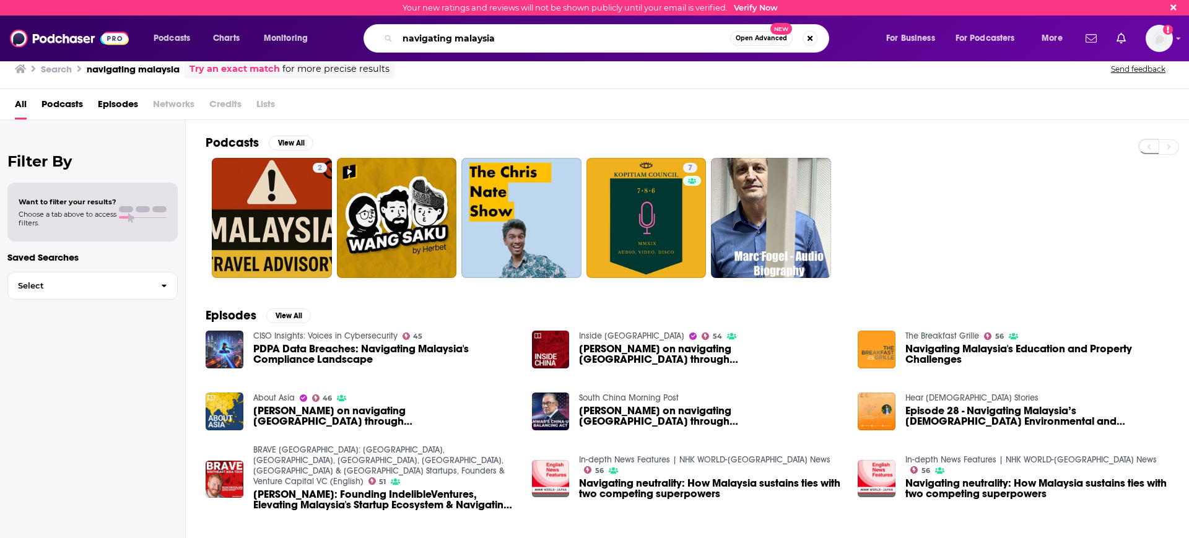
click at [367, 27] on div "navigating malaysia Open Advanced New" at bounding box center [608, 38] width 529 height 28
paste input "Enterprise Biz Bytes – “Digital Defense: Strengthening the State of Cybersecuri…"
type input "Enterprise Biz Bytes – “Digital Defense: Strengthening the State of Cybersecuri…"
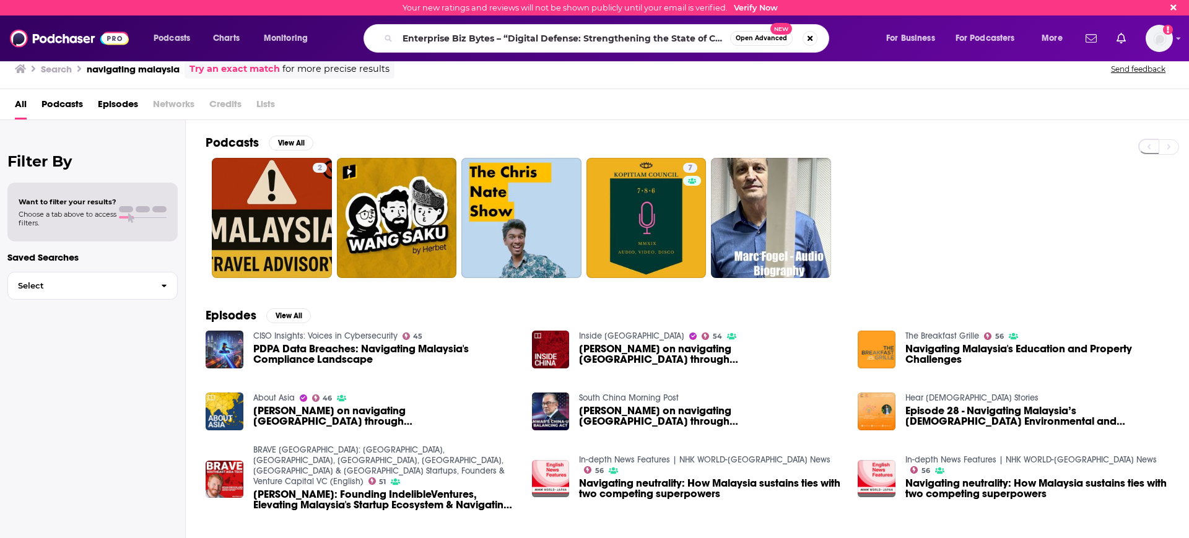
click at [752, 40] on span "Open Advanced" at bounding box center [761, 38] width 51 height 6
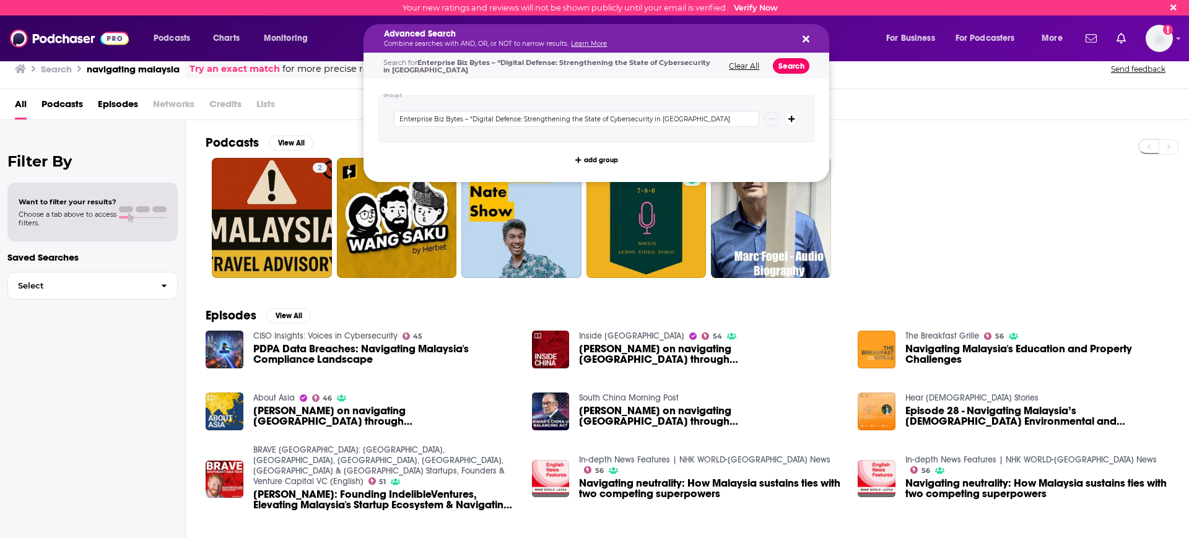
drag, startPoint x: 800, startPoint y: 61, endPoint x: 793, endPoint y: 63, distance: 6.9
click at [798, 61] on button "Search" at bounding box center [791, 65] width 37 height 15
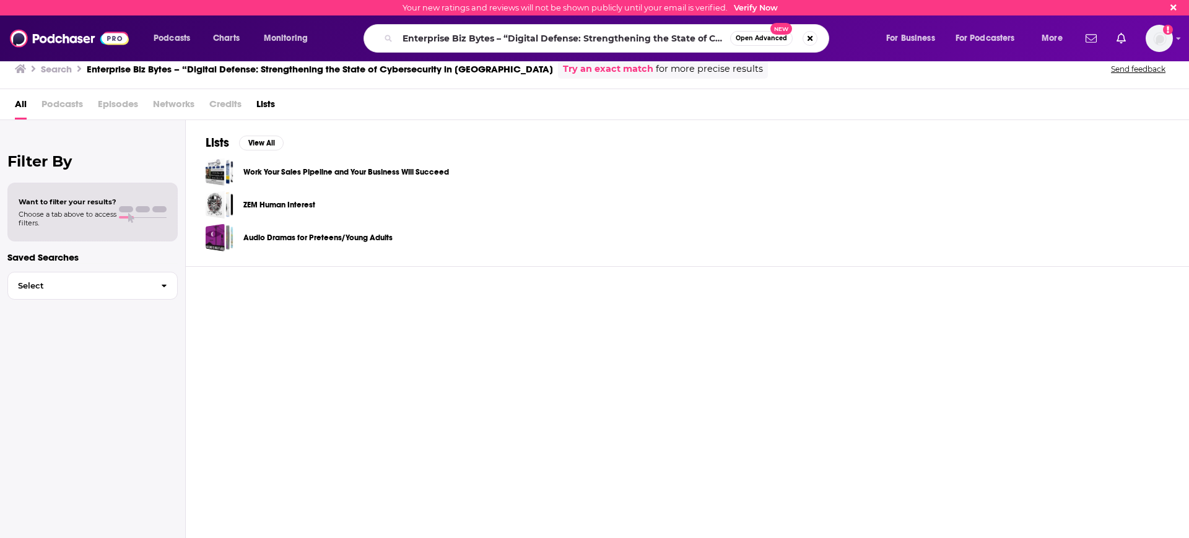
drag, startPoint x: 253, startPoint y: 378, endPoint x: 258, endPoint y: 341, distance: 37.0
click at [252, 378] on div "Lists View All Work Your Sales Pipeline and Your Business Will Succeed ZEM Huma…" at bounding box center [687, 330] width 1003 height 421
drag, startPoint x: 497, startPoint y: 37, endPoint x: 948, endPoint y: 58, distance: 451.3
click at [948, 58] on div "Podcasts Charts Monitoring Enterprise Biz Bytes – “Digital Defense: Strengtheni…" at bounding box center [594, 38] width 1189 height 46
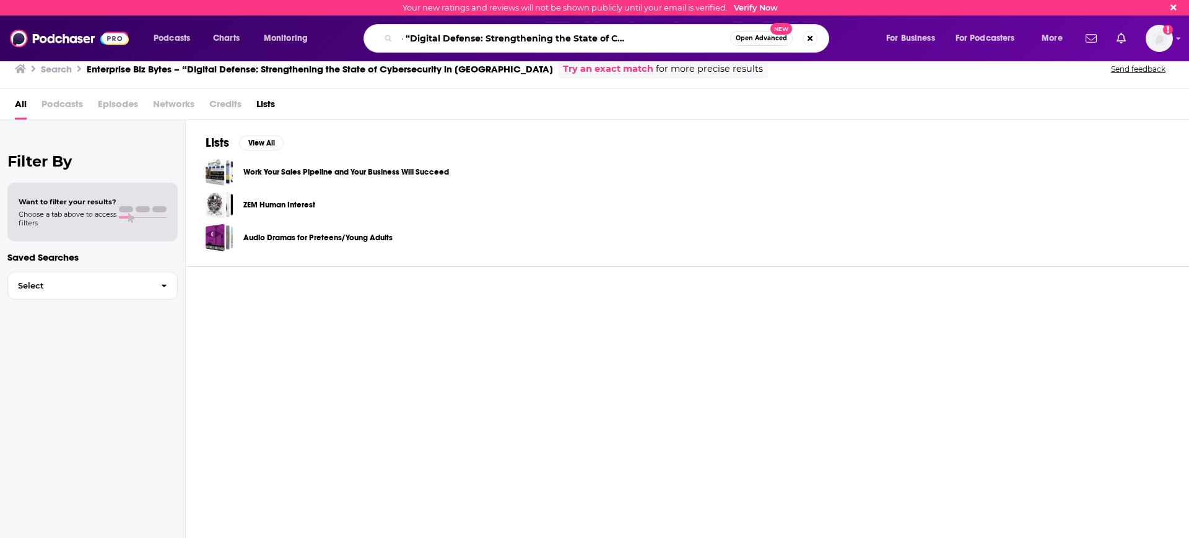
click at [414, 35] on input "Enterprise Biz Bytes – “Digital Defense: Strengthening the State of Cybersecuri…" at bounding box center [564, 38] width 333 height 20
click at [413, 37] on input "Enterprise Biz Bytes – “Digital Defense: Strengthening the State of Cybersecuri…" at bounding box center [564, 38] width 333 height 20
click at [412, 37] on input "Enterprise Biz Bytes – “Digital Defense: Strengthening the State of Cybersecuri…" at bounding box center [564, 38] width 333 height 20
click at [409, 34] on input "Enterprise Biz Bytes – “Digital Defense: Strengthening the State of Cybersecuri…" at bounding box center [564, 38] width 333 height 20
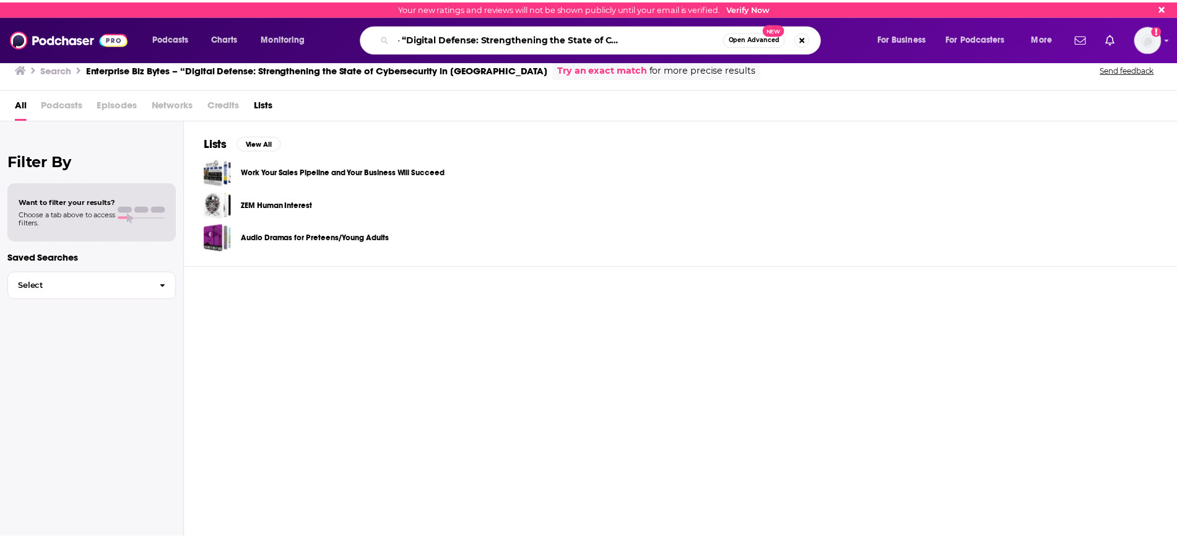
scroll to position [0, 0]
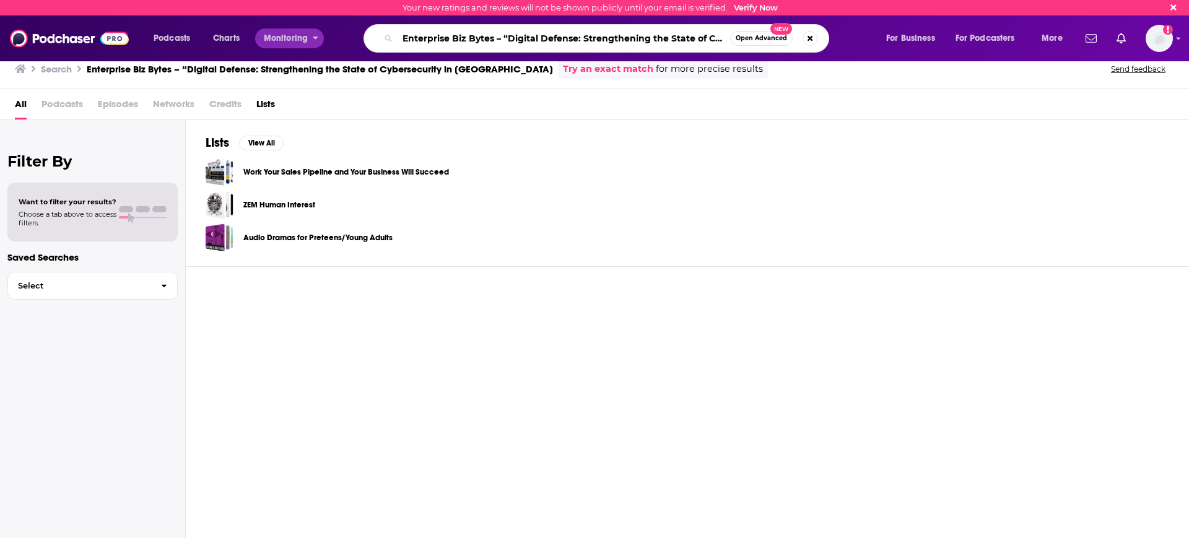
drag, startPoint x: 409, startPoint y: 36, endPoint x: 304, endPoint y: 38, distance: 105.3
click at [304, 38] on div "Podcasts Charts Monitoring Enterprise Biz Bytes – “Digital Defense: Strengtheni…" at bounding box center [610, 38] width 930 height 28
type input "Digital Defense: Strengthening the State of Cybersecurity in [GEOGRAPHIC_DATA]"
click at [756, 42] on button "Open Advanced New" at bounding box center [761, 38] width 63 height 15
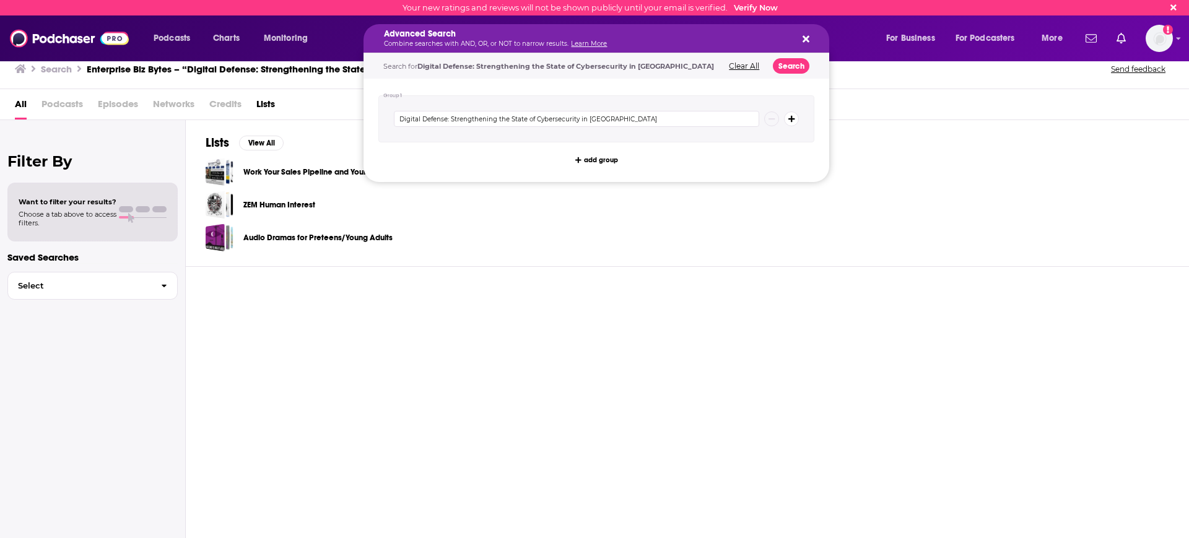
click at [784, 74] on div "Search for Digital Defense: Strengthening the State of Cybersecurity in [GEOGRA…" at bounding box center [597, 65] width 466 height 25
click at [791, 66] on button "Search" at bounding box center [791, 65] width 37 height 15
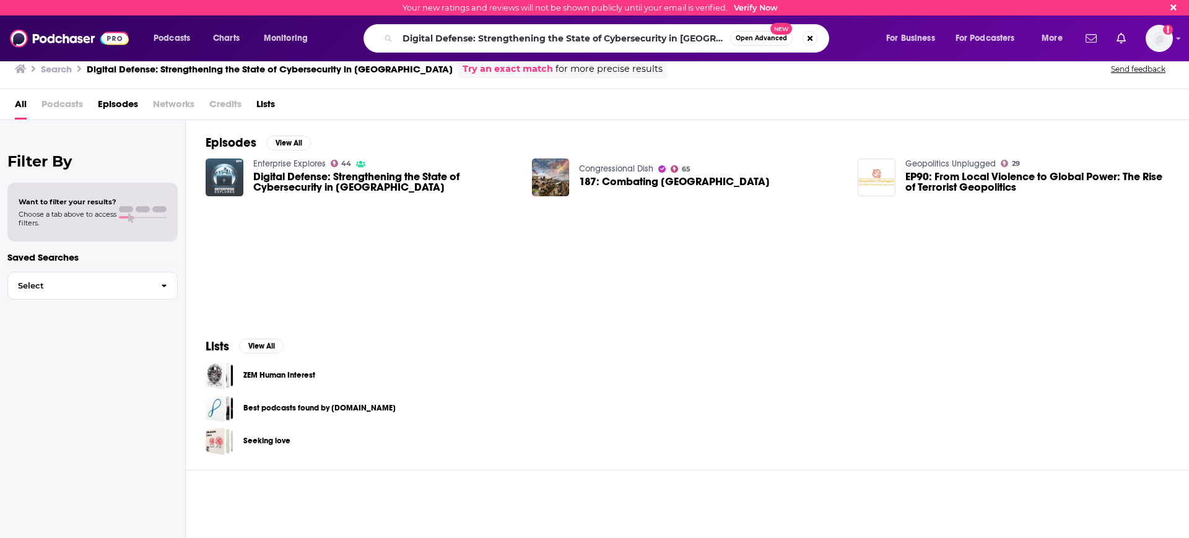
click at [239, 178] on img "Digital Defense: Strengthening the State of Cybersecurity in Malaysia" at bounding box center [225, 178] width 38 height 38
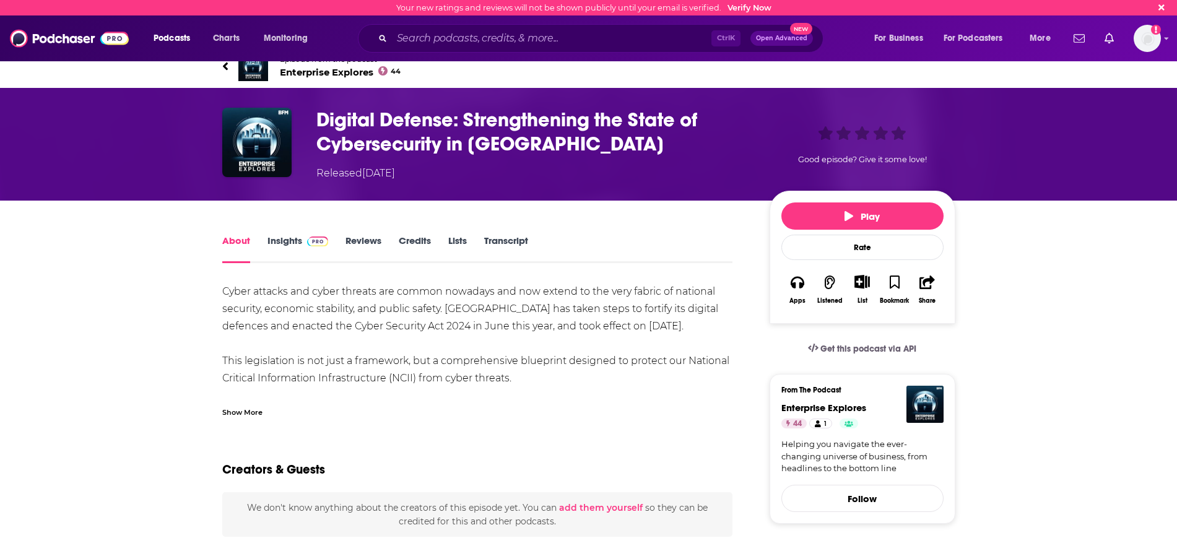
click at [312, 74] on span "Enterprise Explores 44" at bounding box center [340, 72] width 121 height 12
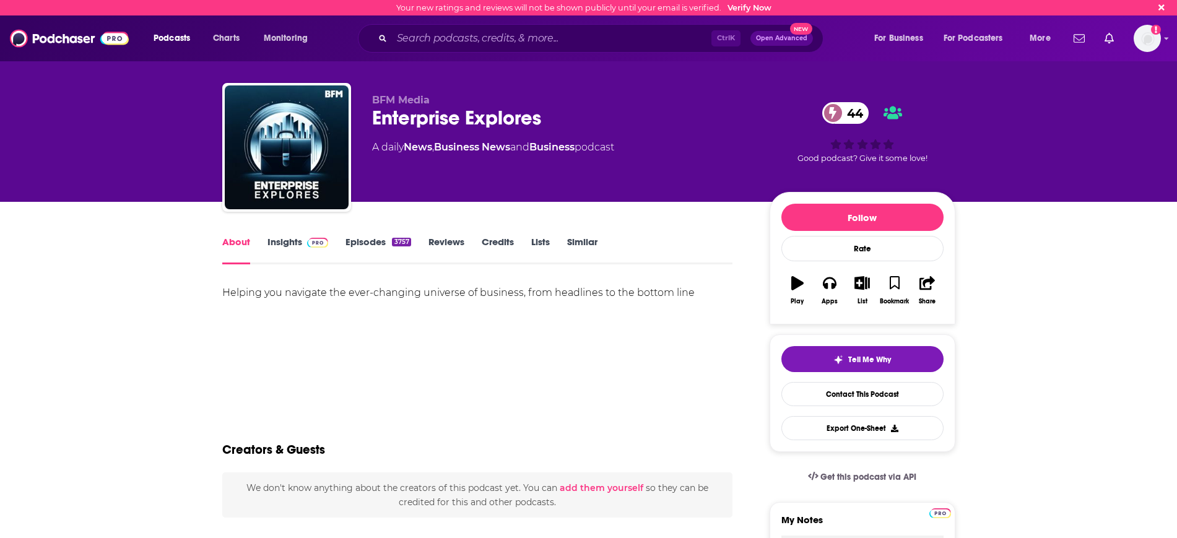
click at [293, 238] on link "Insights" at bounding box center [298, 250] width 61 height 28
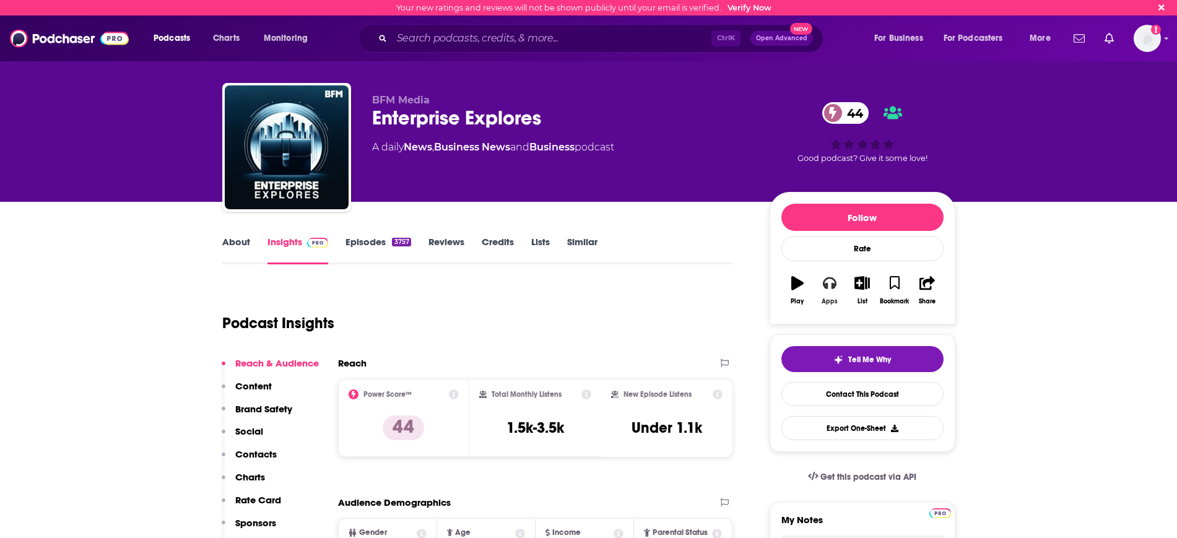
click at [831, 285] on icon "button" at bounding box center [830, 283] width 14 height 14
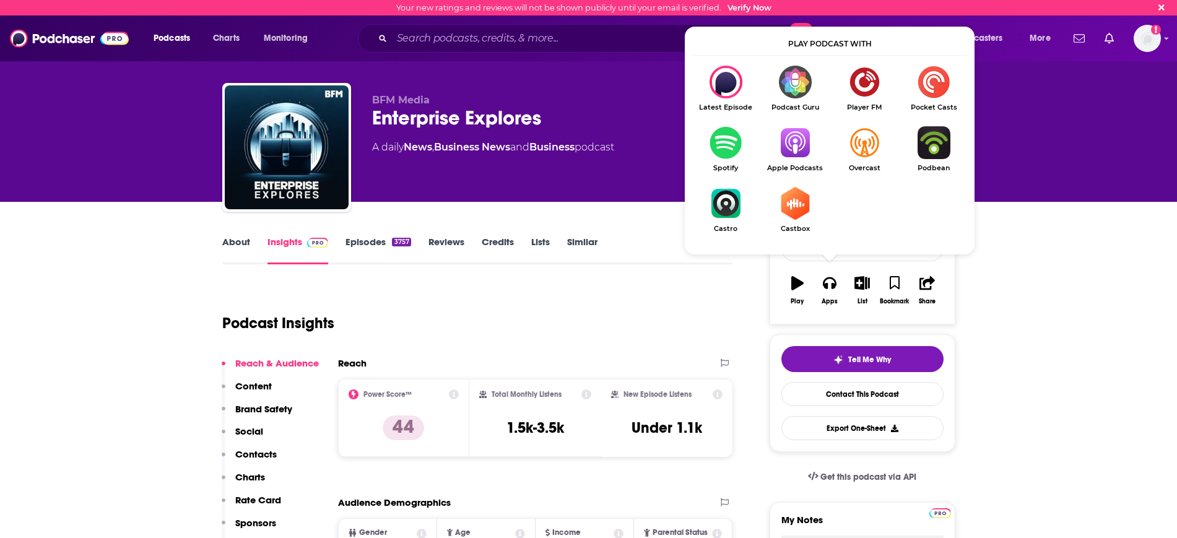
click at [798, 145] on img "Show Listen On dropdown" at bounding box center [794, 142] width 69 height 33
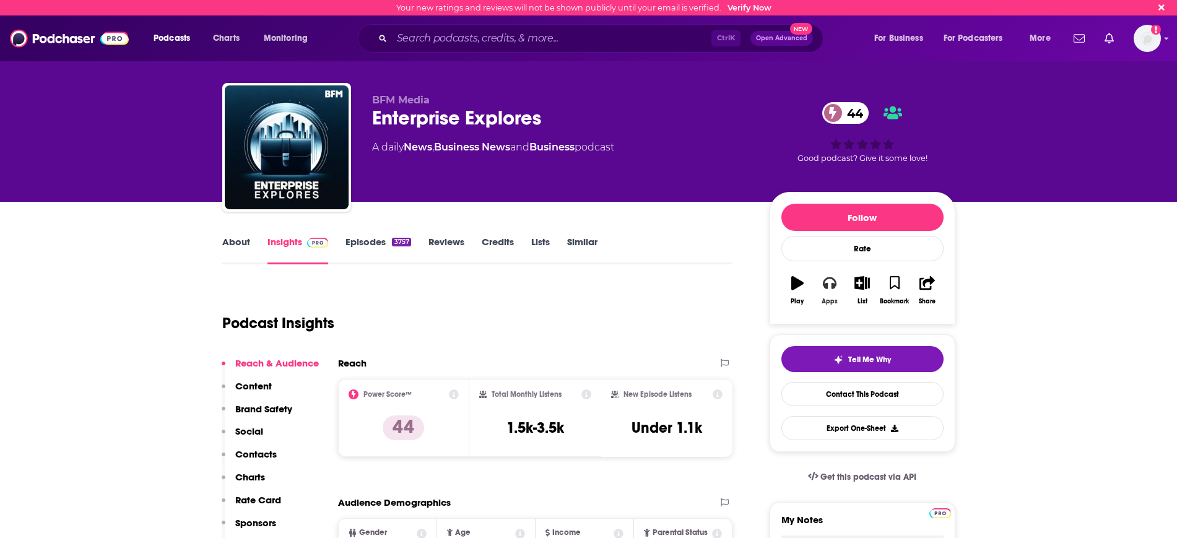
click at [831, 294] on button "Apps" at bounding box center [830, 290] width 32 height 45
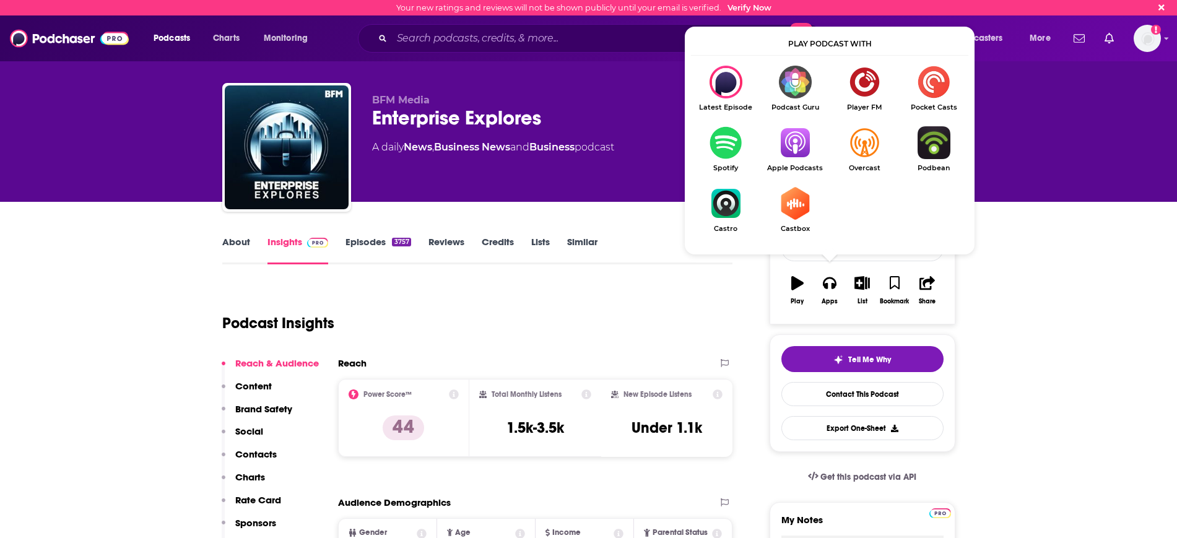
click at [726, 142] on img "Show Listen On dropdown" at bounding box center [725, 142] width 69 height 33
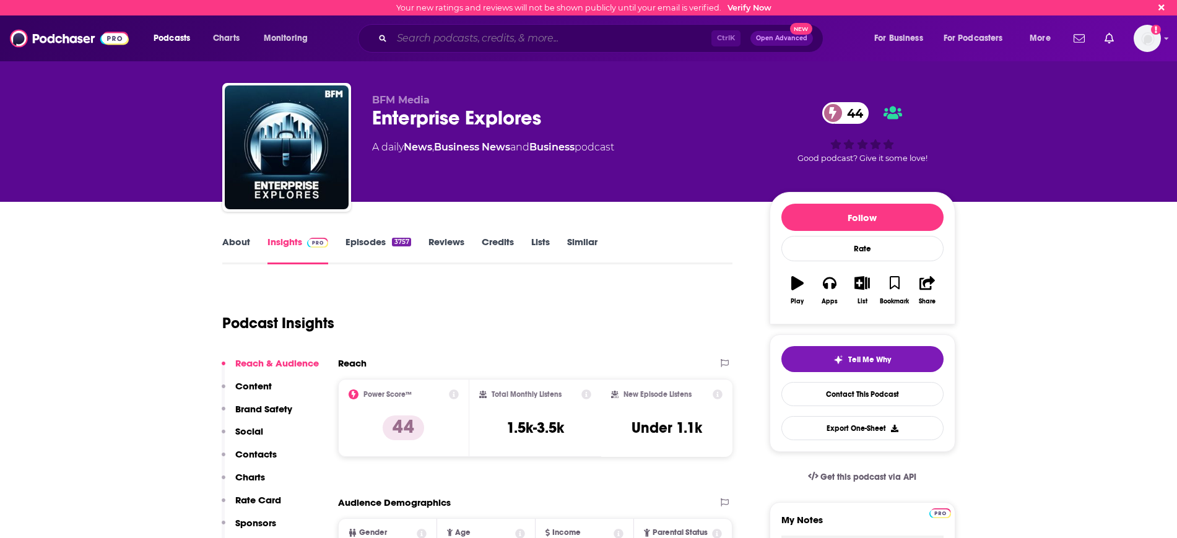
click at [410, 30] on input "Search podcasts, credits, & more..." at bounding box center [552, 38] width 320 height 20
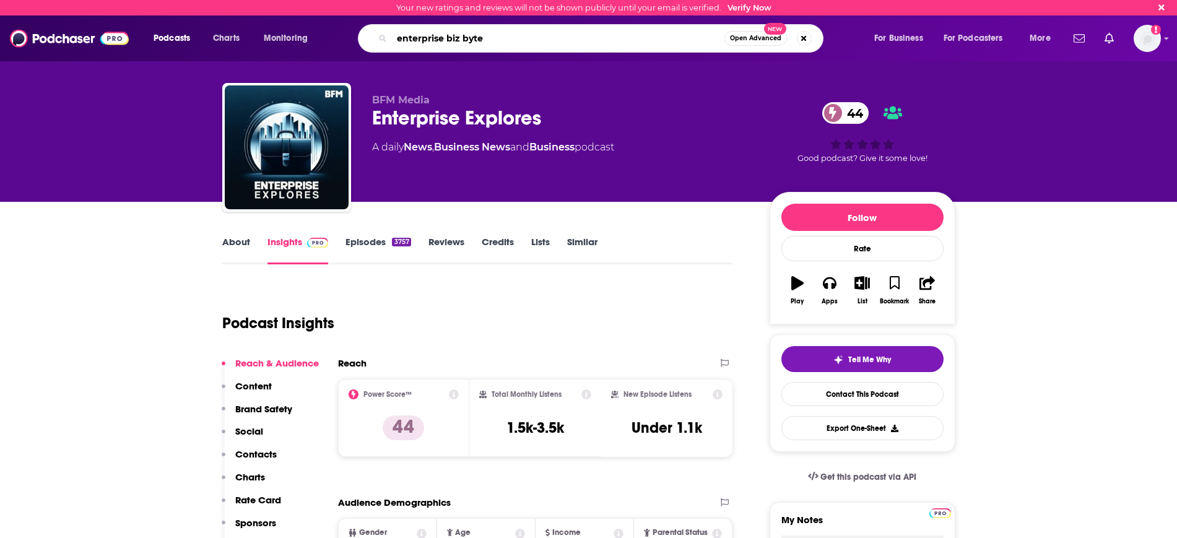
type input "enterprise biz bytes"
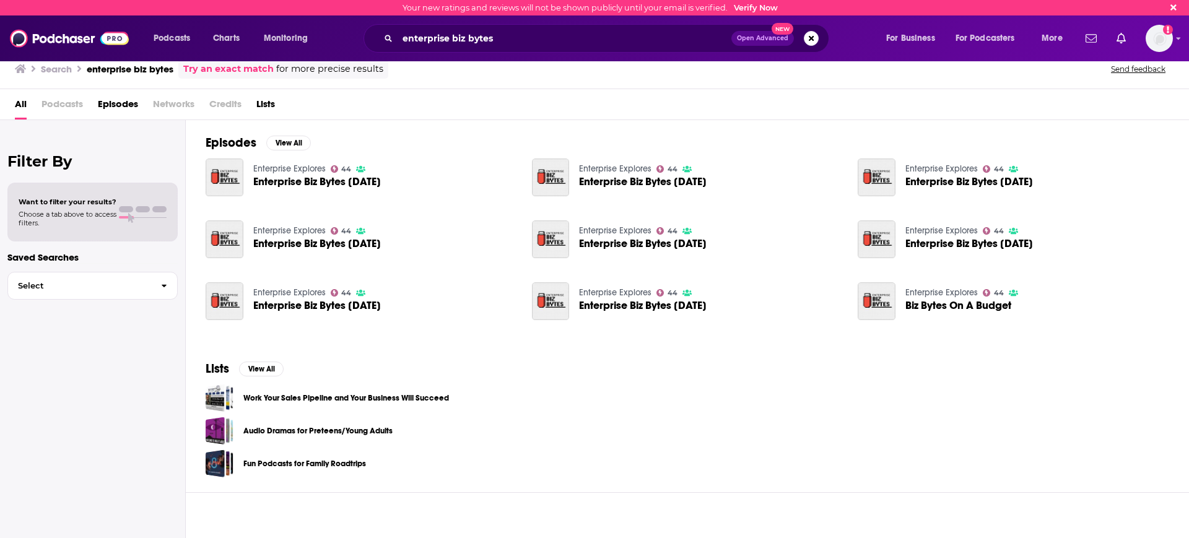
click at [603, 372] on div "Lists View All Work Your Sales Pipeline and Your Business Will Succeed Audio Dr…" at bounding box center [687, 419] width 1003 height 147
click at [293, 144] on button "View All" at bounding box center [288, 143] width 45 height 15
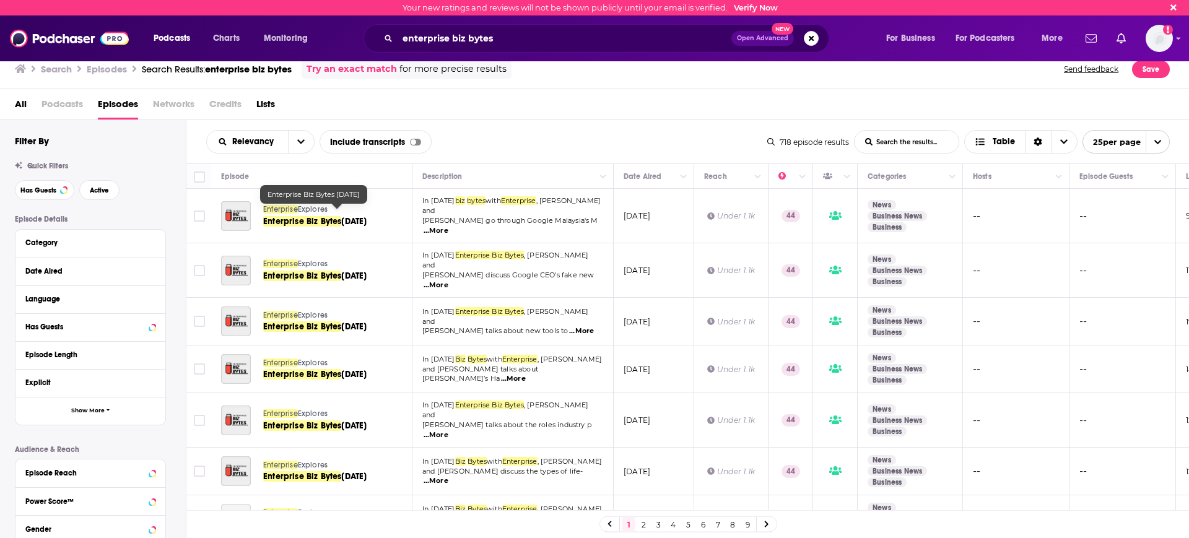
click at [277, 216] on span "Enterprise Biz Bytes" at bounding box center [302, 221] width 78 height 11
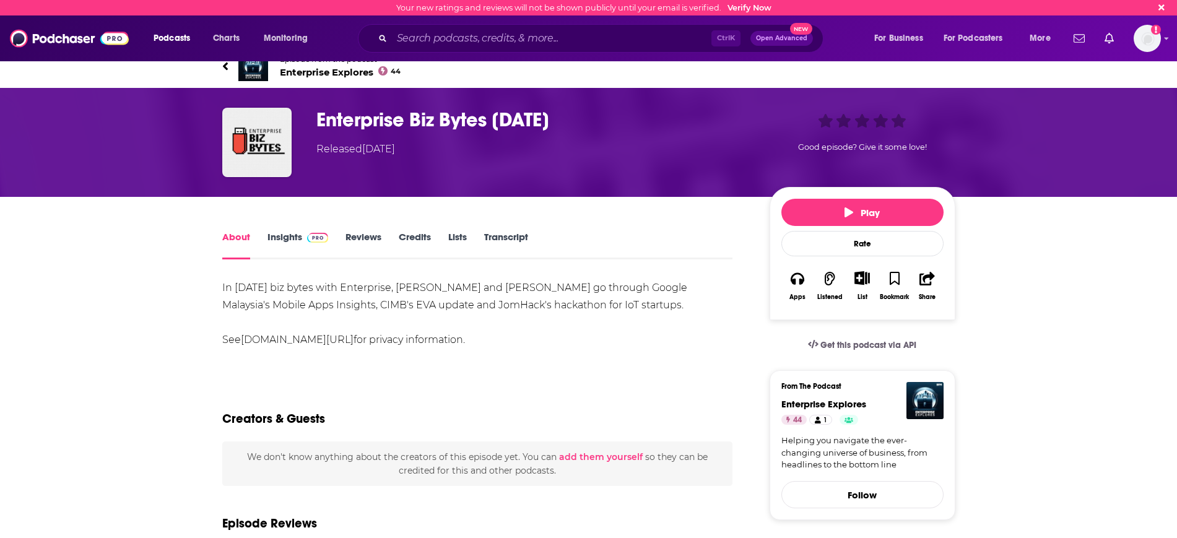
click at [297, 239] on link "Insights" at bounding box center [298, 245] width 61 height 28
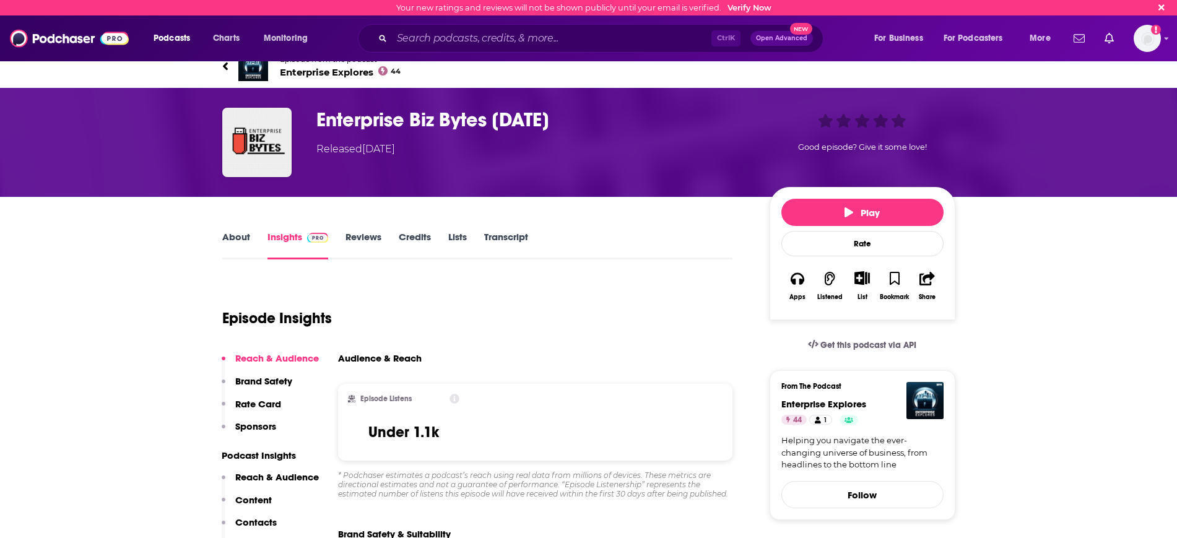
click at [328, 75] on span "Enterprise Explores 44" at bounding box center [340, 72] width 121 height 12
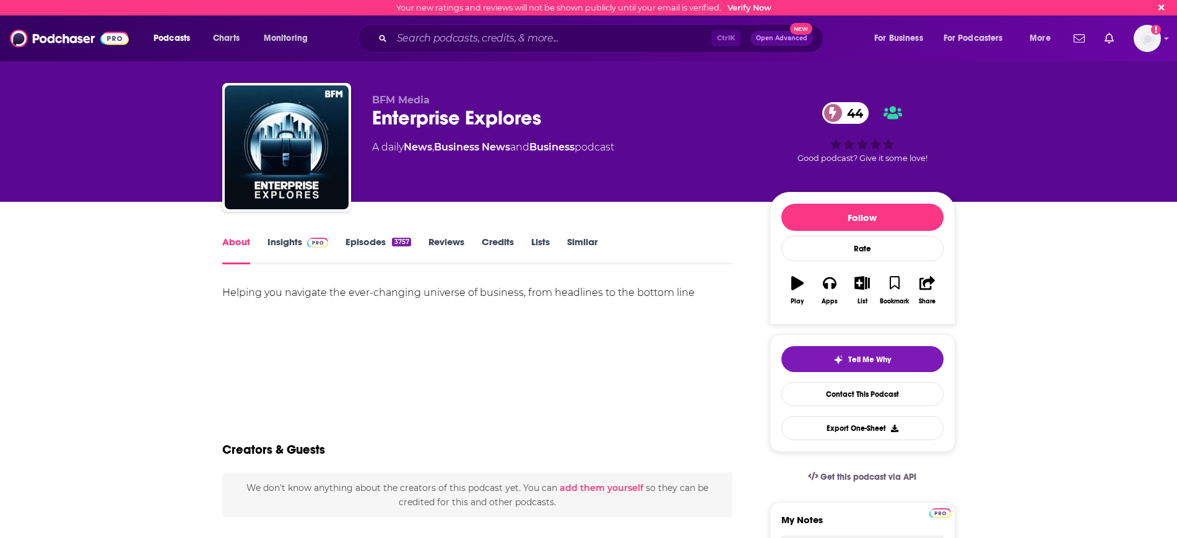
click at [606, 368] on div "Helping you navigate the ever-changing universe of business, from headlines to …" at bounding box center [477, 327] width 511 height 87
click at [281, 241] on link "Insights" at bounding box center [298, 250] width 61 height 28
